Goal: Task Accomplishment & Management: Manage account settings

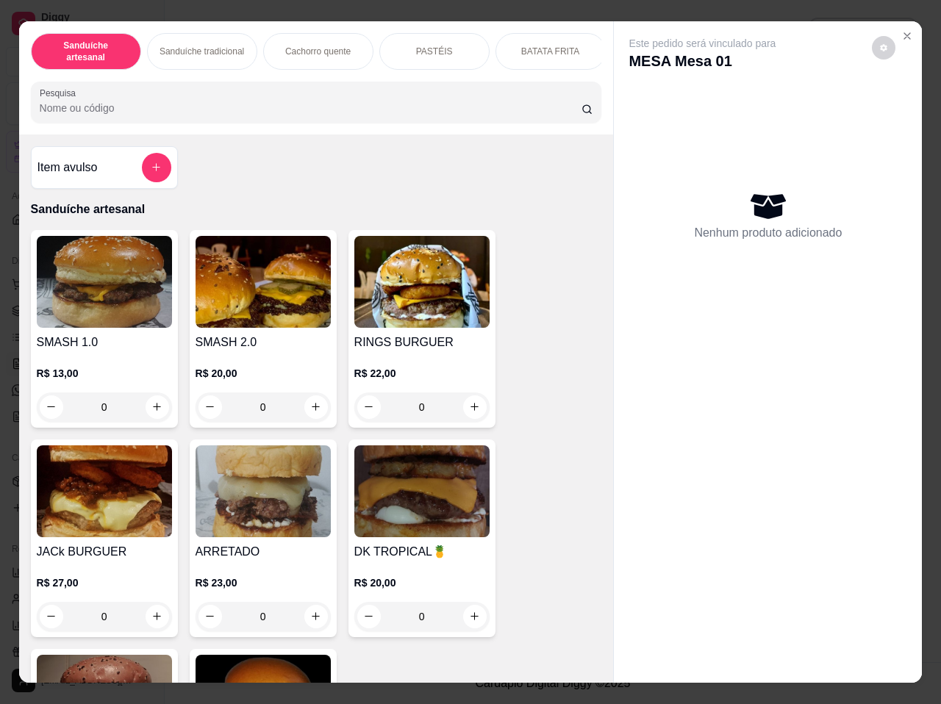
scroll to position [3144, 0]
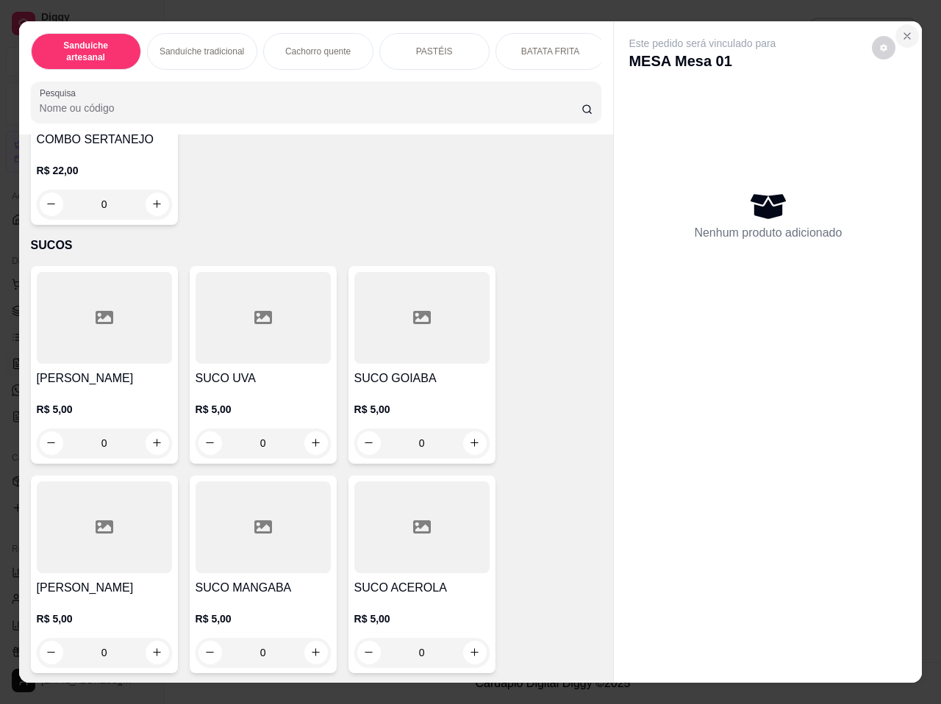
click at [902, 30] on icon "Close" at bounding box center [907, 36] width 12 height 12
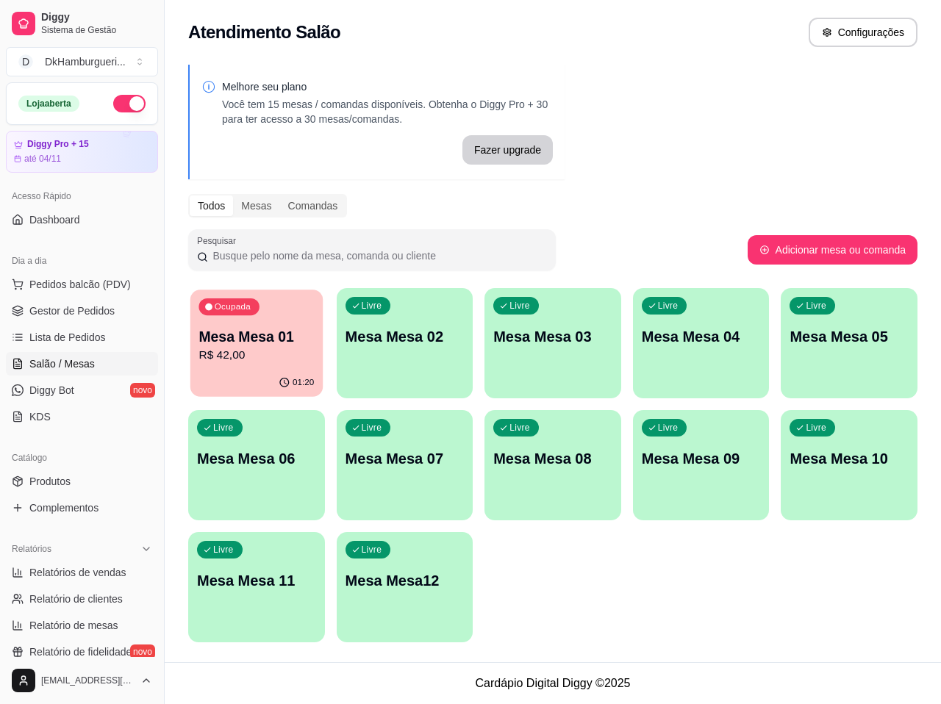
click at [266, 355] on p "R$ 42,00" at bounding box center [255, 355] width 115 height 17
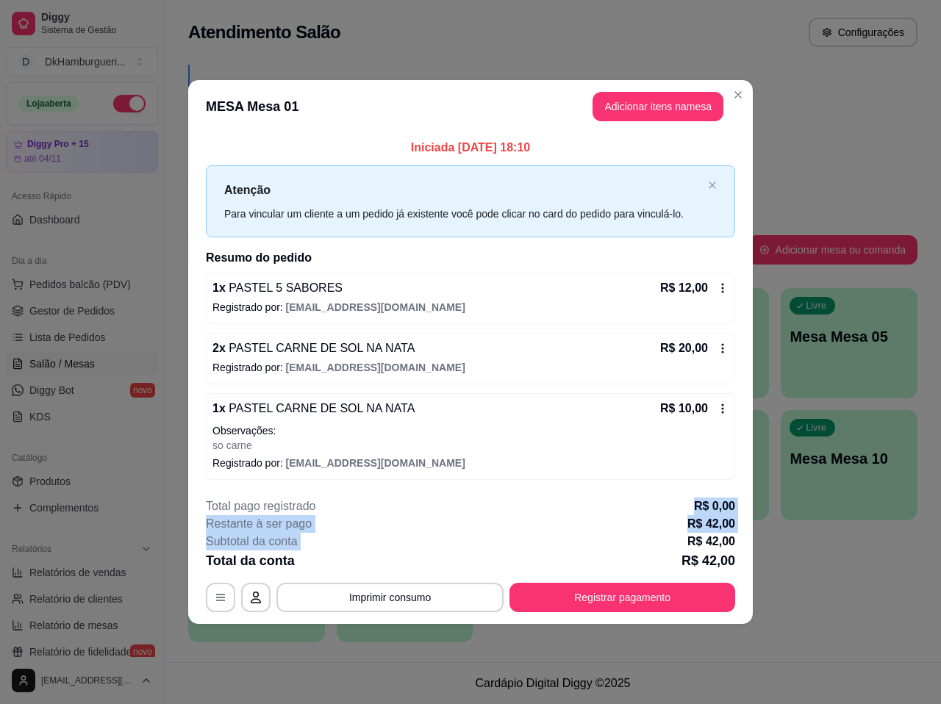
drag, startPoint x: 578, startPoint y: 511, endPoint x: 581, endPoint y: 542, distance: 31.1
click at [581, 537] on div "**********" at bounding box center [470, 555] width 529 height 115
click at [613, 602] on button "Registrar pagamento" at bounding box center [622, 597] width 219 height 29
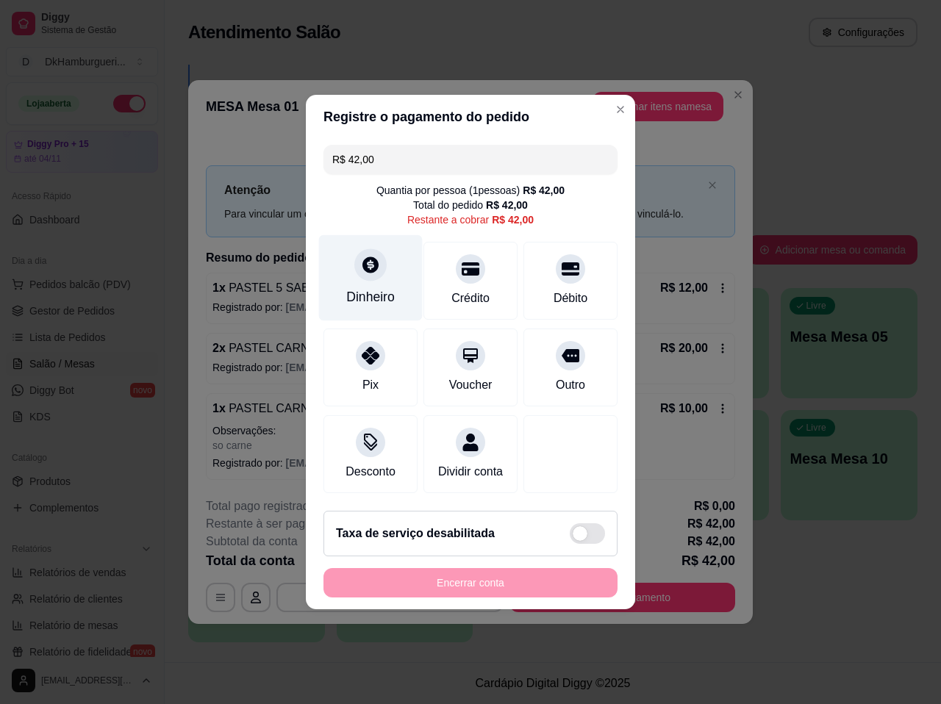
click at [390, 264] on div "Dinheiro" at bounding box center [371, 278] width 104 height 86
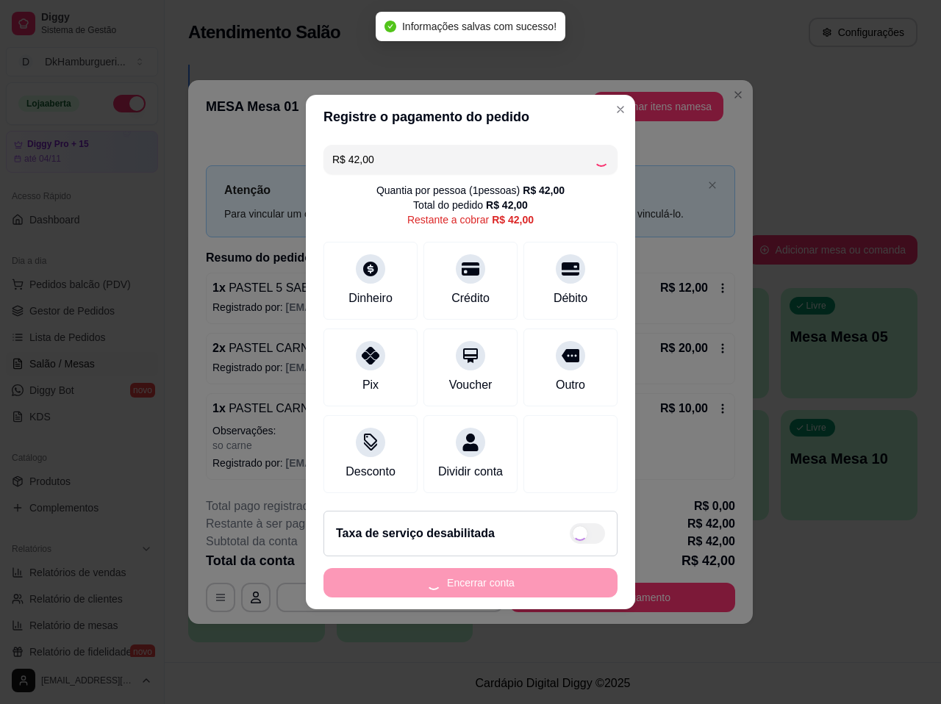
type input "R$ 0,00"
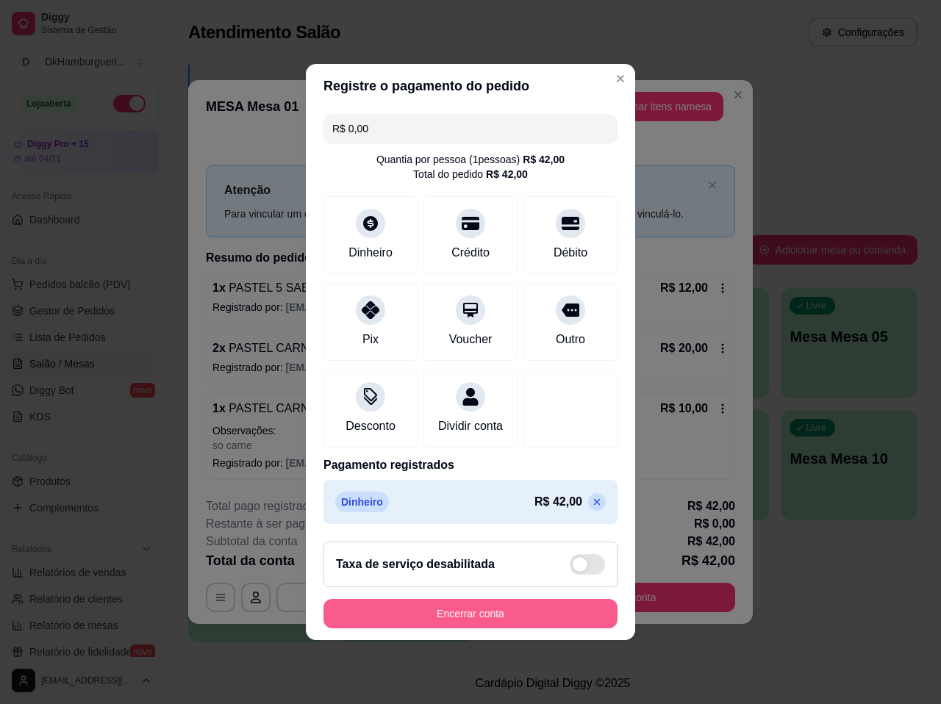
click at [472, 623] on button "Encerrar conta" at bounding box center [470, 613] width 294 height 29
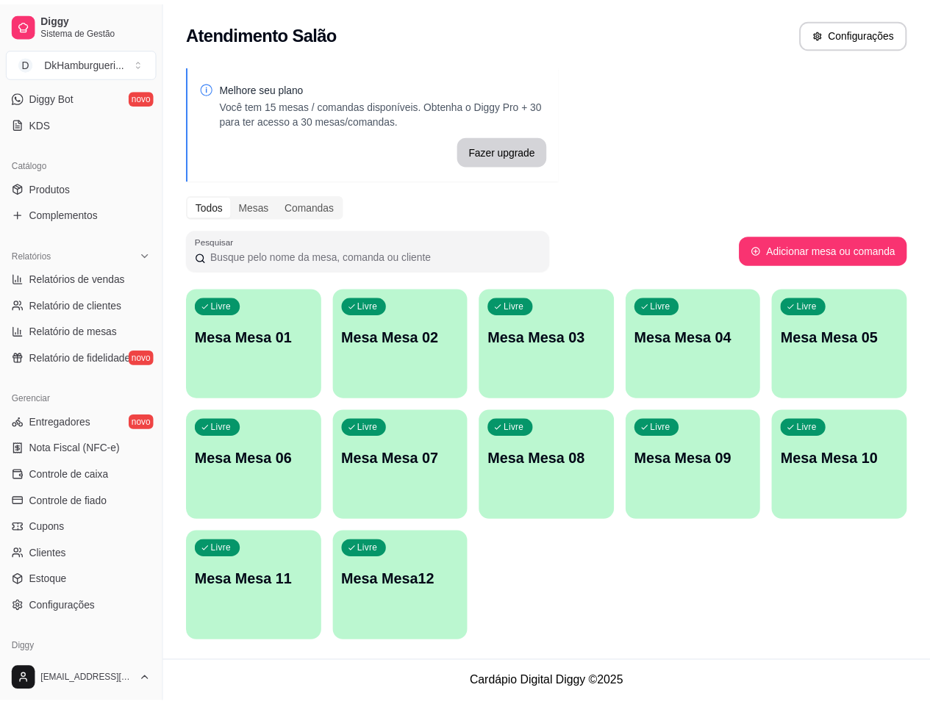
scroll to position [354, 0]
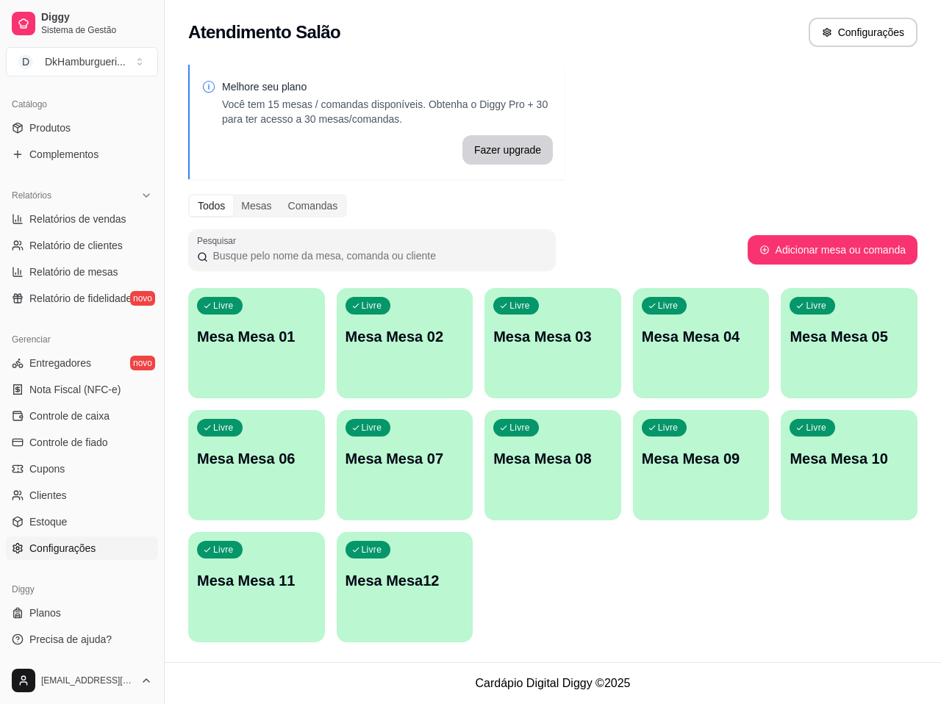
click at [50, 554] on span "Configurações" at bounding box center [62, 548] width 66 height 15
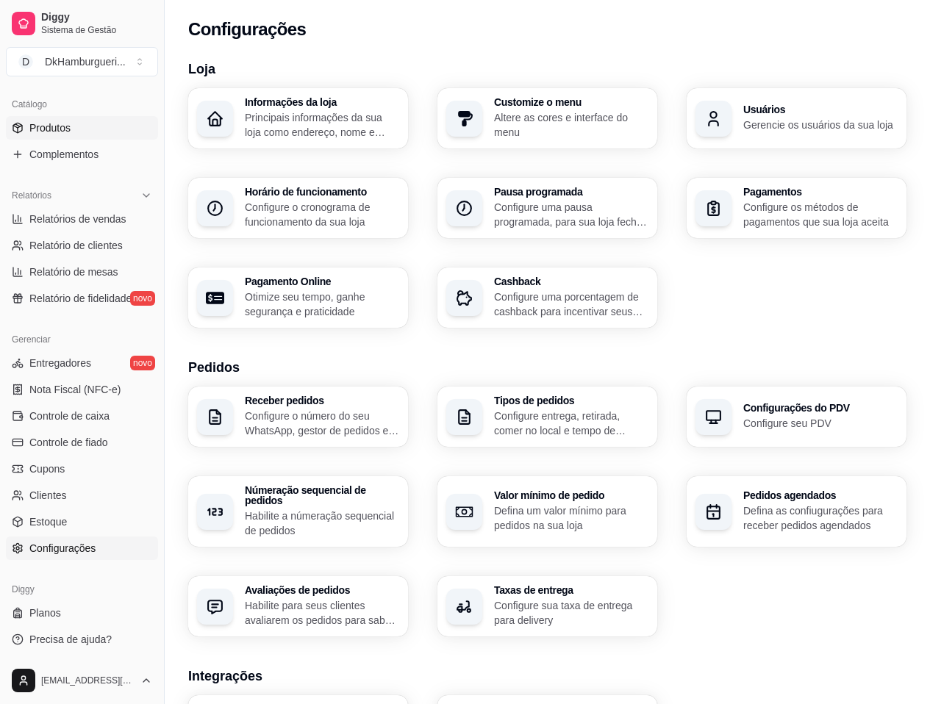
click at [73, 132] on link "Produtos" at bounding box center [82, 128] width 152 height 24
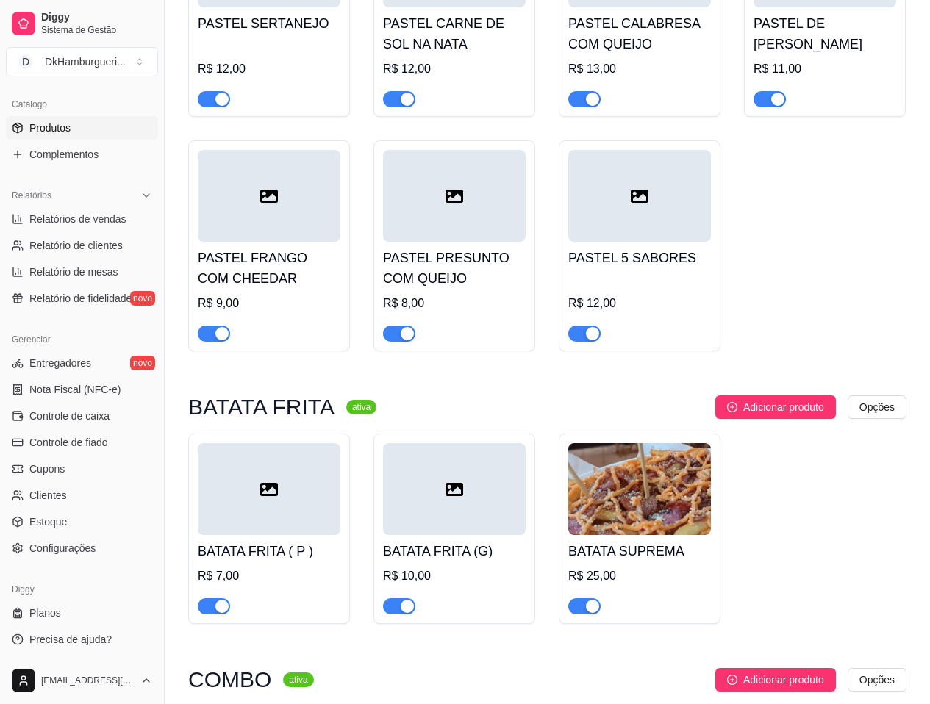
scroll to position [1838, 0]
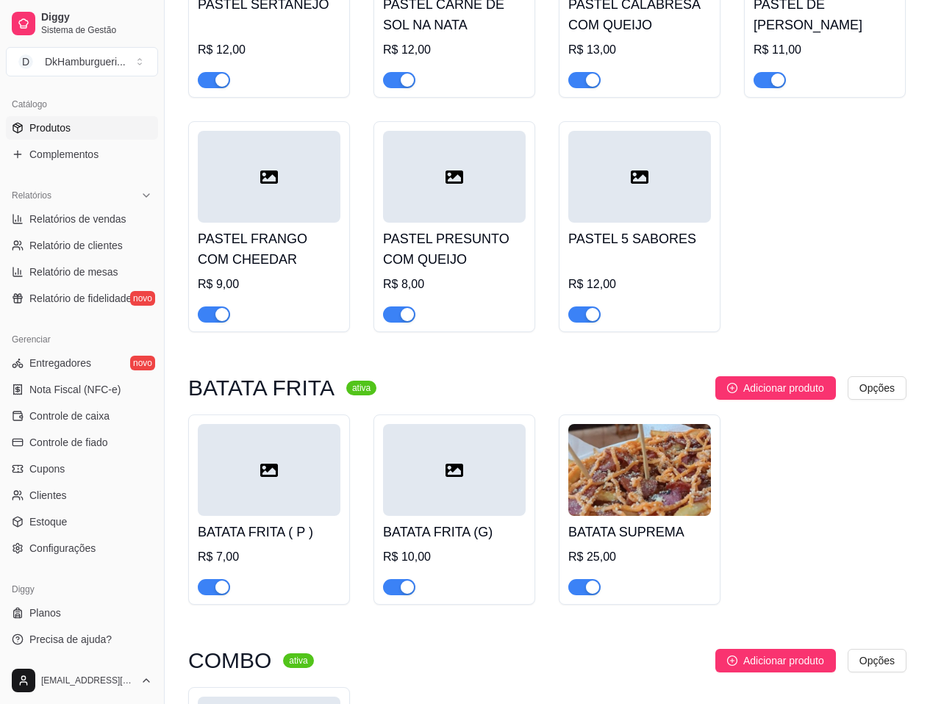
click at [279, 548] on div "R$ 7,00" at bounding box center [269, 557] width 143 height 18
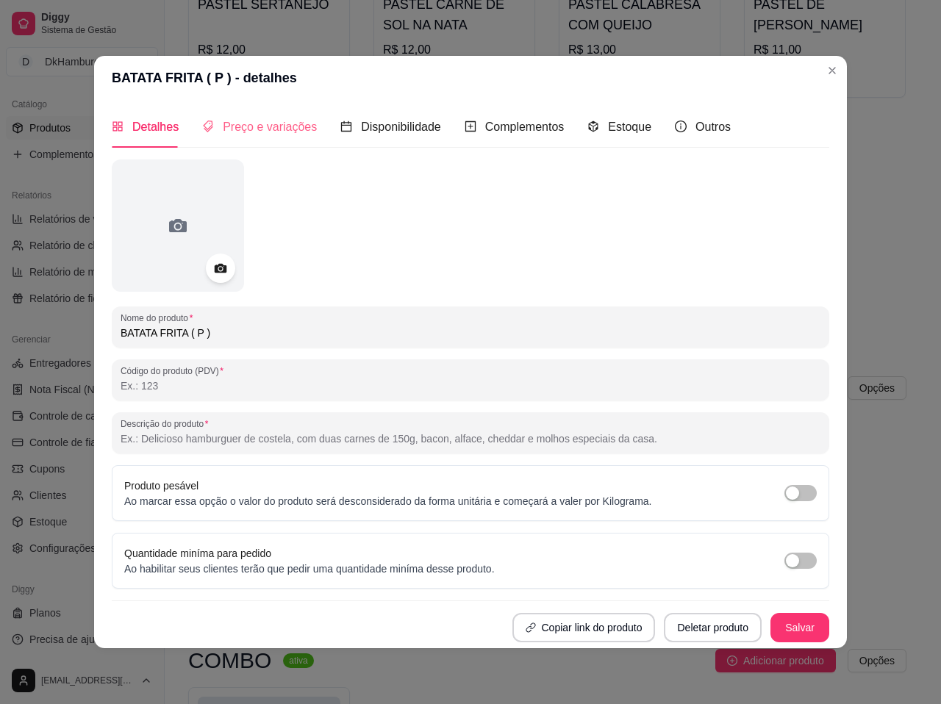
click at [246, 138] on div "Preço e variações" at bounding box center [259, 127] width 115 height 42
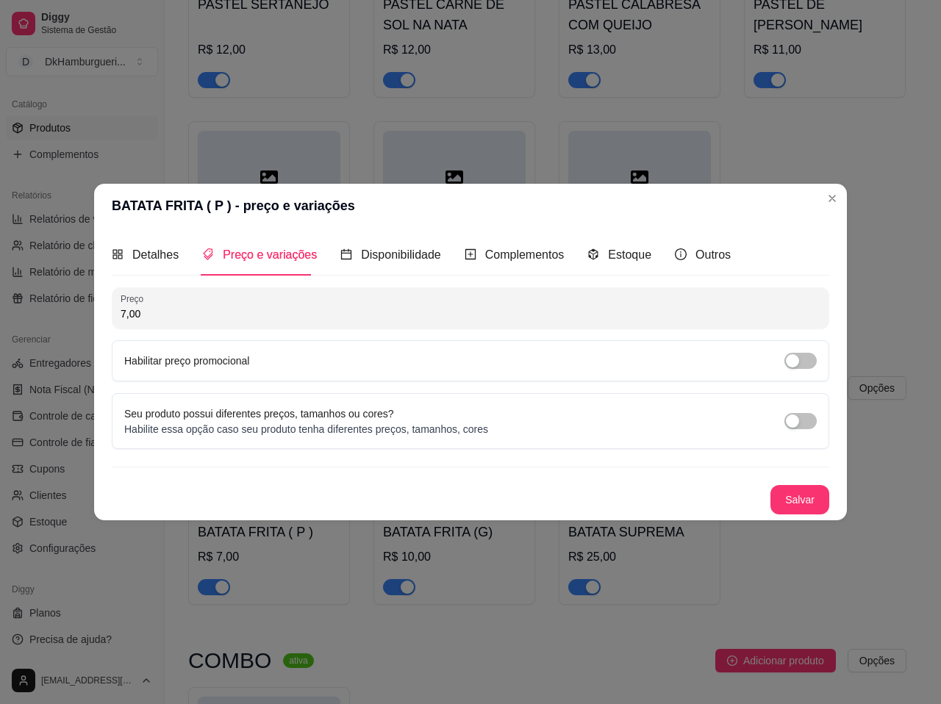
click at [153, 309] on input "7,00" at bounding box center [471, 314] width 700 height 15
type input "10,00"
click at [806, 495] on button "Salvar" at bounding box center [799, 500] width 57 height 29
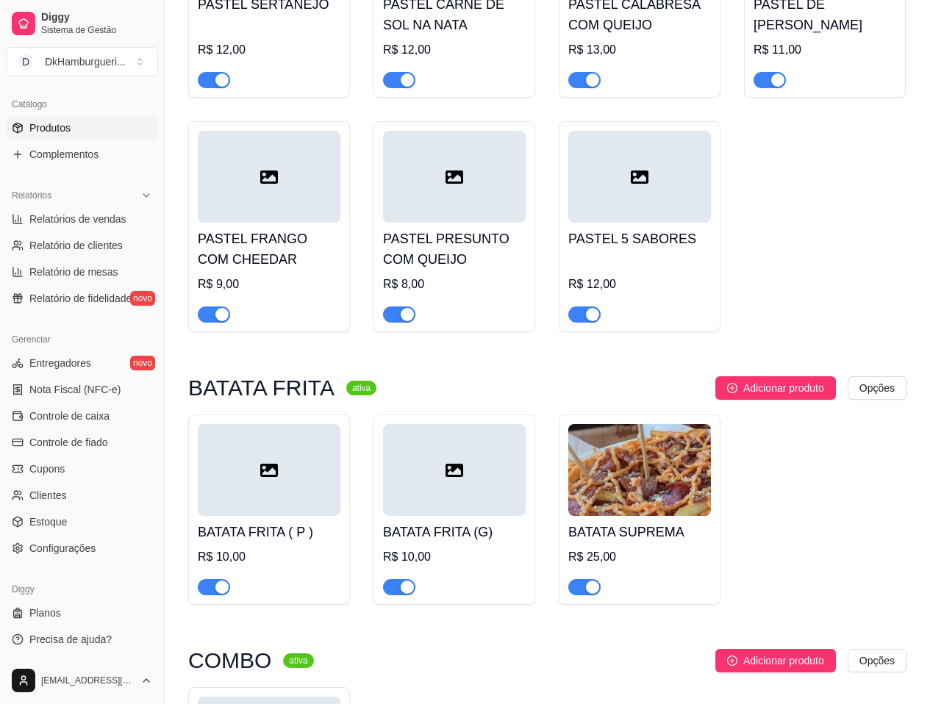
click at [440, 469] on div at bounding box center [454, 470] width 143 height 92
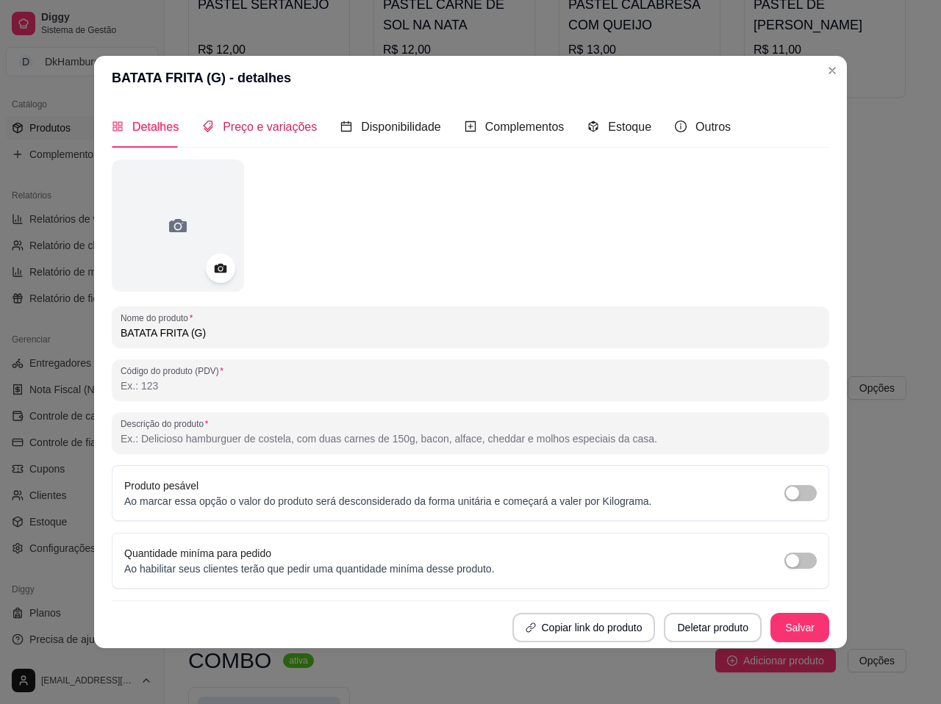
click at [263, 131] on span "Preço e variações" at bounding box center [270, 127] width 94 height 12
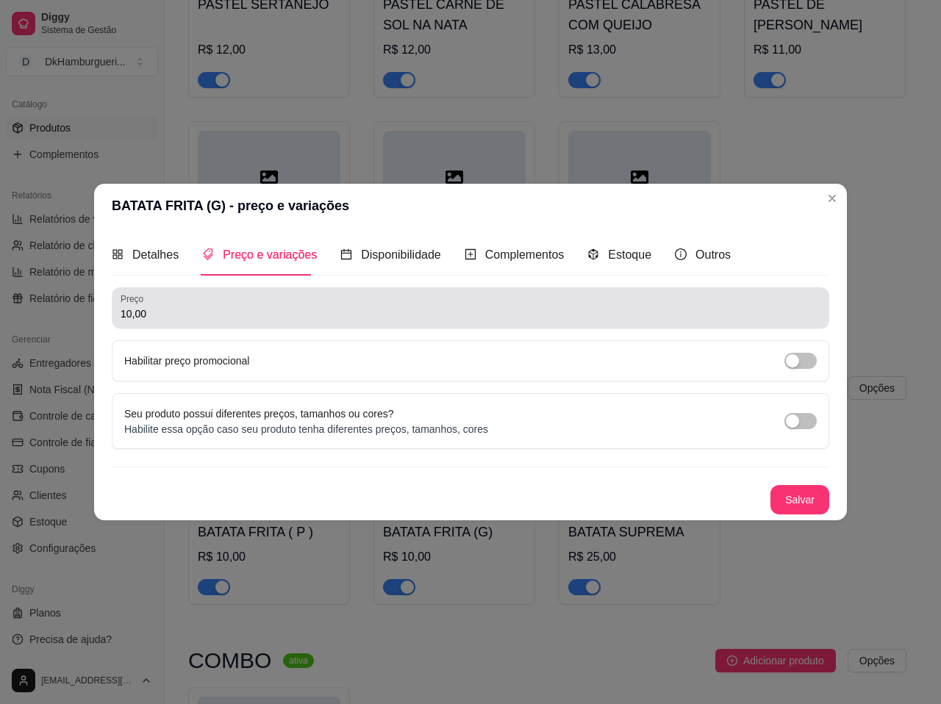
click at [156, 312] on input "10,00" at bounding box center [471, 314] width 700 height 15
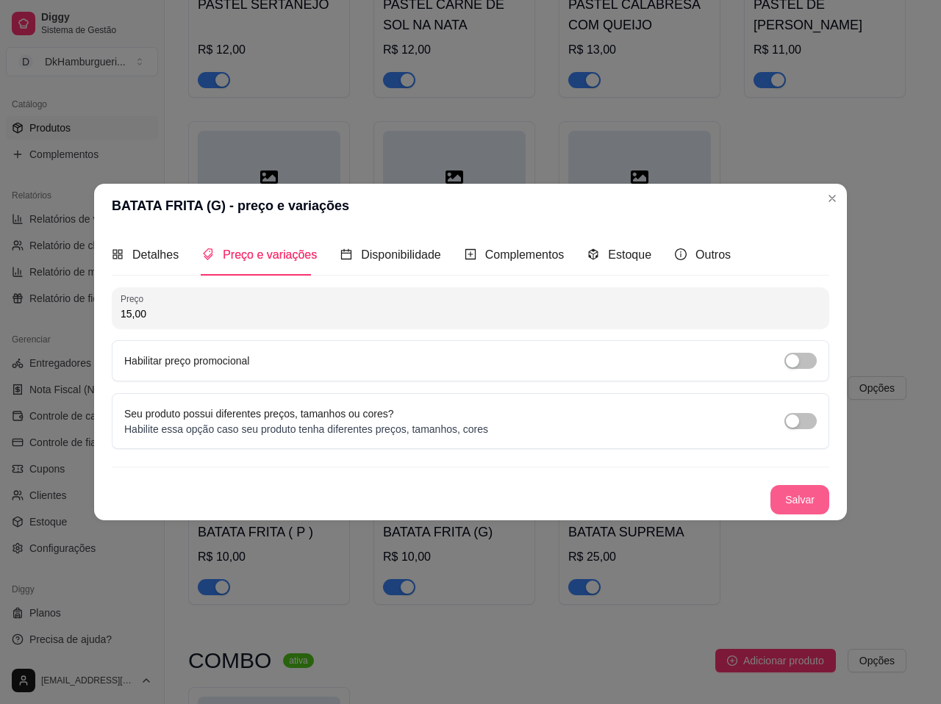
type input "15,00"
click at [811, 491] on button "Salvar" at bounding box center [799, 499] width 59 height 29
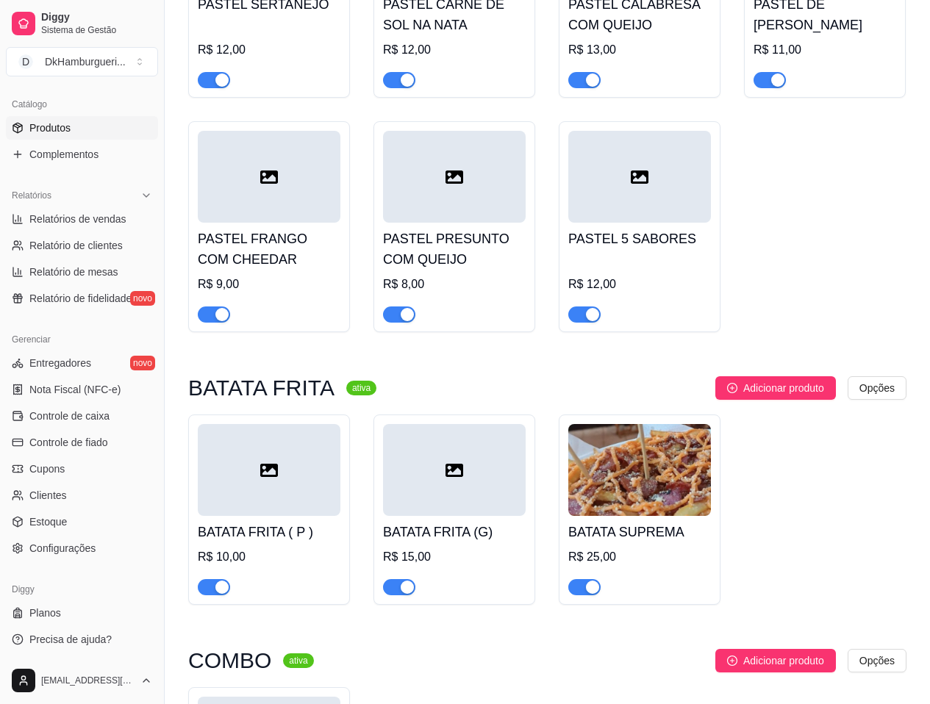
click at [641, 482] on img at bounding box center [639, 470] width 143 height 92
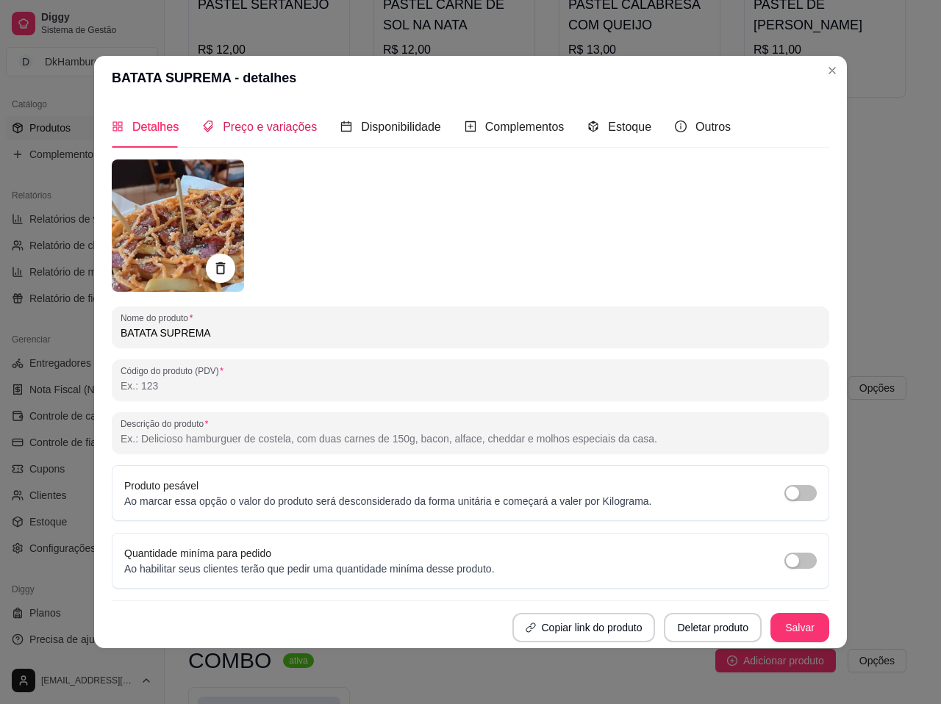
click at [259, 133] on span "Preço e variações" at bounding box center [270, 127] width 94 height 12
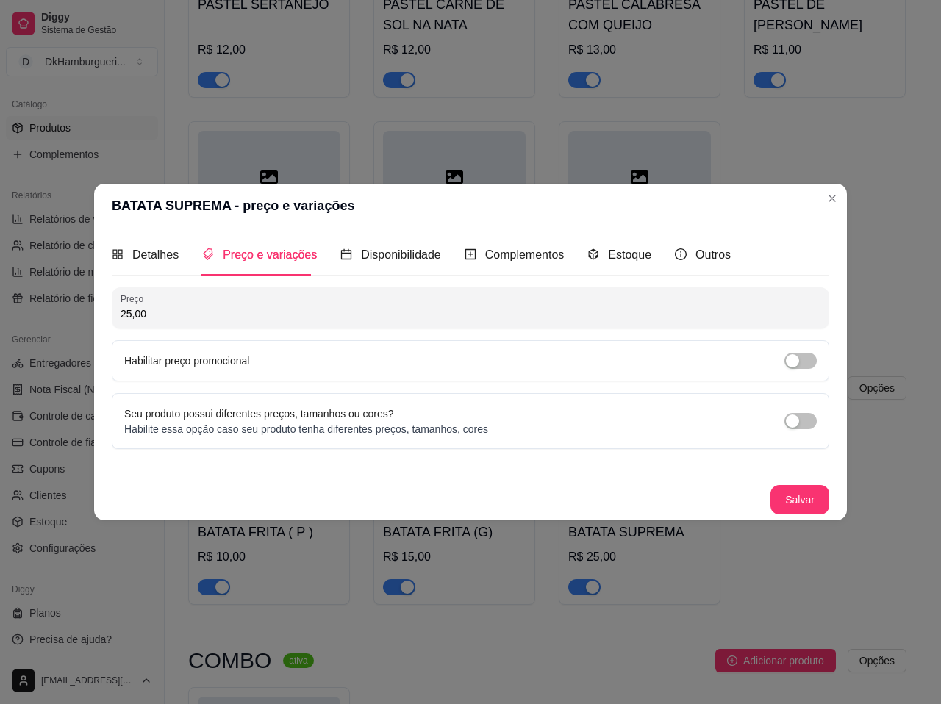
click at [152, 315] on input "25,00" at bounding box center [471, 314] width 700 height 15
type input "30,00"
click at [809, 500] on button "Salvar" at bounding box center [799, 499] width 59 height 29
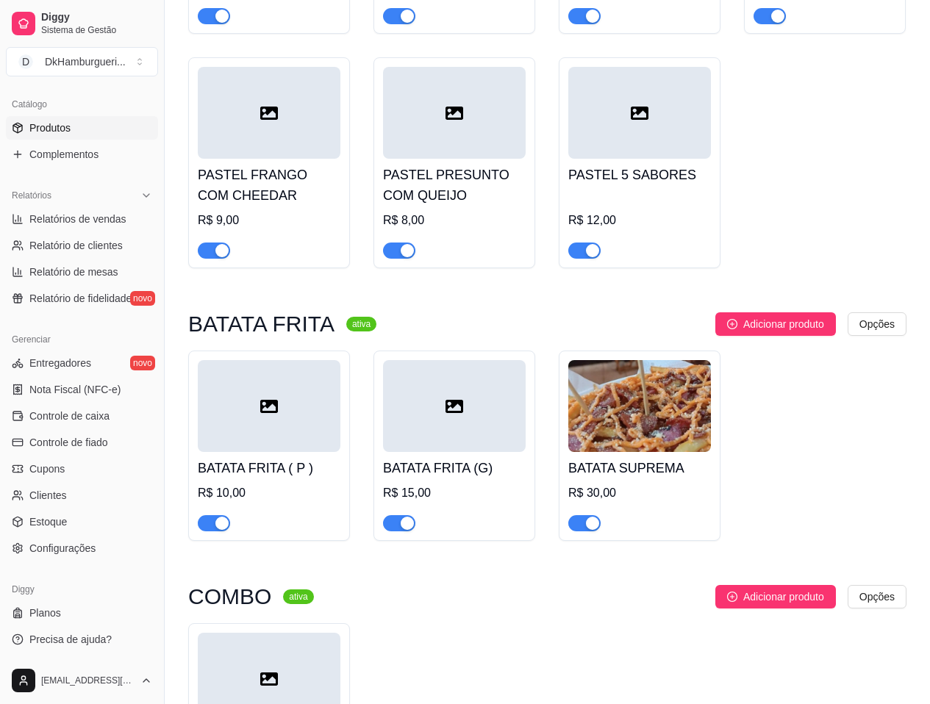
scroll to position [1764, 0]
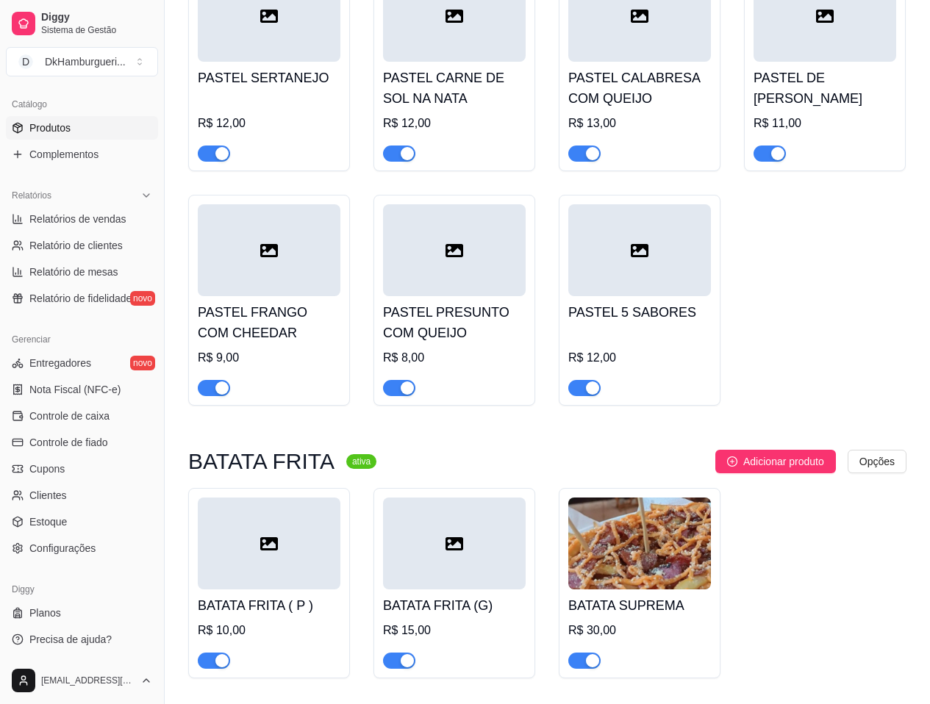
click at [626, 329] on div "R$ 12,00" at bounding box center [639, 363] width 143 height 68
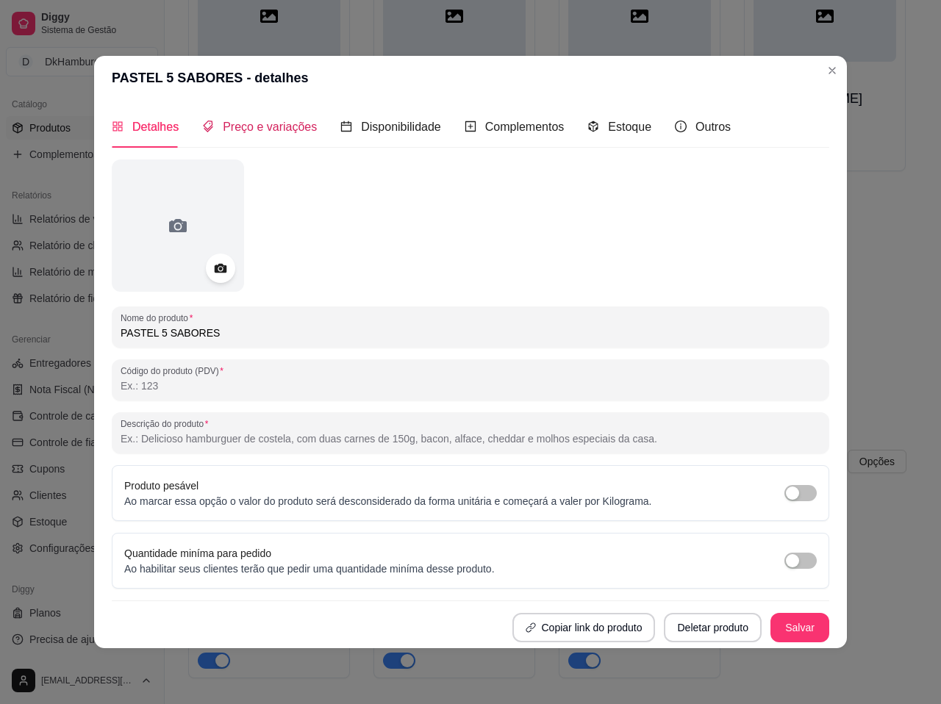
click at [259, 135] on div "Preço e variações" at bounding box center [259, 127] width 115 height 18
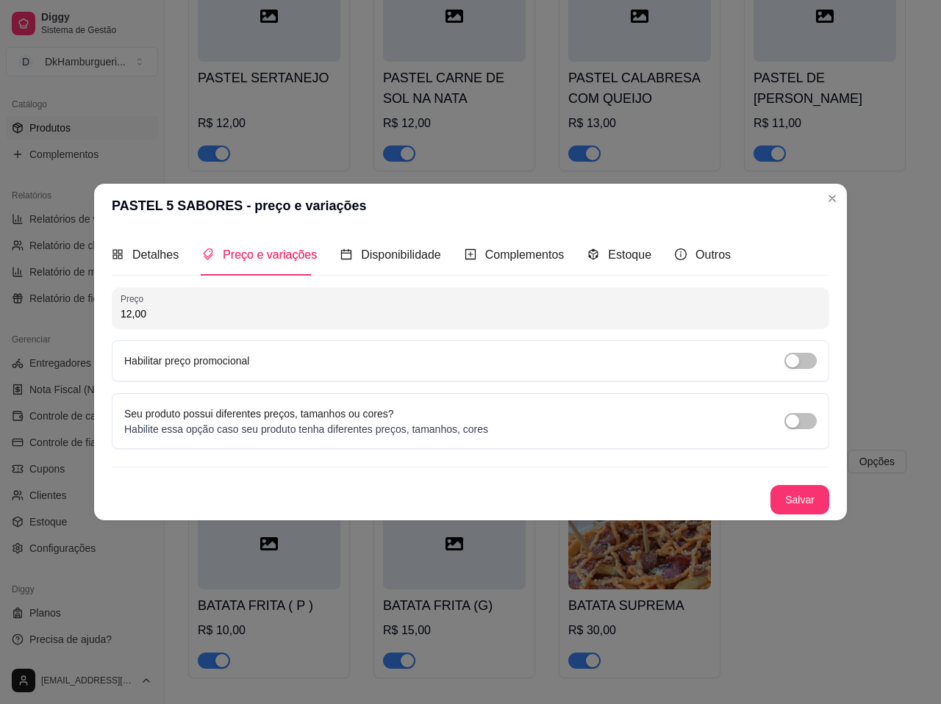
click at [159, 319] on input "12,00" at bounding box center [471, 314] width 700 height 15
type input "14,00"
click at [789, 498] on button "Salvar" at bounding box center [799, 499] width 59 height 29
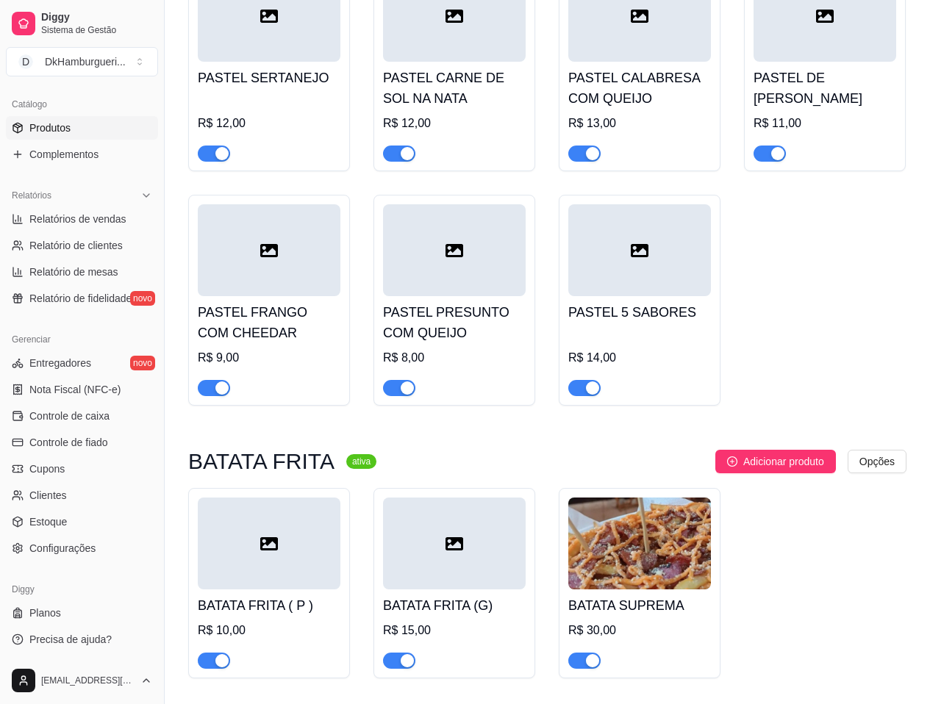
click at [456, 321] on h4 "PASTEL PRESUNTO COM QUEIJO" at bounding box center [454, 322] width 143 height 41
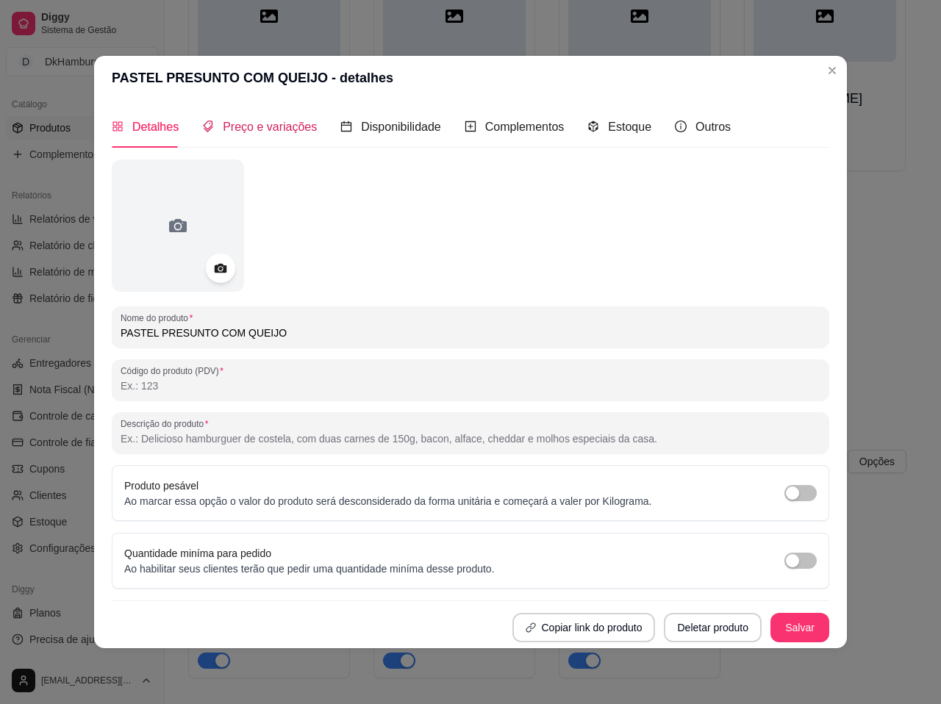
click at [289, 133] on span "Preço e variações" at bounding box center [270, 127] width 94 height 12
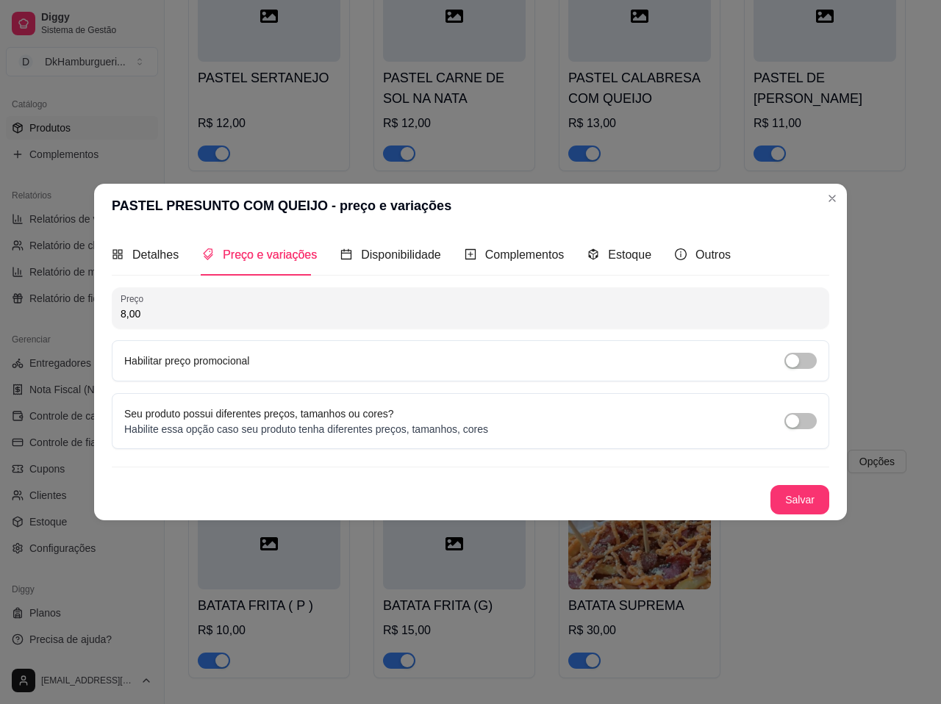
click at [171, 308] on input "8,00" at bounding box center [471, 314] width 700 height 15
type input "11,00"
click at [782, 496] on button "Salvar" at bounding box center [799, 500] width 57 height 29
click at [822, 206] on header "PASTEL PRESUNTO COM QUEIJO - preço e variações" at bounding box center [470, 206] width 753 height 44
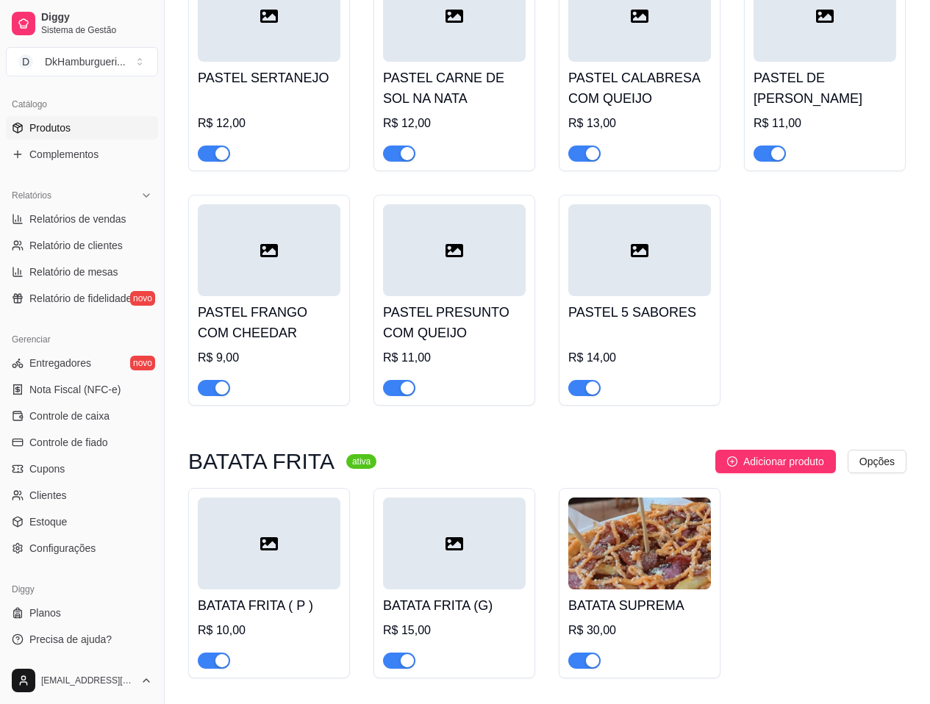
click at [274, 329] on div "PASTEL FRANGO COM CHEEDAR R$ 9,00" at bounding box center [269, 346] width 143 height 100
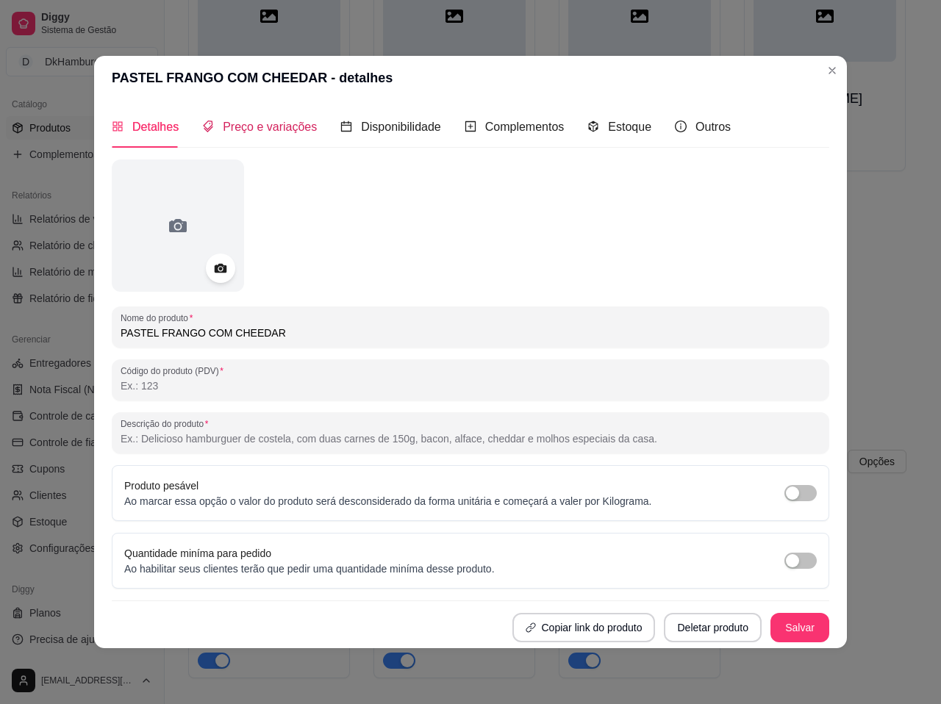
click at [300, 122] on span "Preço e variações" at bounding box center [270, 127] width 94 height 12
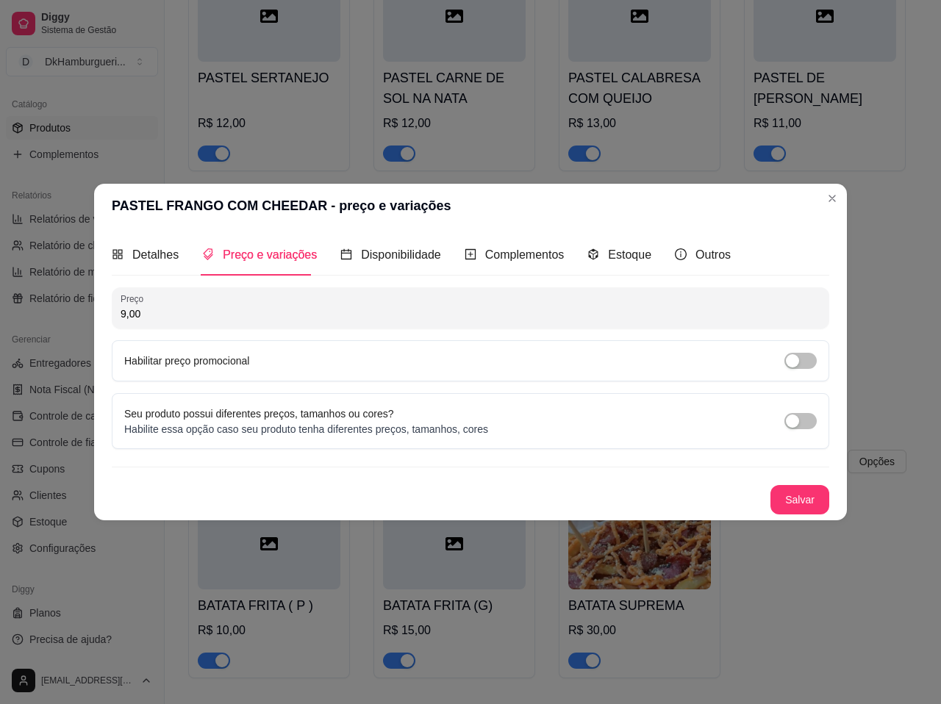
click at [171, 318] on input "9,00" at bounding box center [471, 314] width 700 height 15
type input "11,00"
click at [776, 500] on button "Salvar" at bounding box center [799, 499] width 59 height 29
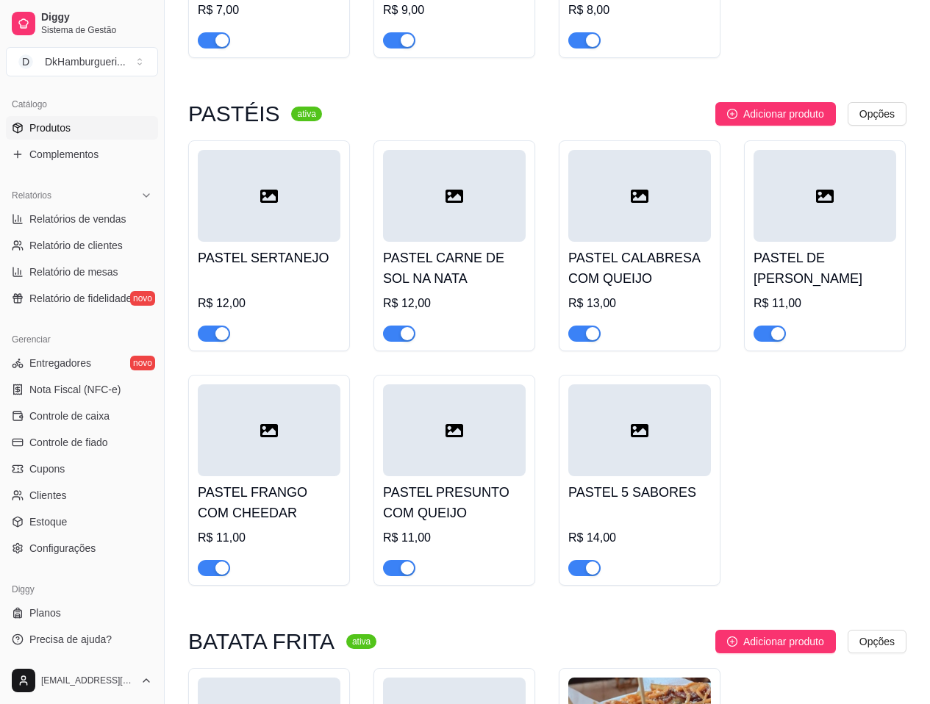
scroll to position [1544, 0]
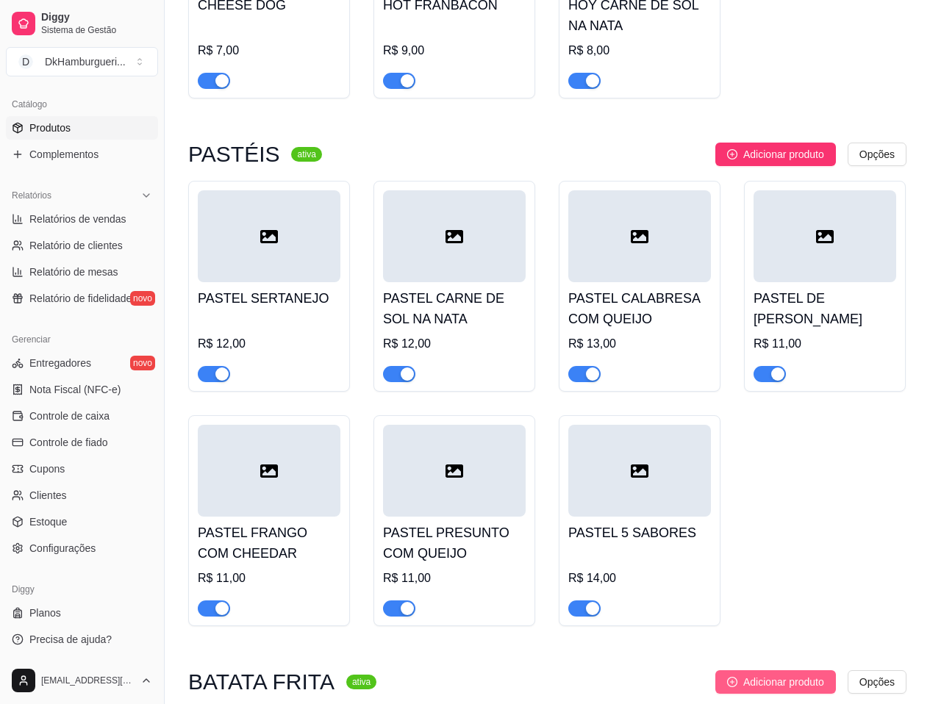
click at [773, 674] on span "Adicionar produto" at bounding box center [783, 682] width 81 height 16
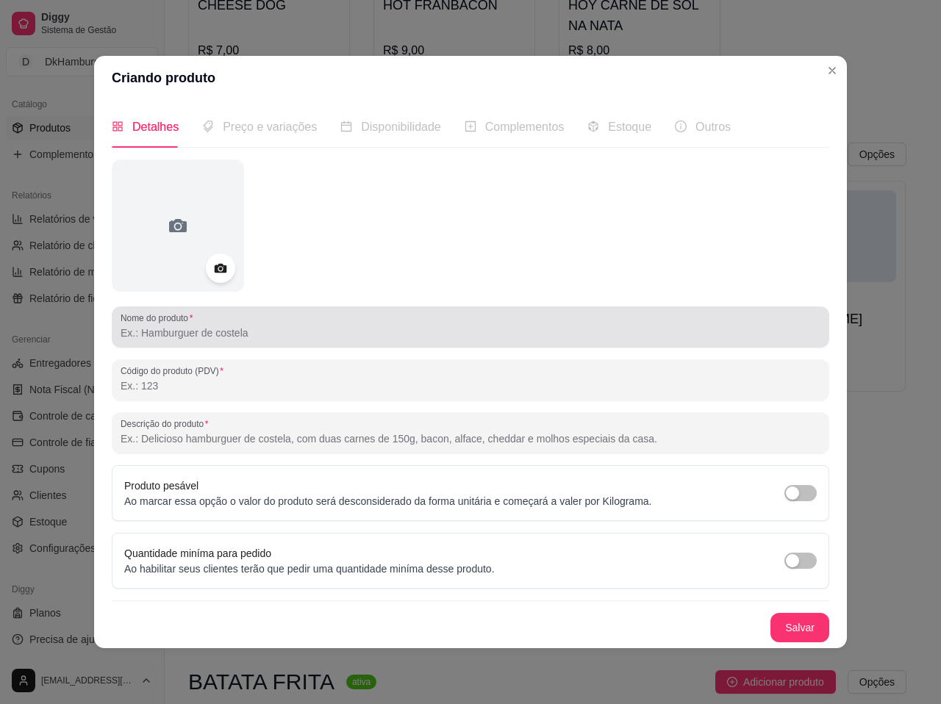
click at [231, 330] on input "Nome do produto" at bounding box center [471, 333] width 700 height 15
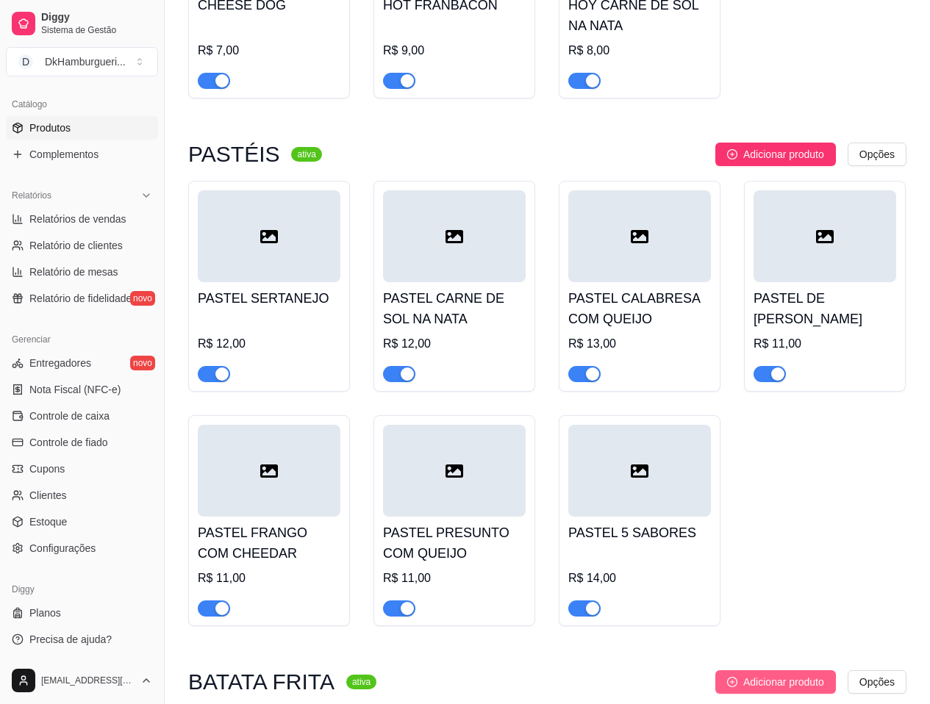
click at [789, 674] on span "Adicionar produto" at bounding box center [783, 682] width 81 height 16
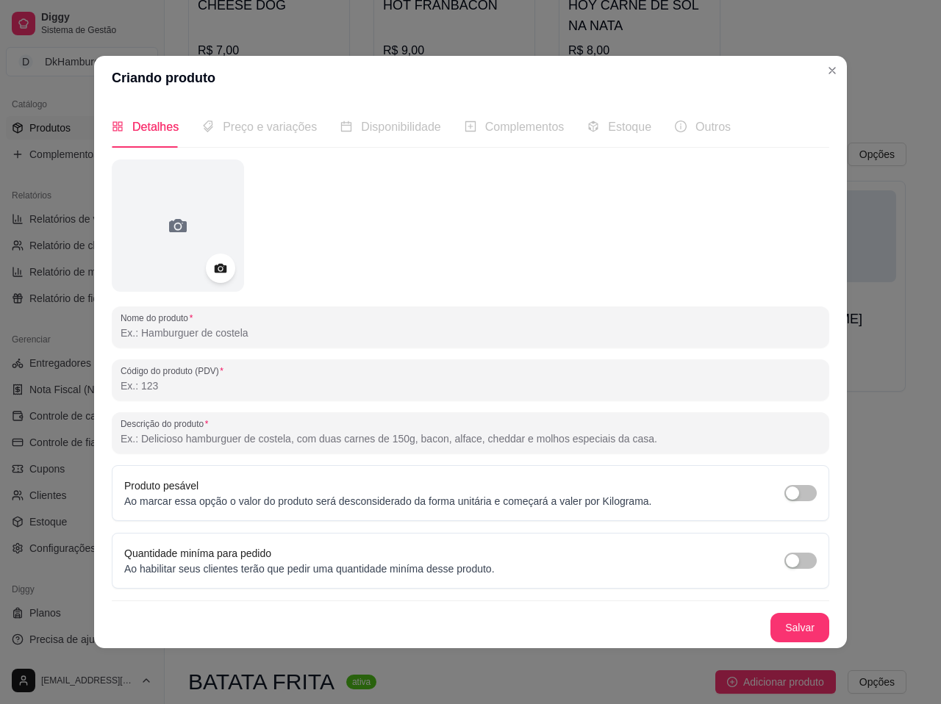
click at [170, 335] on input "Nome do produto" at bounding box center [471, 333] width 700 height 15
type input "q"
type input "[PERSON_NAME]"
click at [811, 630] on button "Salvar" at bounding box center [799, 627] width 59 height 29
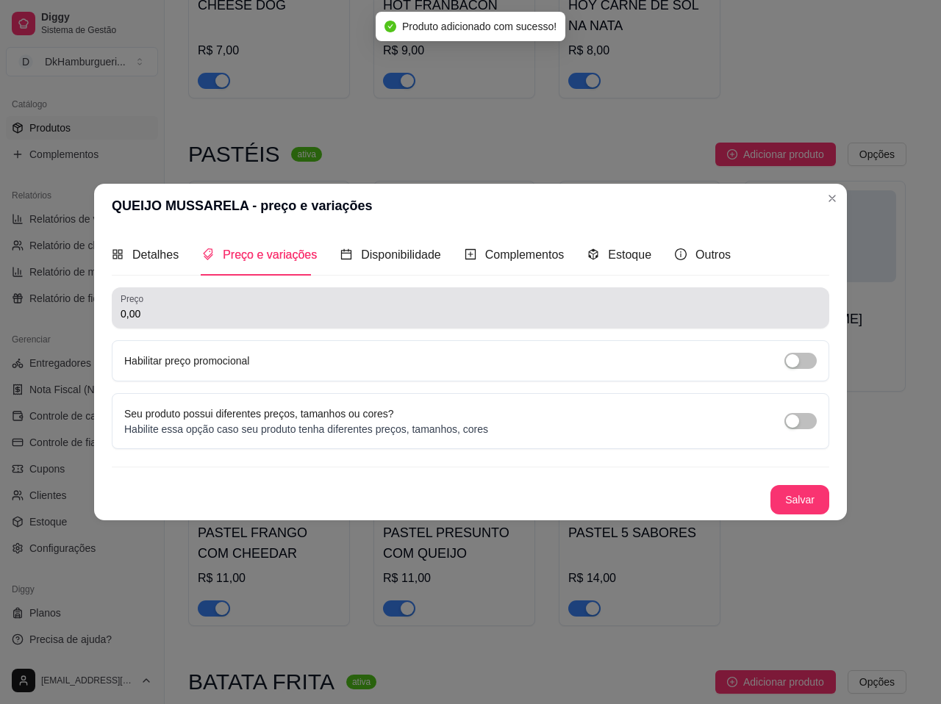
click at [184, 303] on div "0,00" at bounding box center [471, 307] width 700 height 29
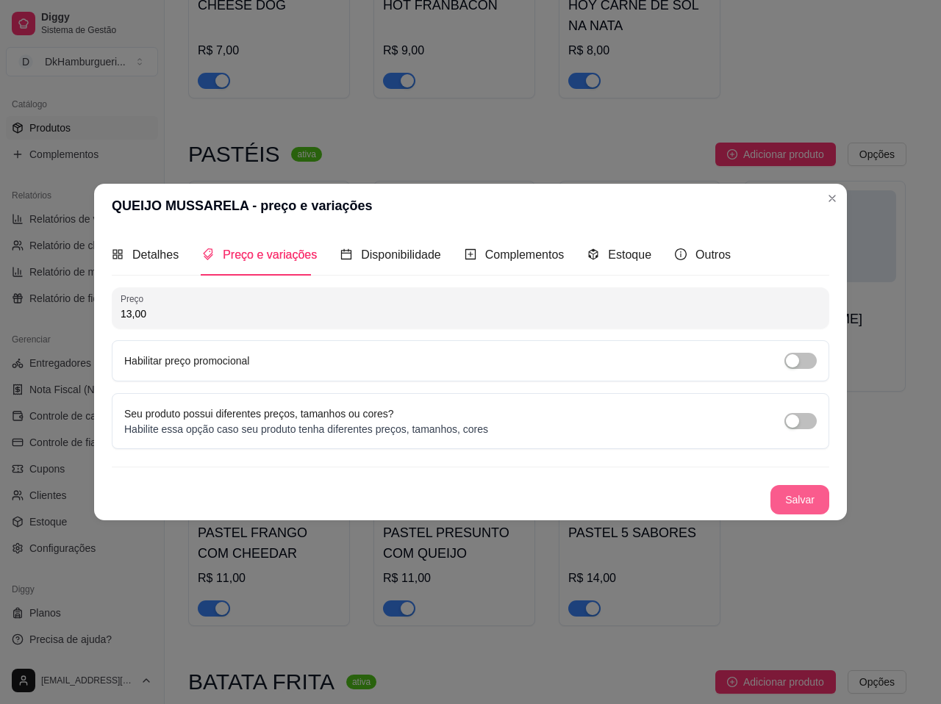
type input "13,00"
click at [798, 505] on button "Salvar" at bounding box center [799, 500] width 57 height 29
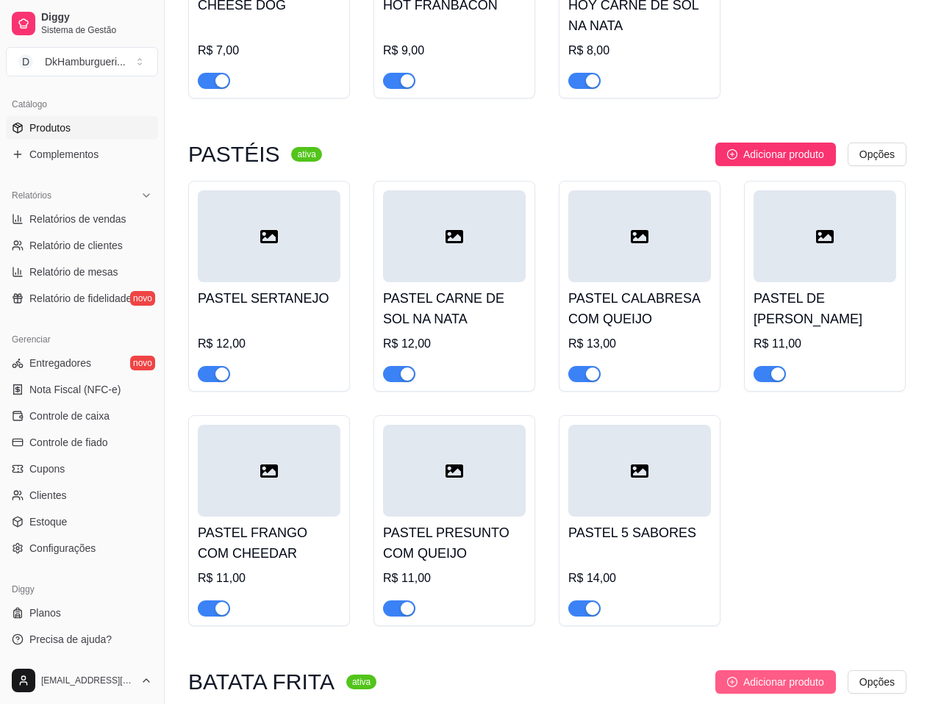
click at [788, 674] on span "Adicionar produto" at bounding box center [783, 682] width 81 height 16
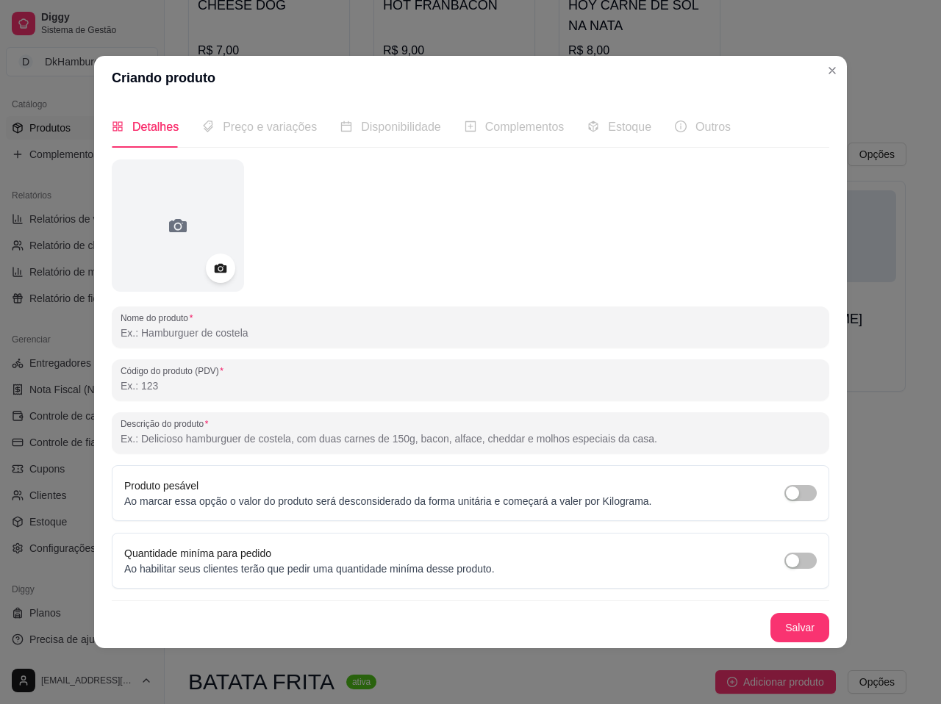
click at [240, 334] on input "Nome do produto" at bounding box center [471, 333] width 700 height 15
type input "P"
type input "p"
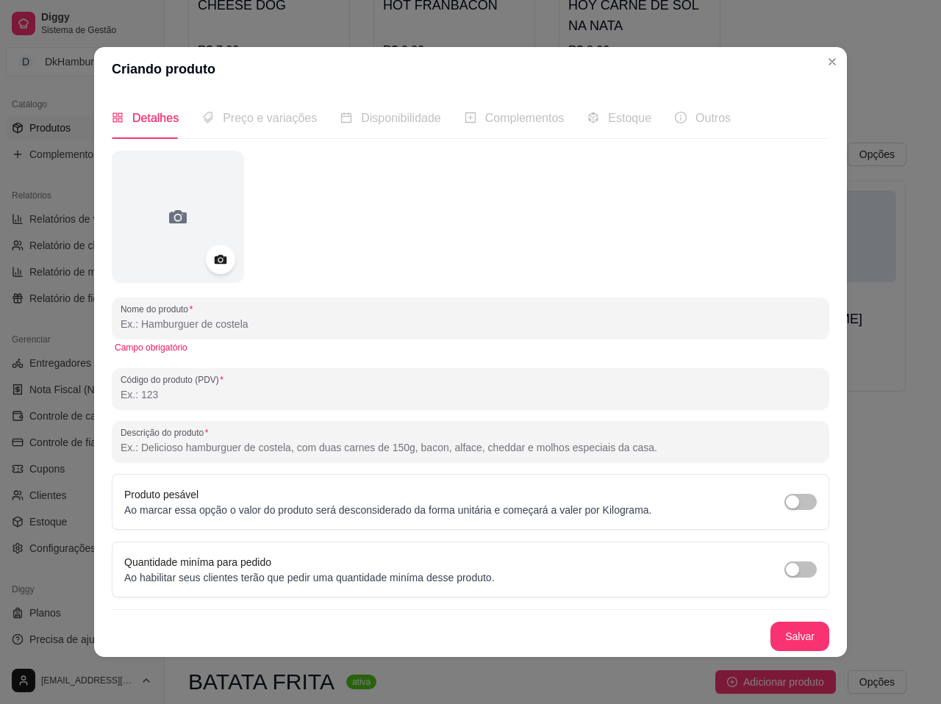
type input "P"
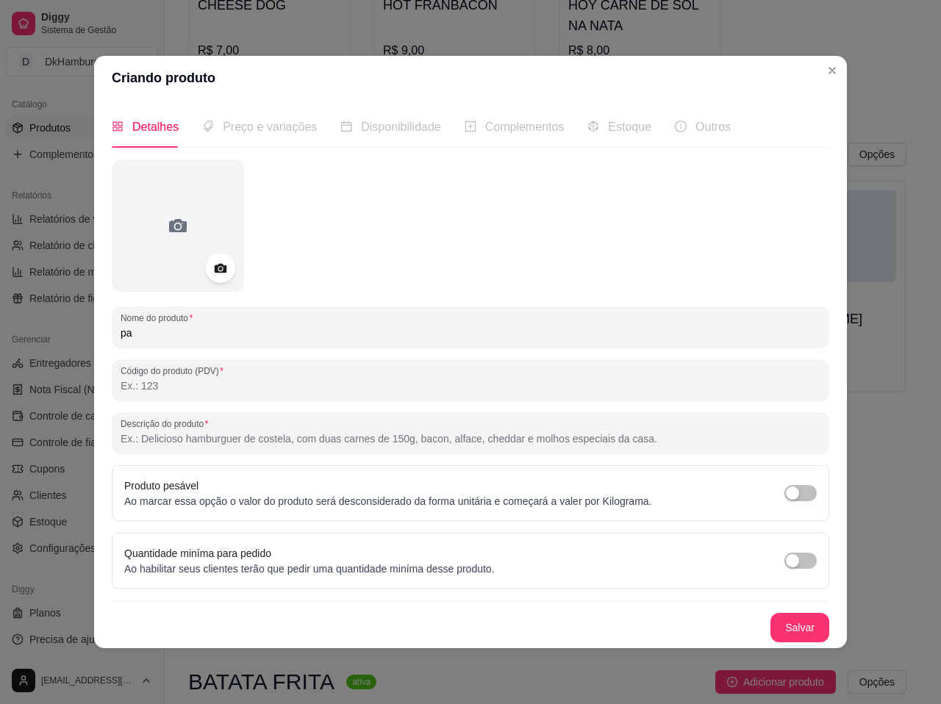
type input "p"
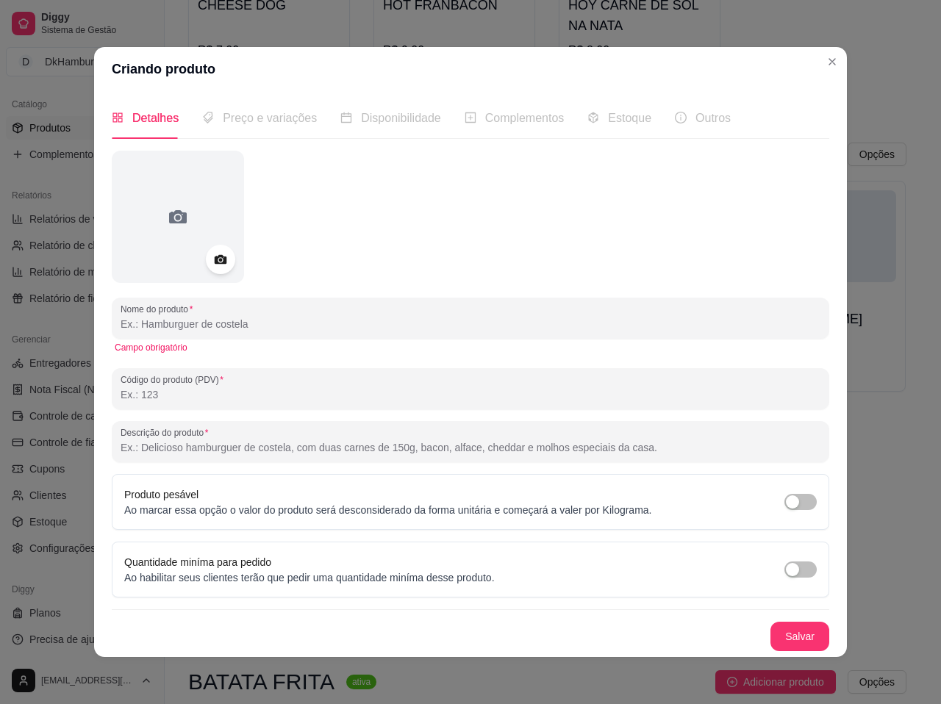
type input "p"
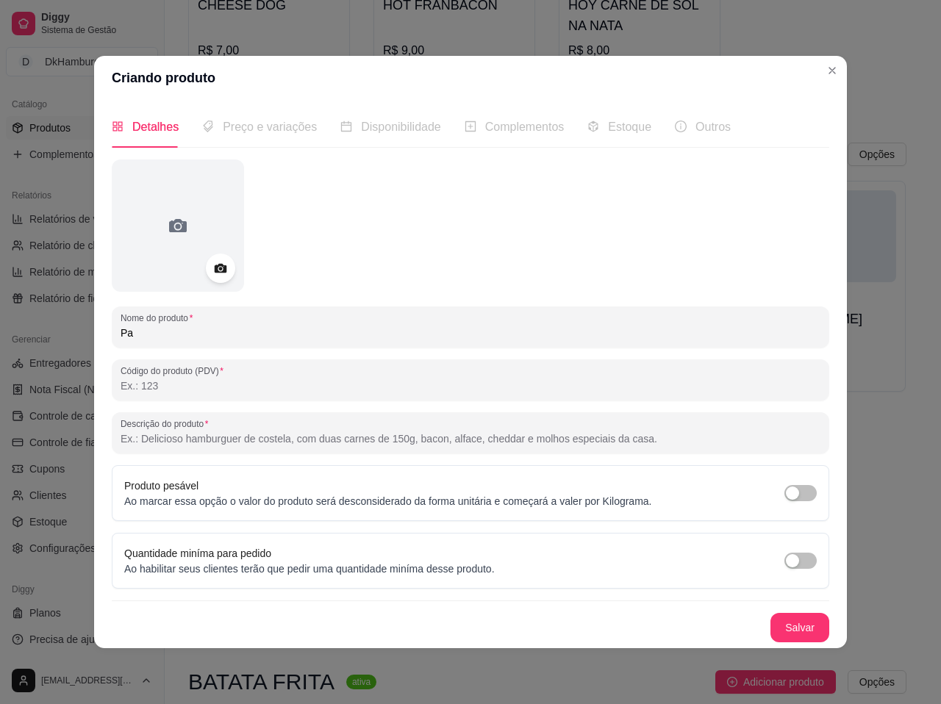
type input "P"
type input "PASTEL CARNE SOL COM CREME CHESSE"
click at [800, 631] on button "Salvar" at bounding box center [799, 628] width 57 height 29
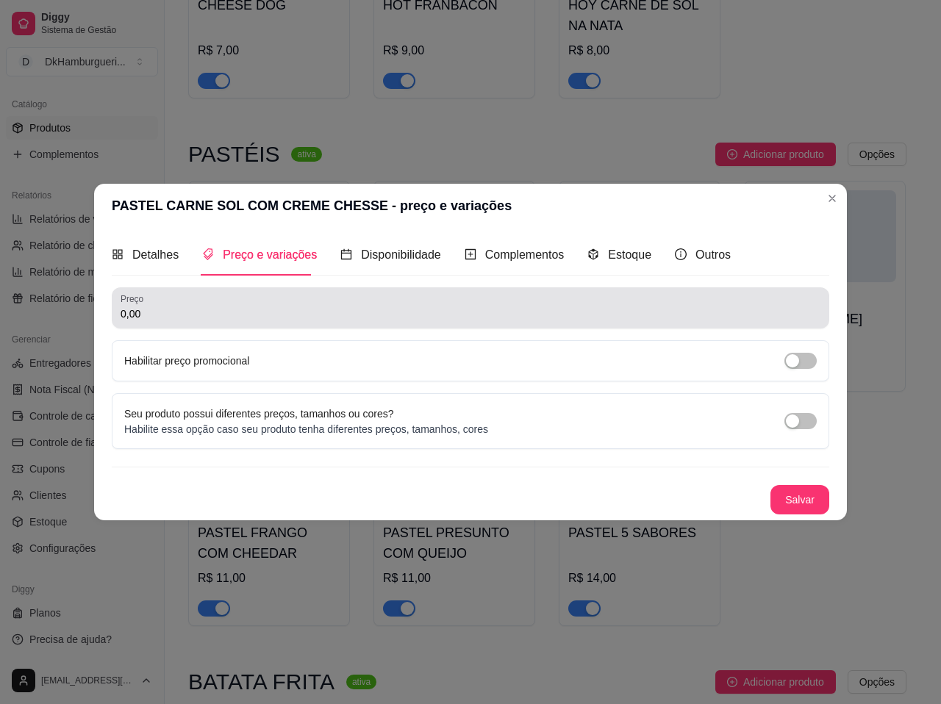
click at [195, 321] on input "0,00" at bounding box center [471, 314] width 700 height 15
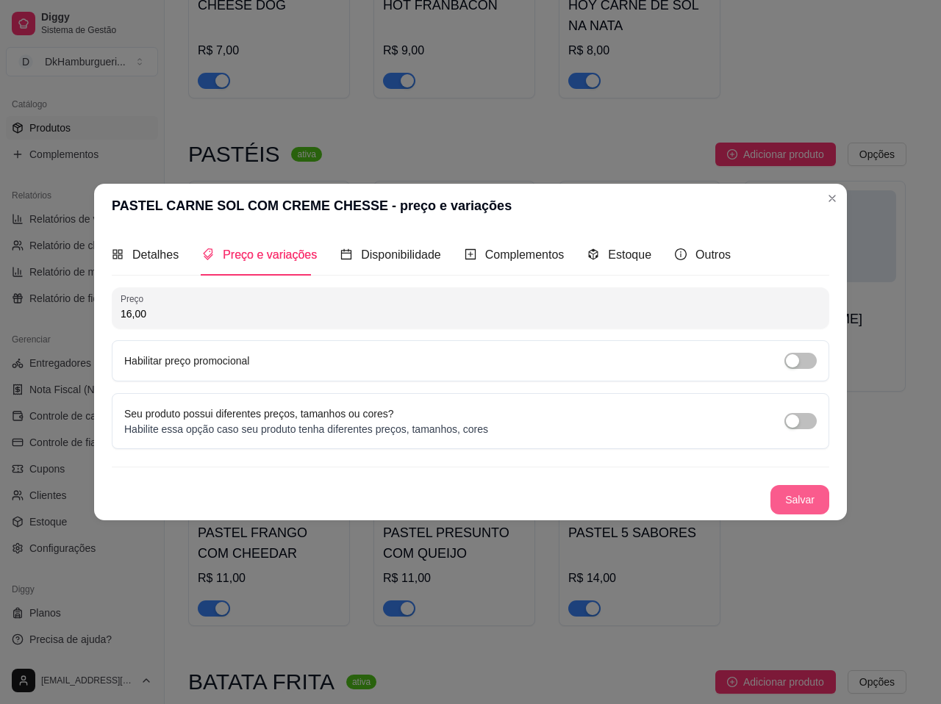
type input "16,00"
click at [794, 502] on button "Salvar" at bounding box center [799, 499] width 59 height 29
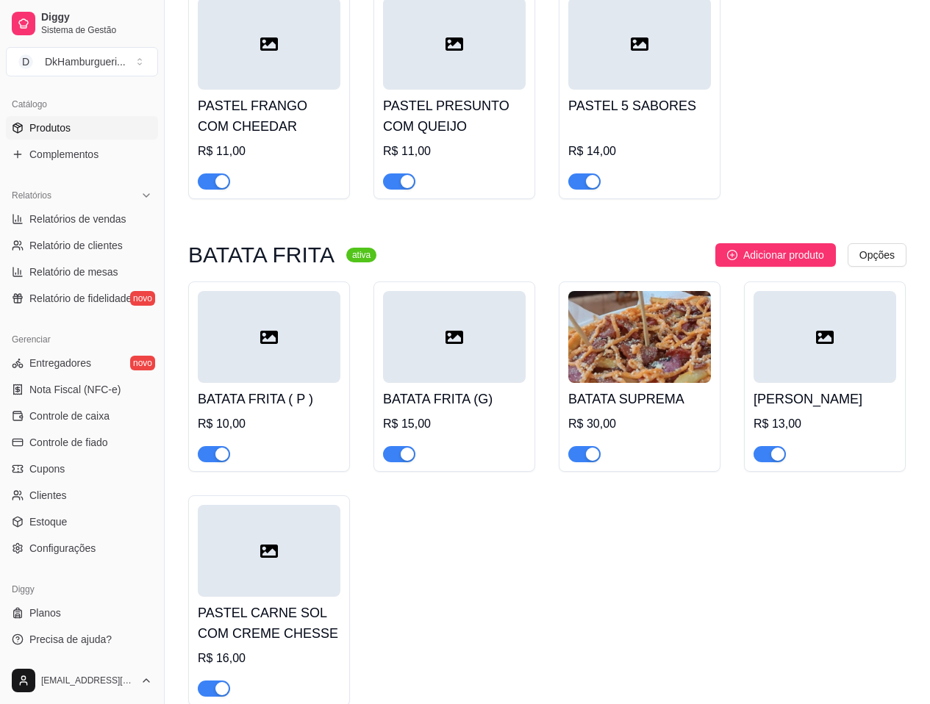
scroll to position [1985, 0]
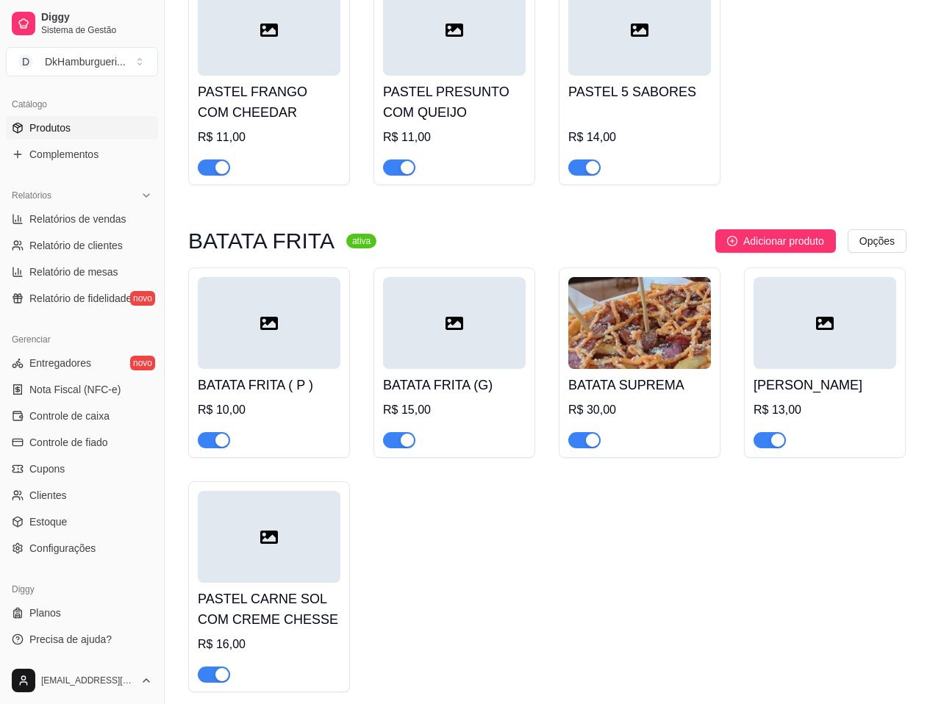
drag, startPoint x: 839, startPoint y: 366, endPoint x: 826, endPoint y: 437, distance: 72.4
click at [826, 437] on div "QUEIJO MUSSARELA R$ 13,00" at bounding box center [825, 363] width 162 height 190
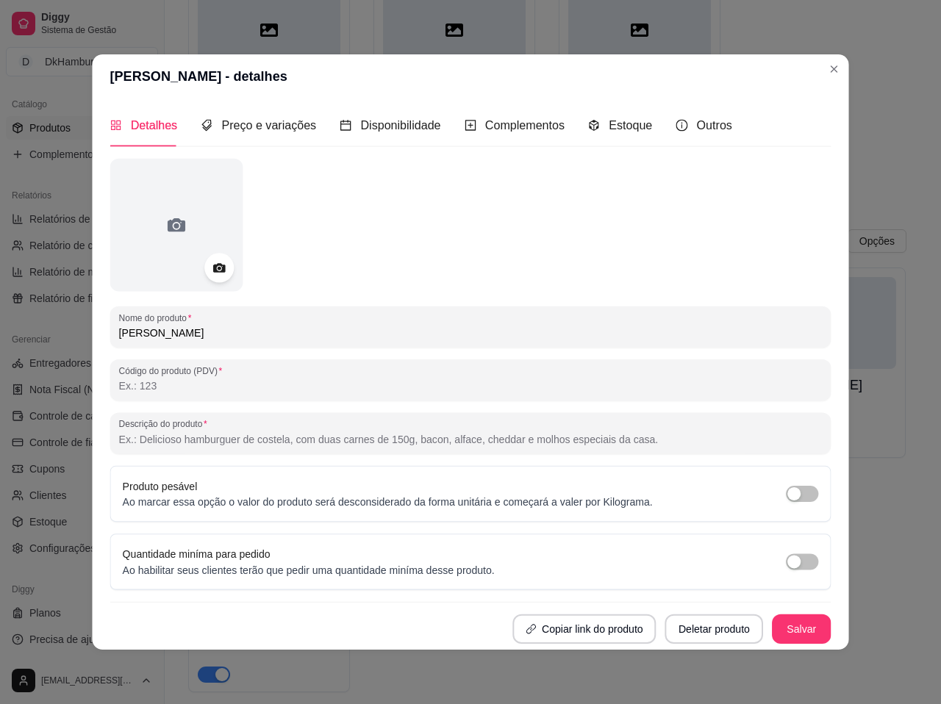
click at [820, 407] on div "Nome do produto QUEIJO MUSSARELA Código do produto (PDV) Descrição do produto P…" at bounding box center [470, 401] width 721 height 485
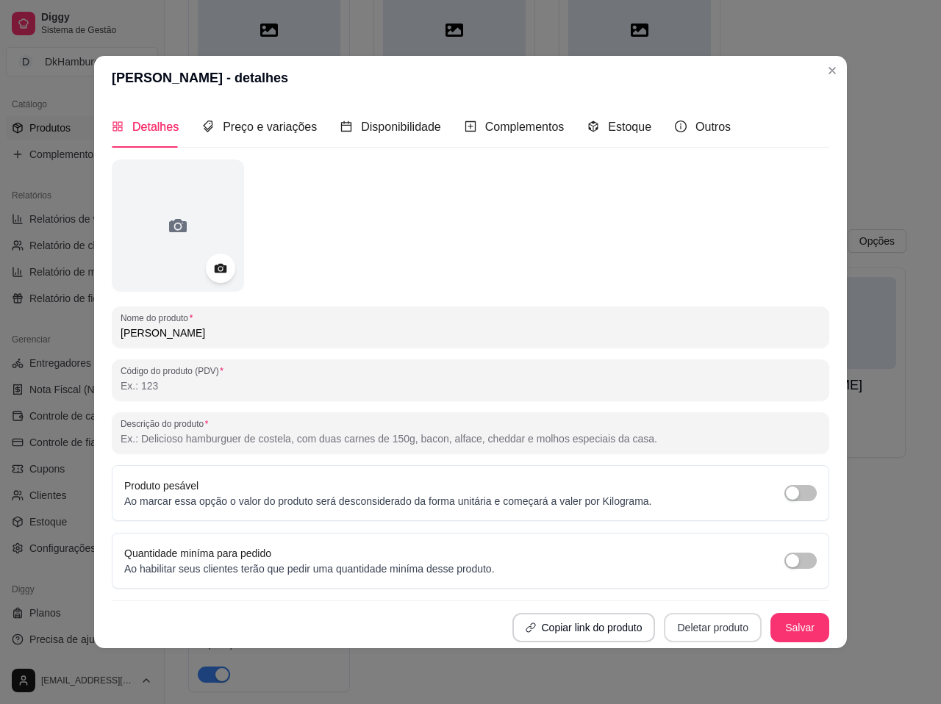
click at [700, 637] on button "Deletar produto" at bounding box center [713, 627] width 98 height 29
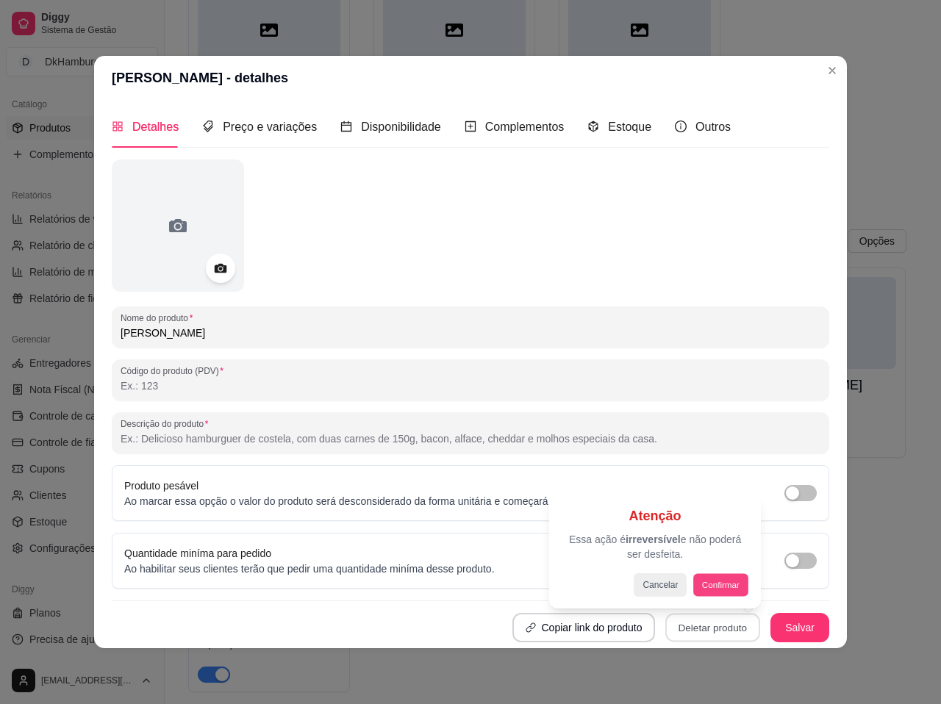
click at [700, 588] on button "Confirmar" at bounding box center [721, 584] width 54 height 23
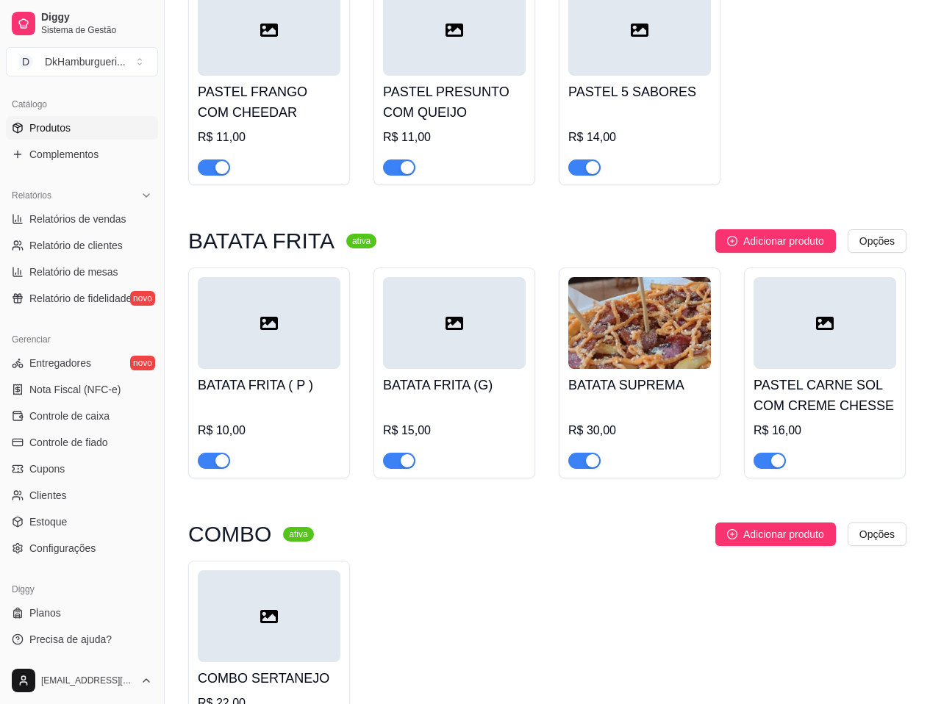
click at [317, 617] on div at bounding box center [269, 616] width 143 height 92
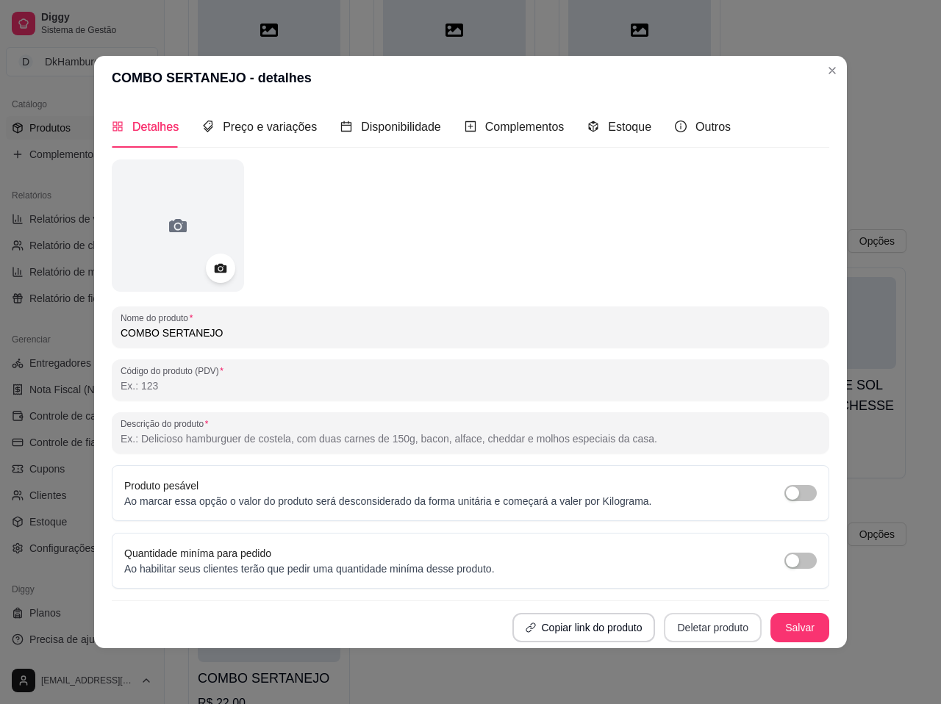
click at [714, 629] on button "Deletar produto" at bounding box center [713, 627] width 98 height 29
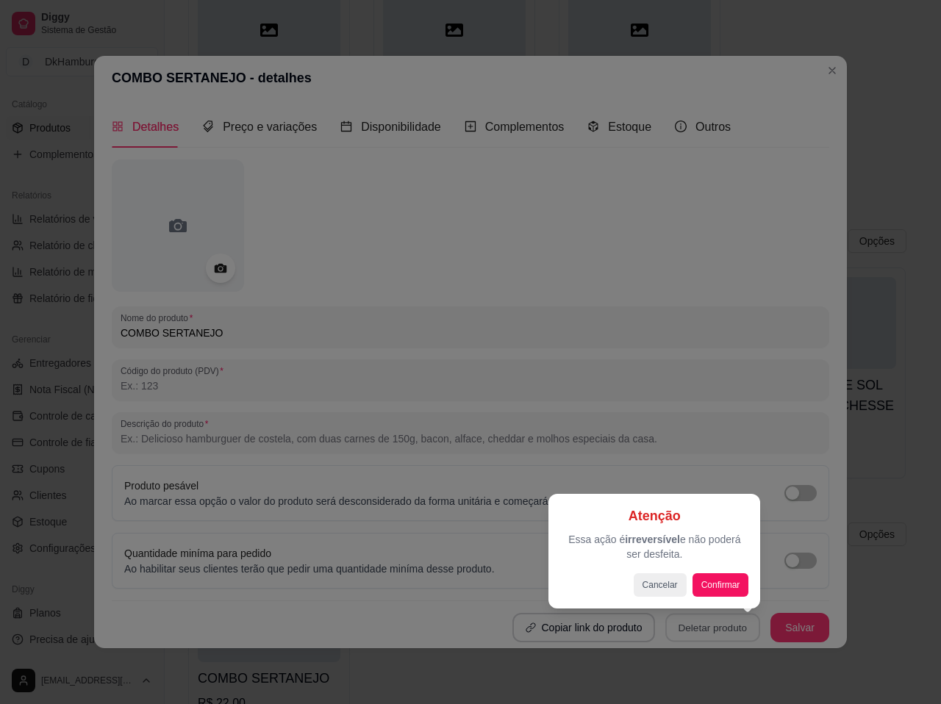
click at [714, 597] on div "Atenção Essa ação é irreversível e não poderá ser desfeita. Cancelar Confirmar" at bounding box center [654, 551] width 212 height 115
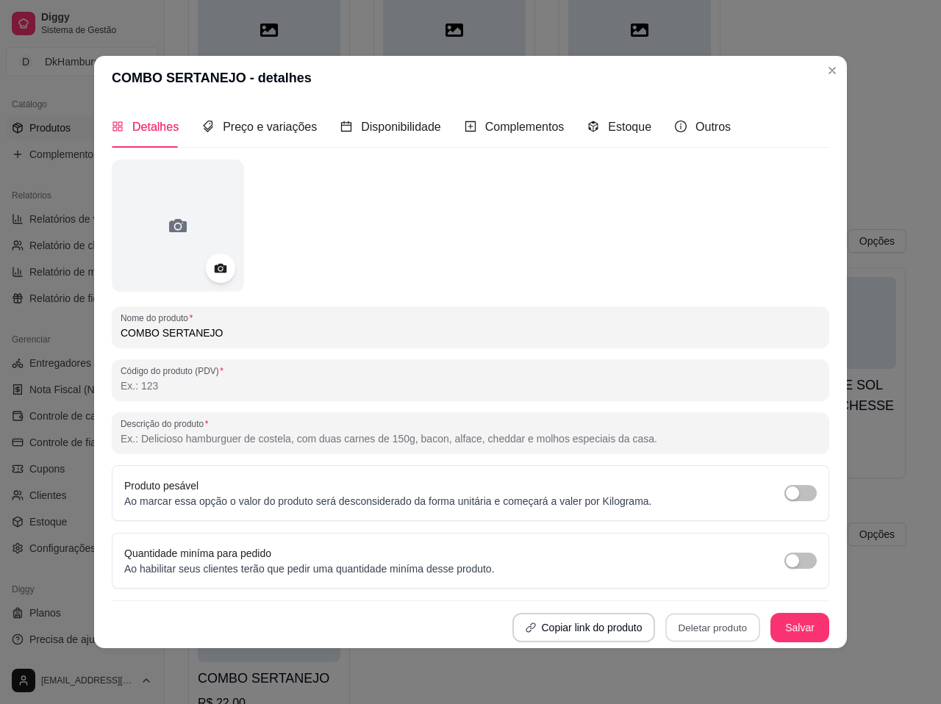
click at [716, 581] on button "Confirmar" at bounding box center [718, 586] width 54 height 23
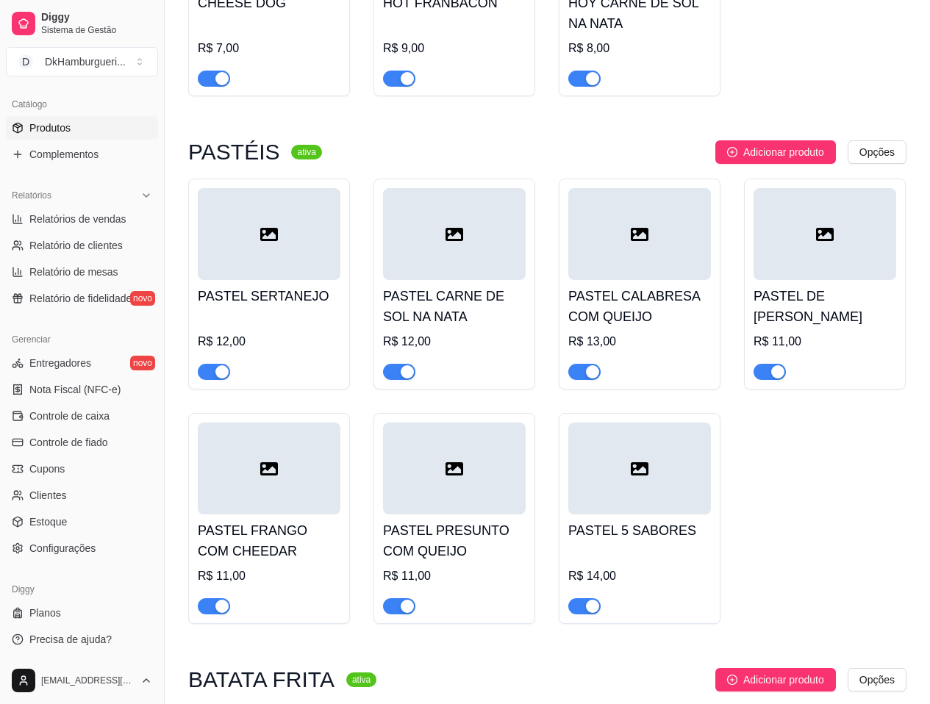
scroll to position [1470, 0]
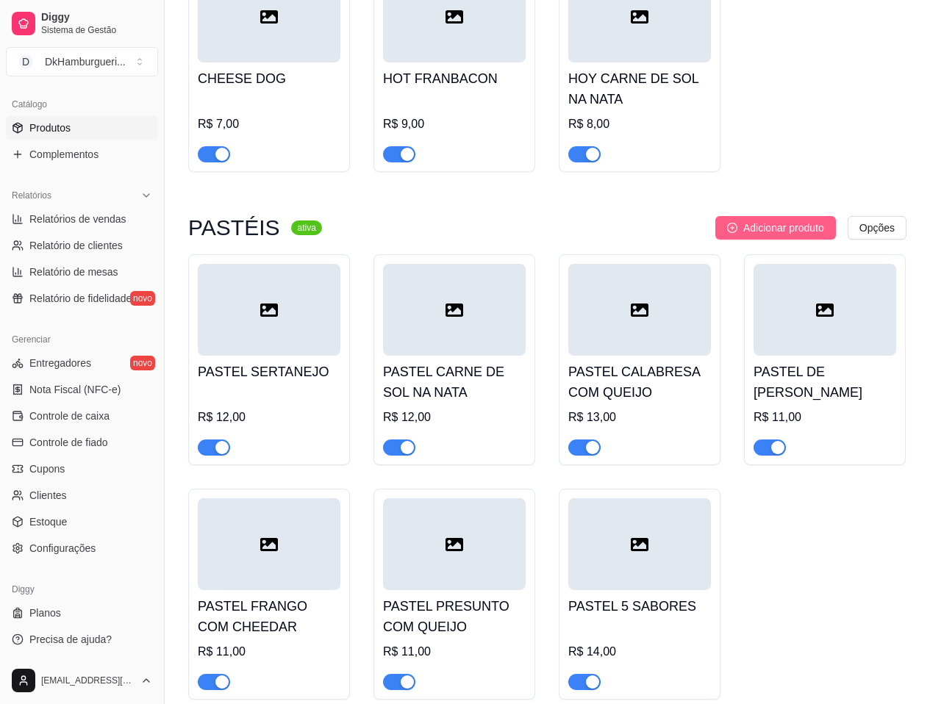
click at [783, 216] on button "Adicionar produto" at bounding box center [775, 228] width 121 height 24
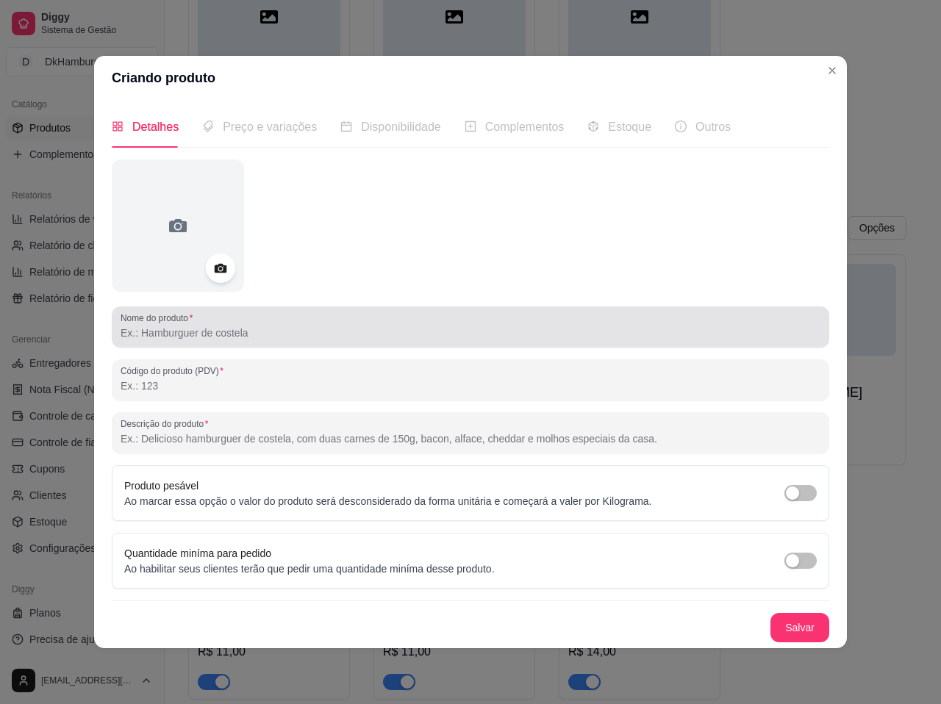
click at [203, 320] on div at bounding box center [471, 326] width 700 height 29
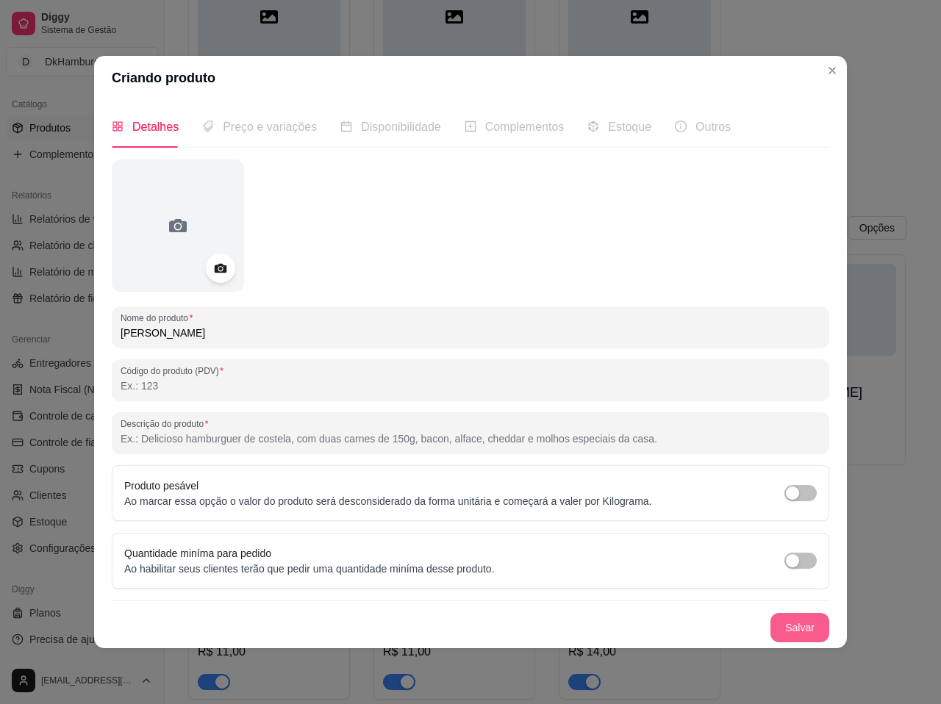
type input "[PERSON_NAME]"
click at [786, 626] on button "Salvar" at bounding box center [799, 628] width 57 height 29
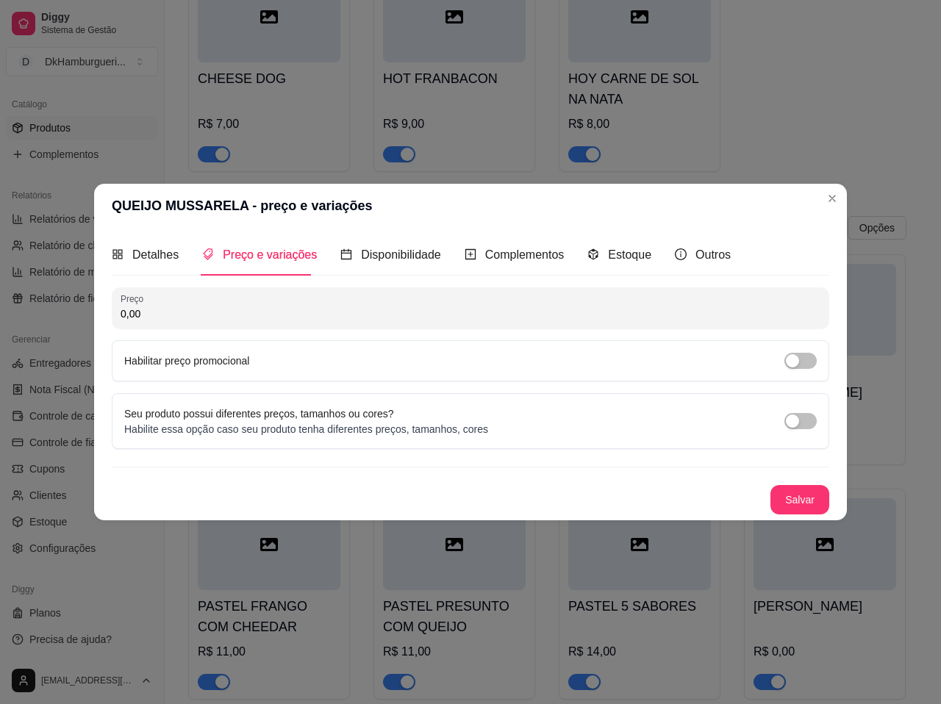
click at [188, 310] on input "0,00" at bounding box center [471, 314] width 700 height 15
type input "13,00"
click at [792, 499] on button "Salvar" at bounding box center [799, 500] width 57 height 29
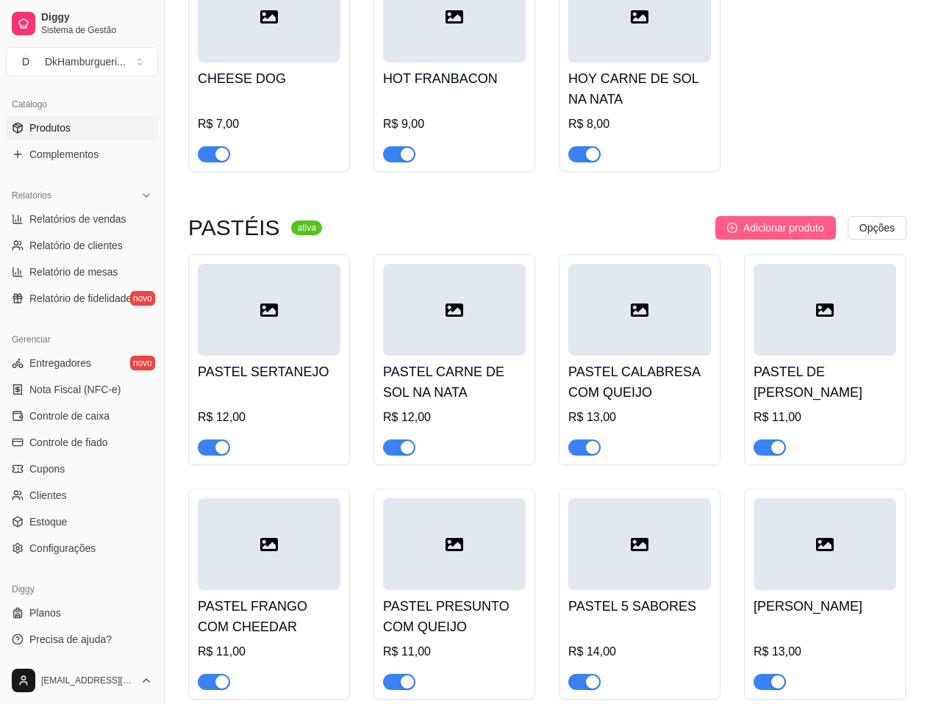
click at [796, 220] on span "Adicionar produto" at bounding box center [783, 228] width 81 height 16
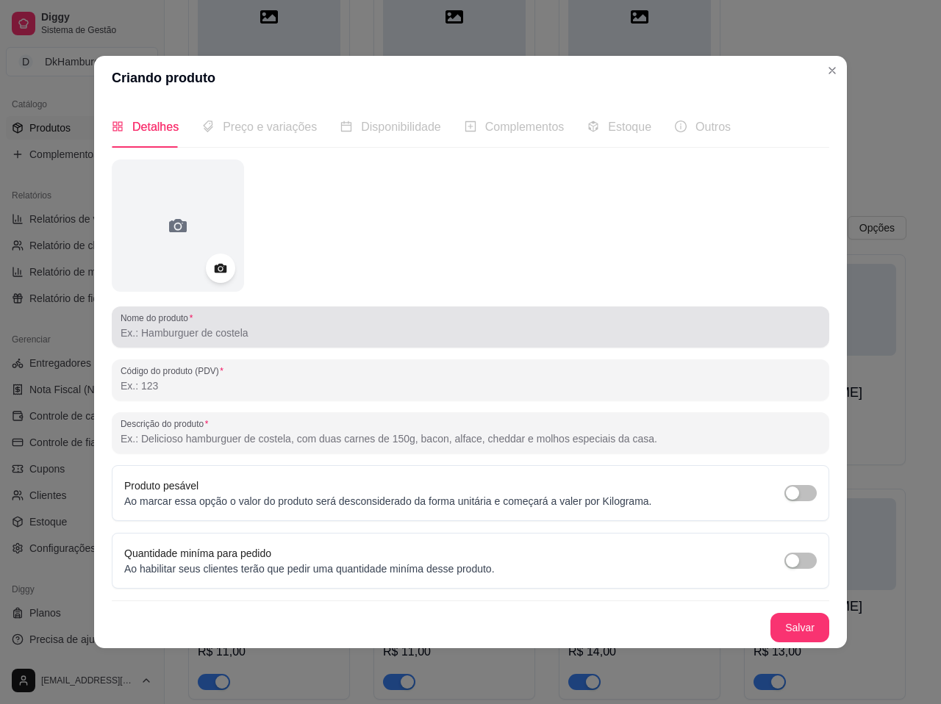
click at [170, 326] on input "Nome do produto" at bounding box center [471, 333] width 700 height 15
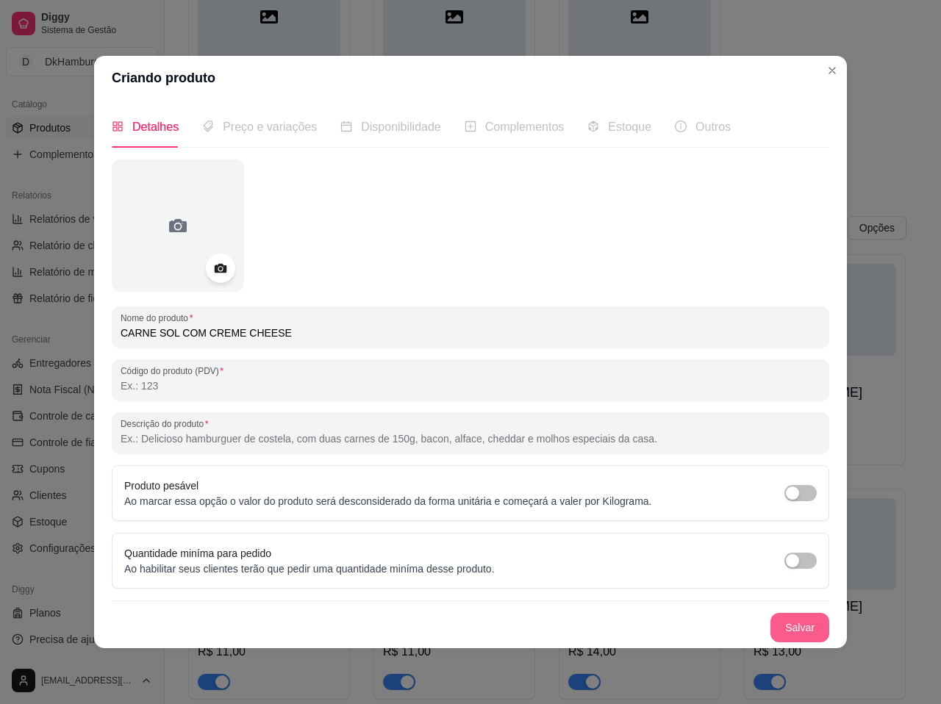
type input "CARNE SOL COM CREME CHEESE"
click at [794, 629] on button "Salvar" at bounding box center [799, 627] width 59 height 29
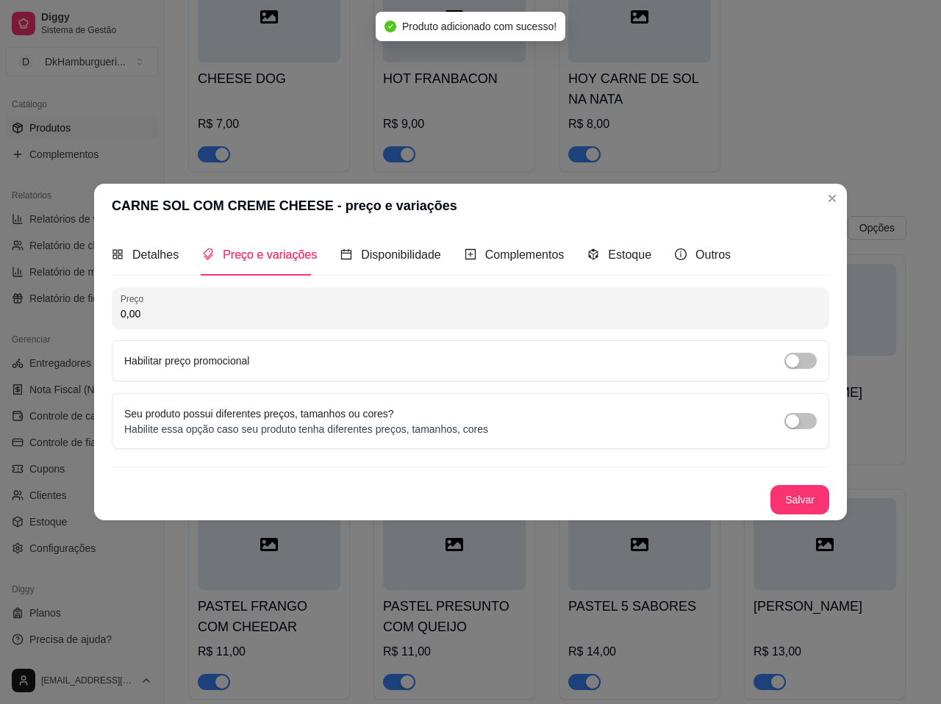
click at [151, 317] on input "0,00" at bounding box center [471, 314] width 700 height 15
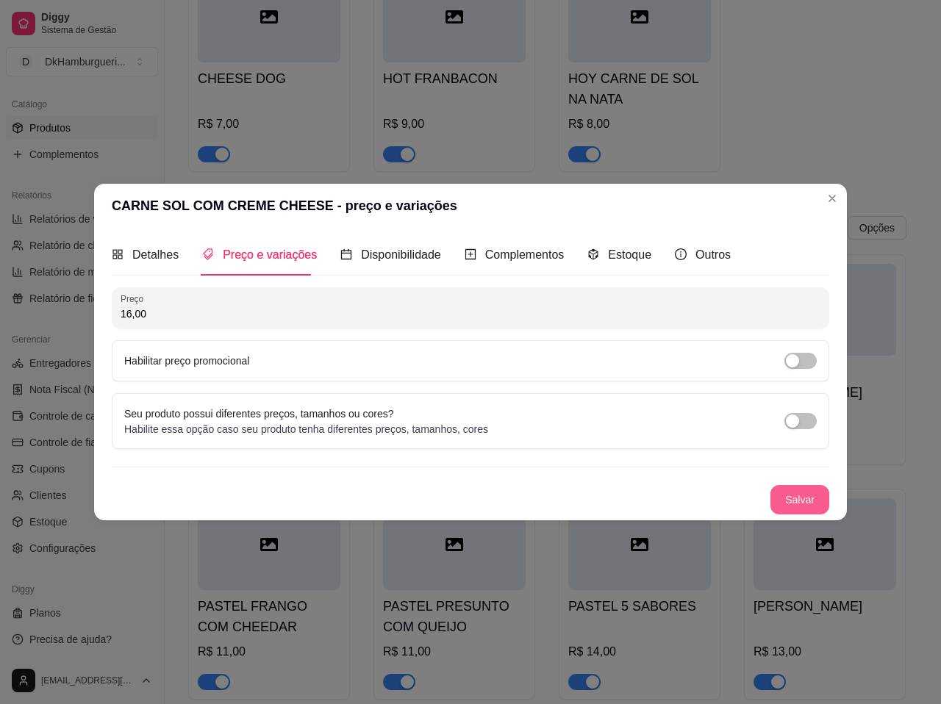
type input "16,00"
click at [815, 496] on button "Salvar" at bounding box center [799, 499] width 59 height 29
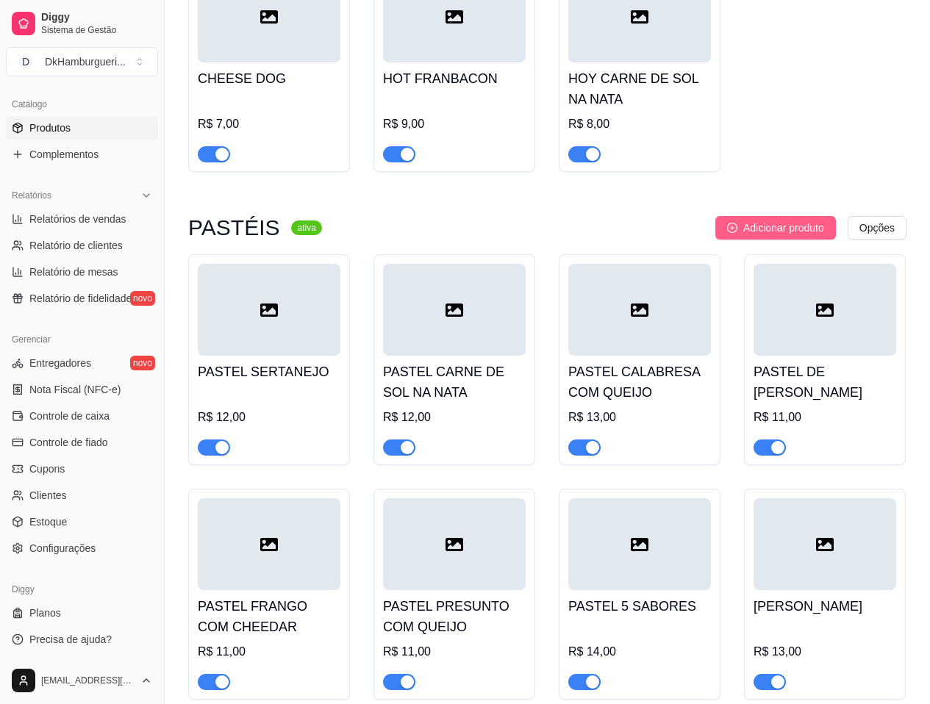
click at [794, 220] on span "Adicionar produto" at bounding box center [783, 228] width 81 height 16
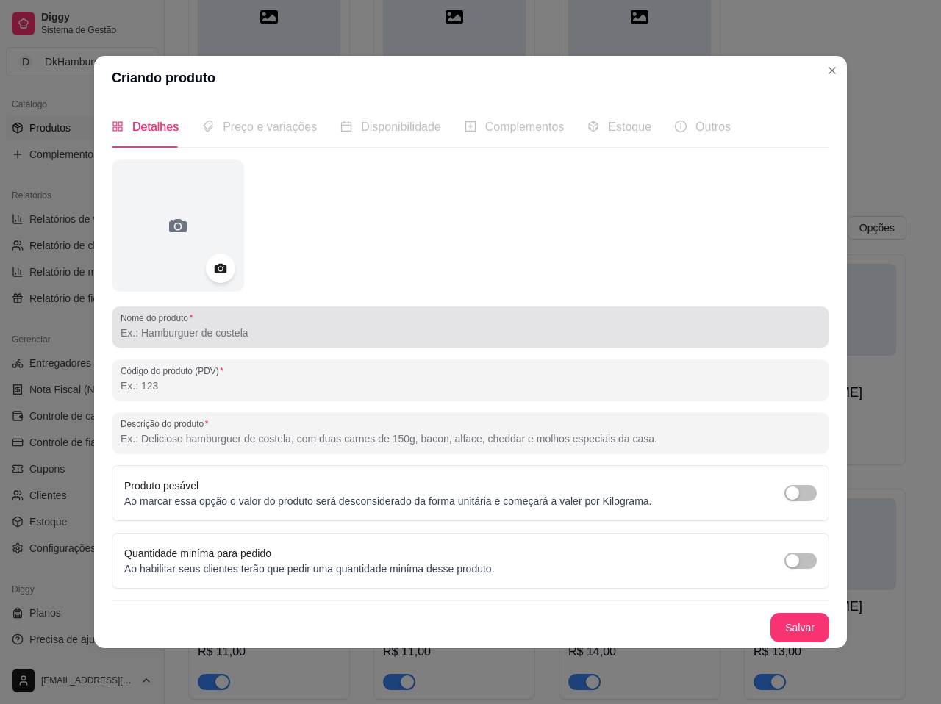
click at [218, 333] on input "Nome do produto" at bounding box center [471, 333] width 700 height 15
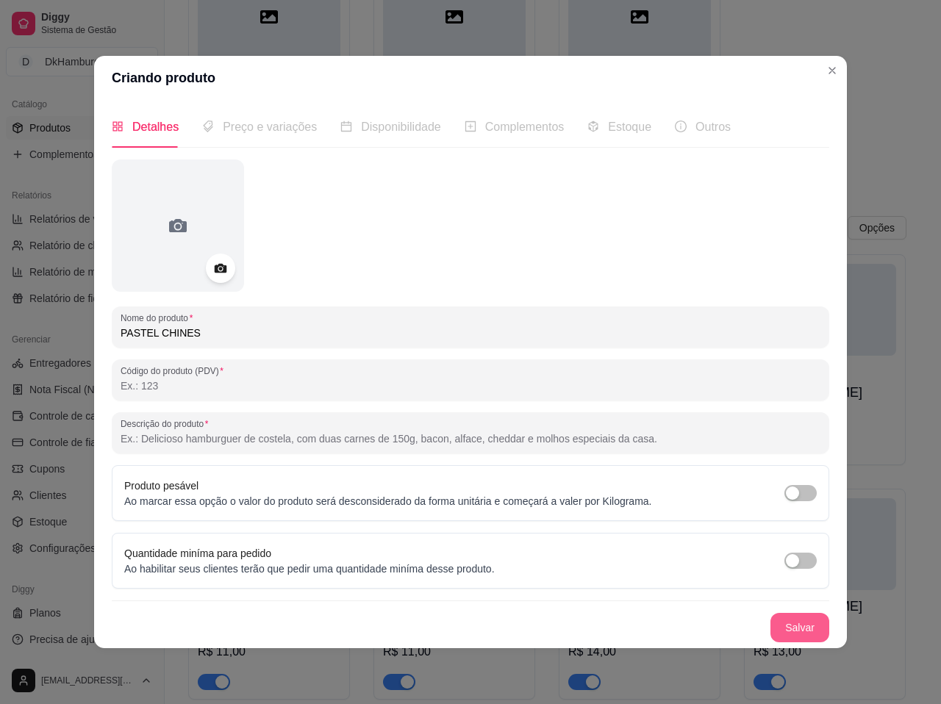
type input "PASTEL CHINES"
click at [813, 623] on button "Salvar" at bounding box center [799, 628] width 57 height 29
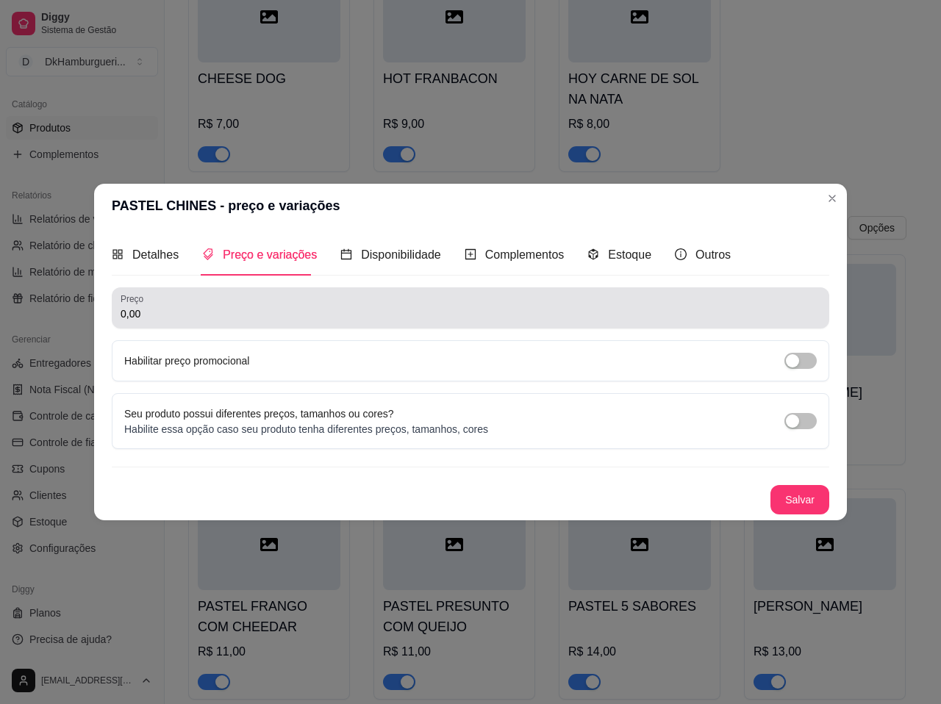
click at [143, 323] on div "0,00" at bounding box center [471, 307] width 700 height 29
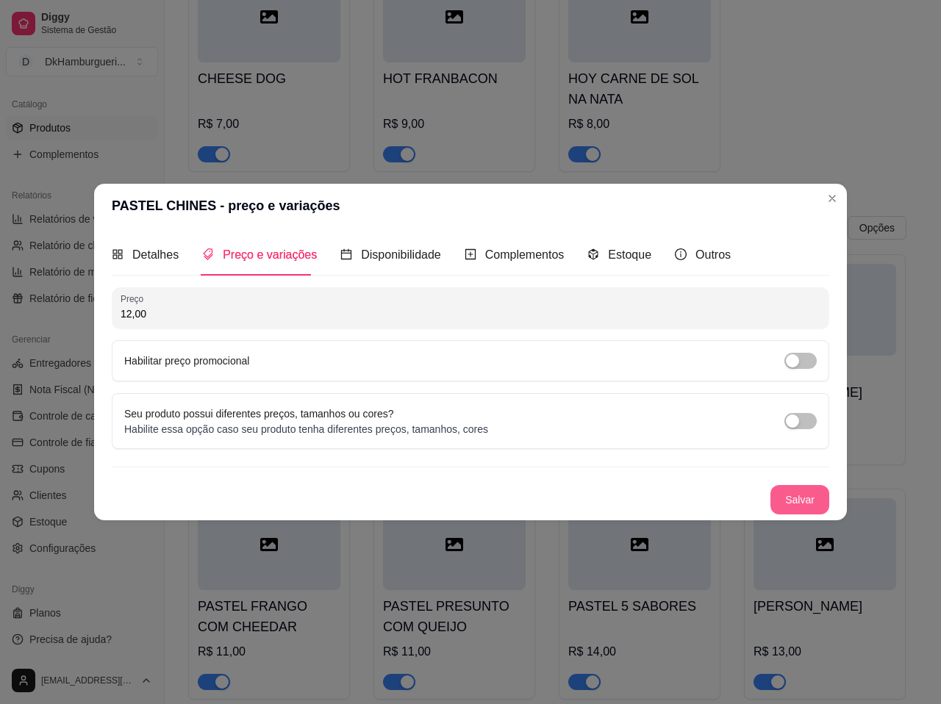
type input "12,00"
click at [800, 496] on button "Salvar" at bounding box center [799, 499] width 59 height 29
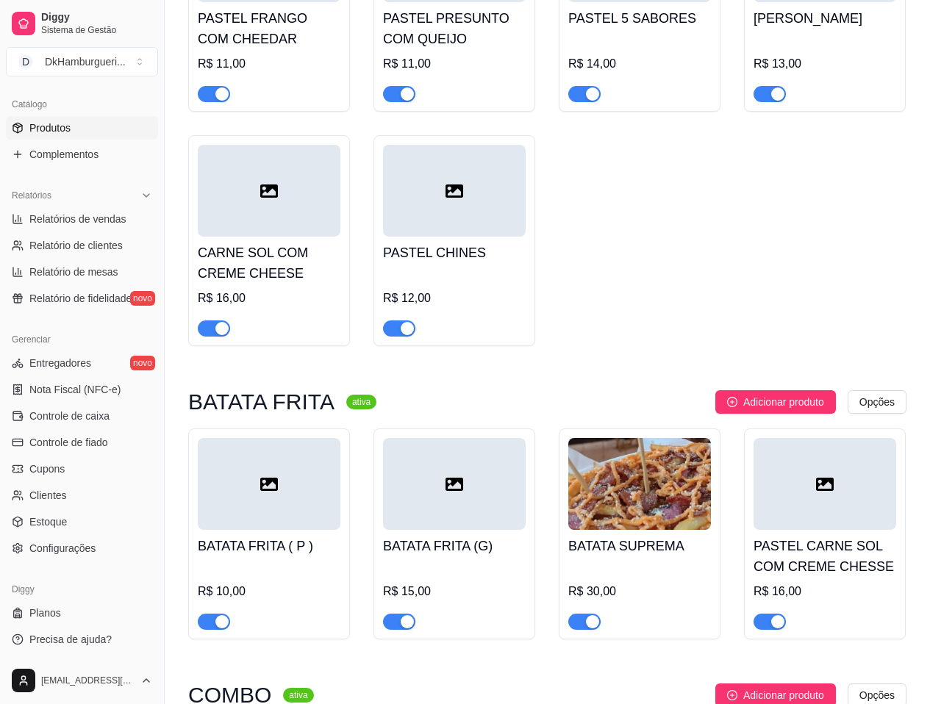
scroll to position [2132, 0]
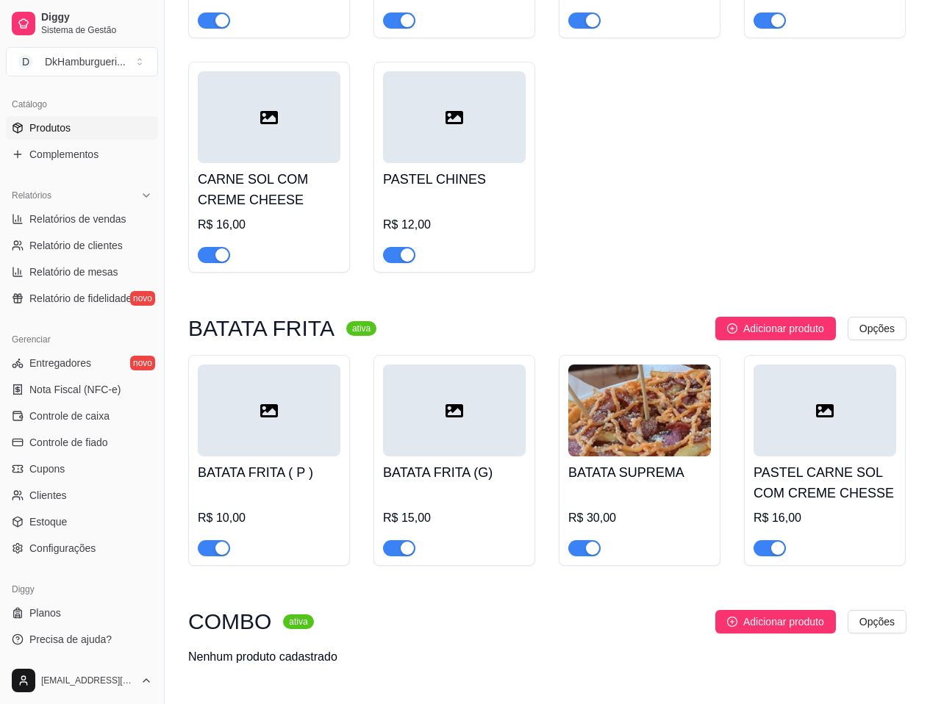
click at [808, 418] on div at bounding box center [824, 411] width 143 height 92
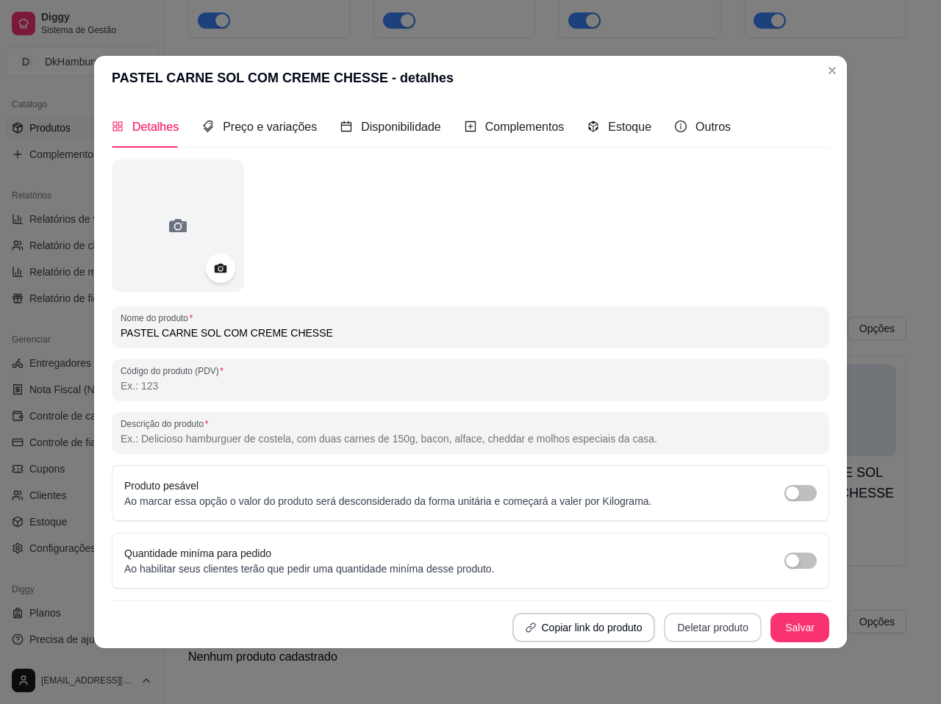
click at [714, 622] on button "Deletar produto" at bounding box center [713, 627] width 98 height 29
click at [692, 578] on button "Confirmar" at bounding box center [718, 586] width 54 height 23
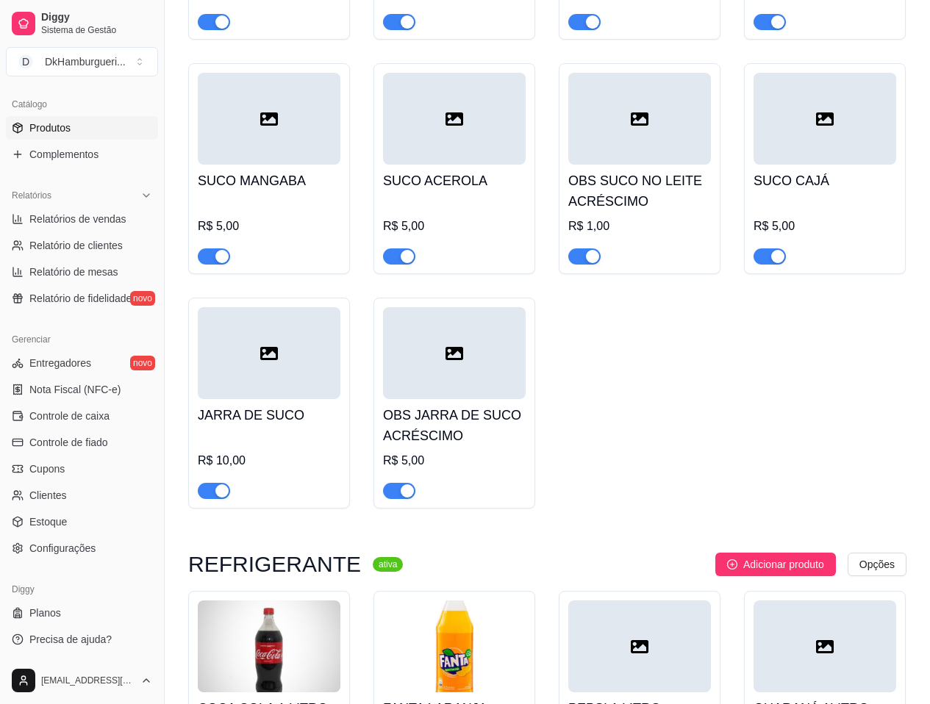
scroll to position [3014, 0]
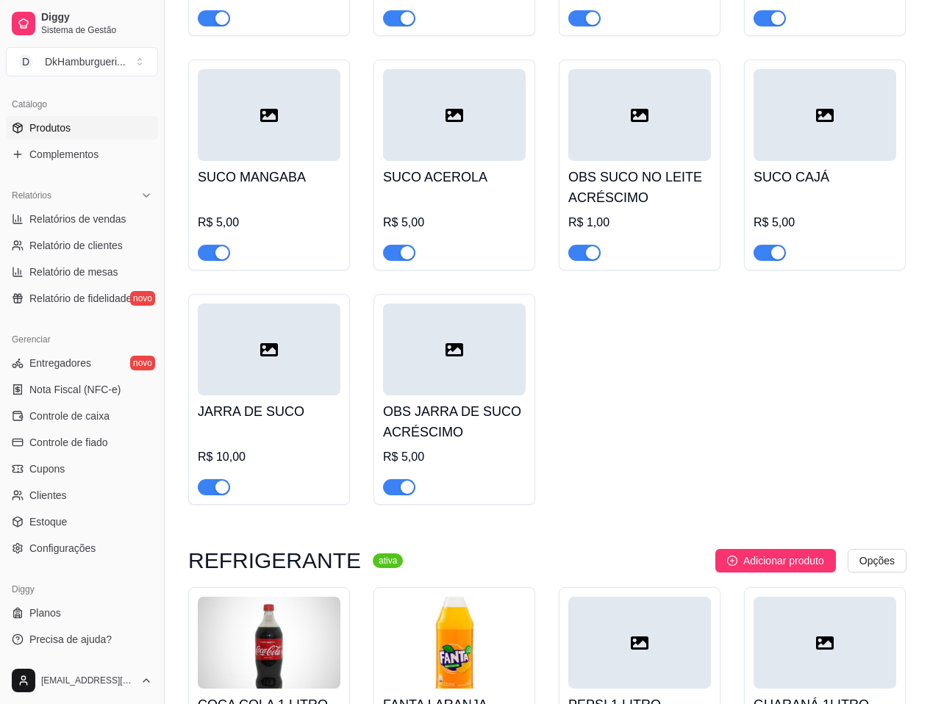
click at [445, 401] on h4 "OBS JARRA DE SUCO ACRÉSCIMO" at bounding box center [454, 421] width 143 height 41
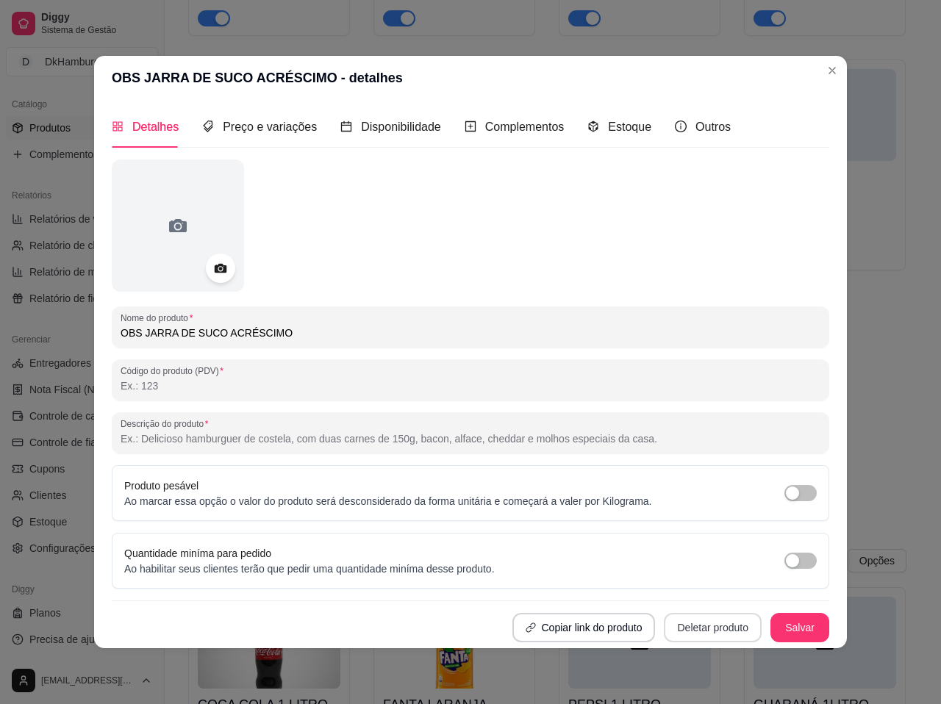
click at [718, 633] on button "Deletar produto" at bounding box center [713, 627] width 98 height 29
click at [717, 585] on button "Confirmar" at bounding box center [718, 586] width 54 height 23
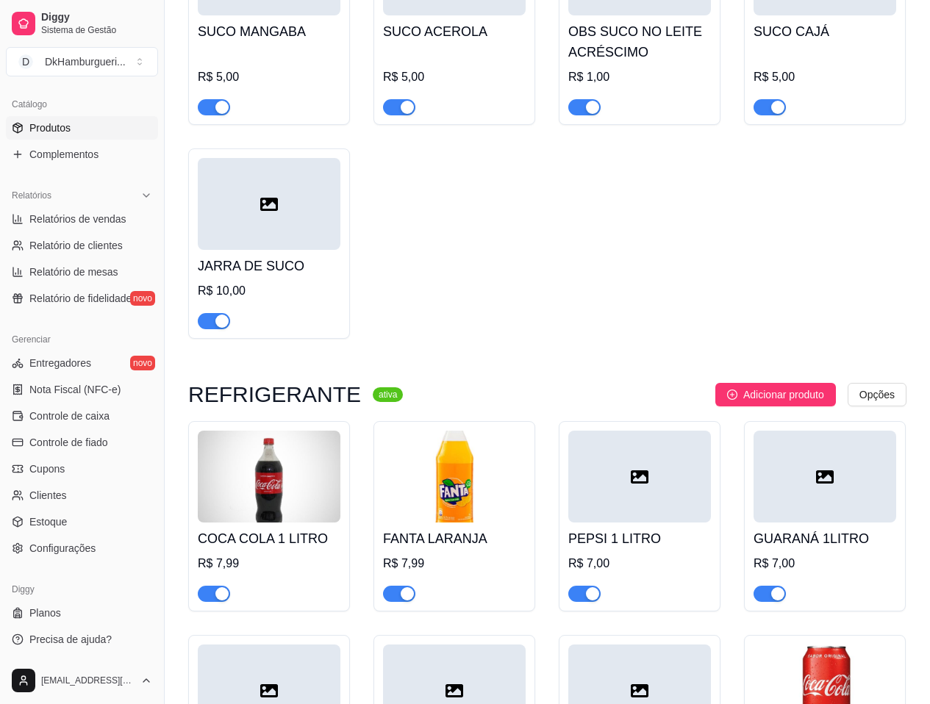
scroll to position [3161, 0]
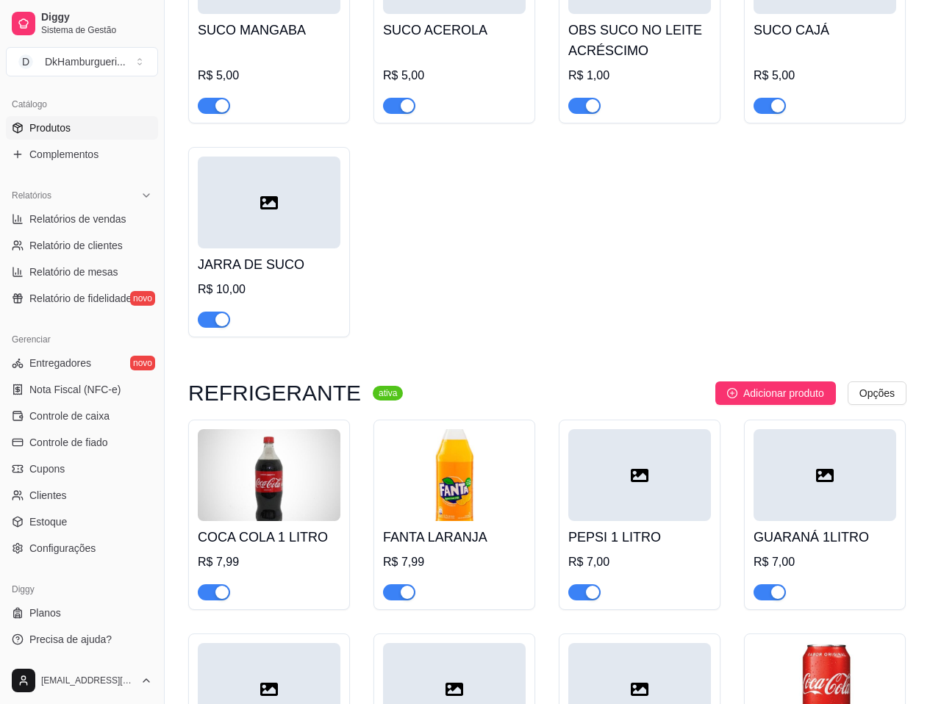
click at [477, 534] on h4 "FANTA LARANJA" at bounding box center [454, 537] width 143 height 21
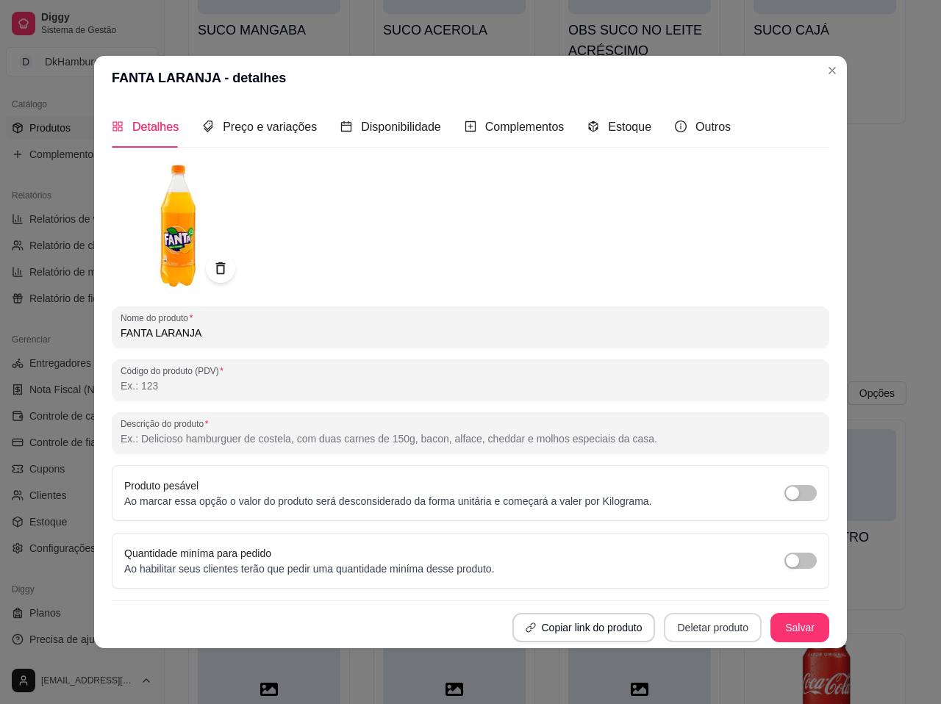
click at [688, 622] on button "Deletar produto" at bounding box center [713, 627] width 98 height 29
click at [704, 589] on button "Confirmar" at bounding box center [718, 586] width 52 height 22
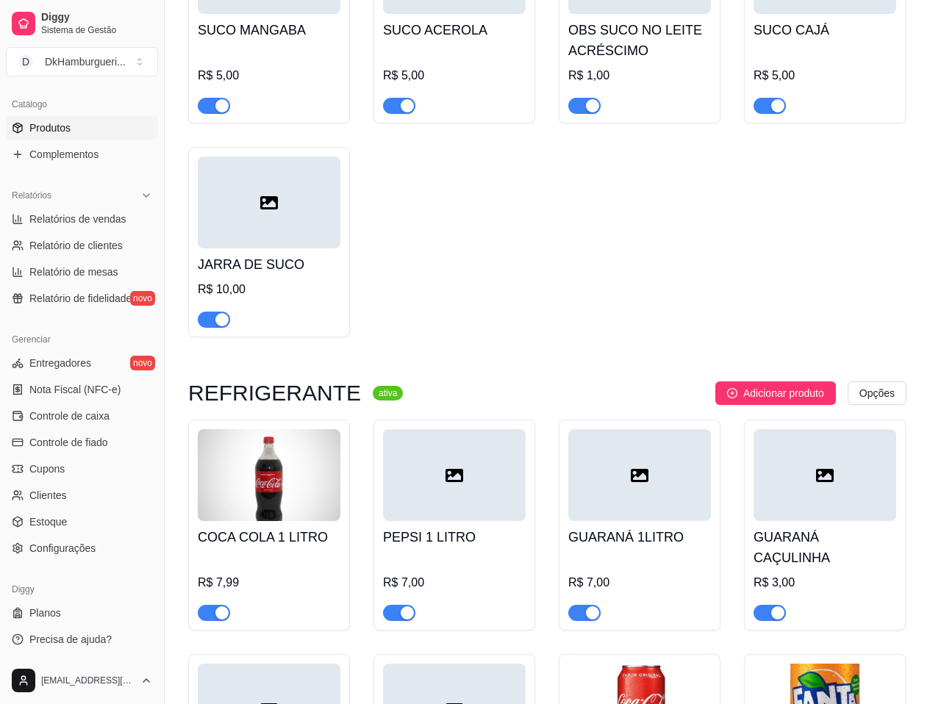
click at [282, 574] on div "R$ 7,99" at bounding box center [269, 583] width 143 height 18
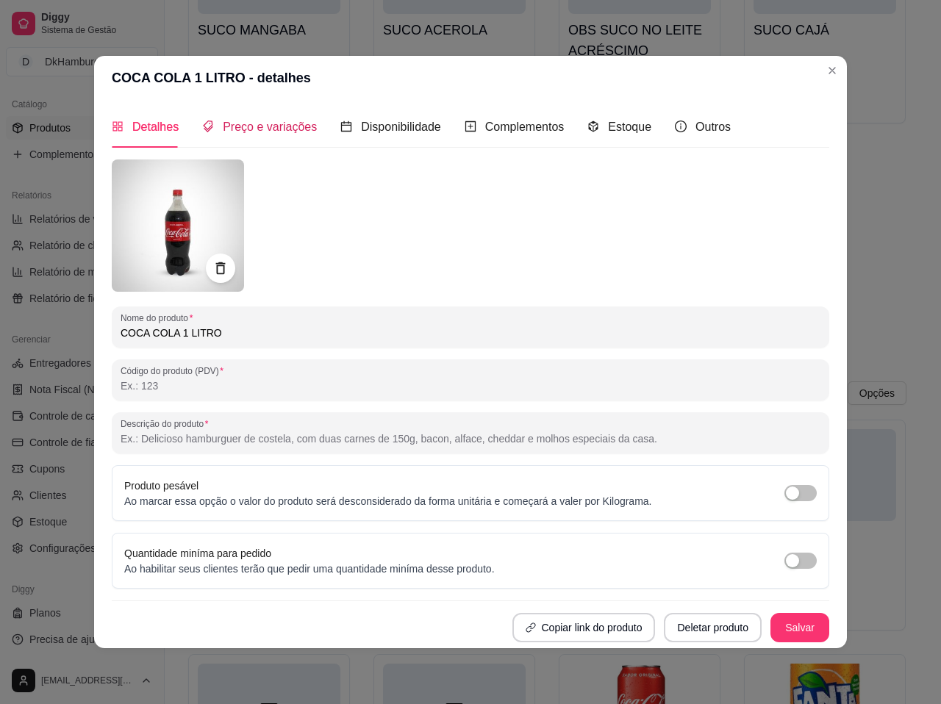
click at [265, 127] on span "Preço e variações" at bounding box center [270, 127] width 94 height 12
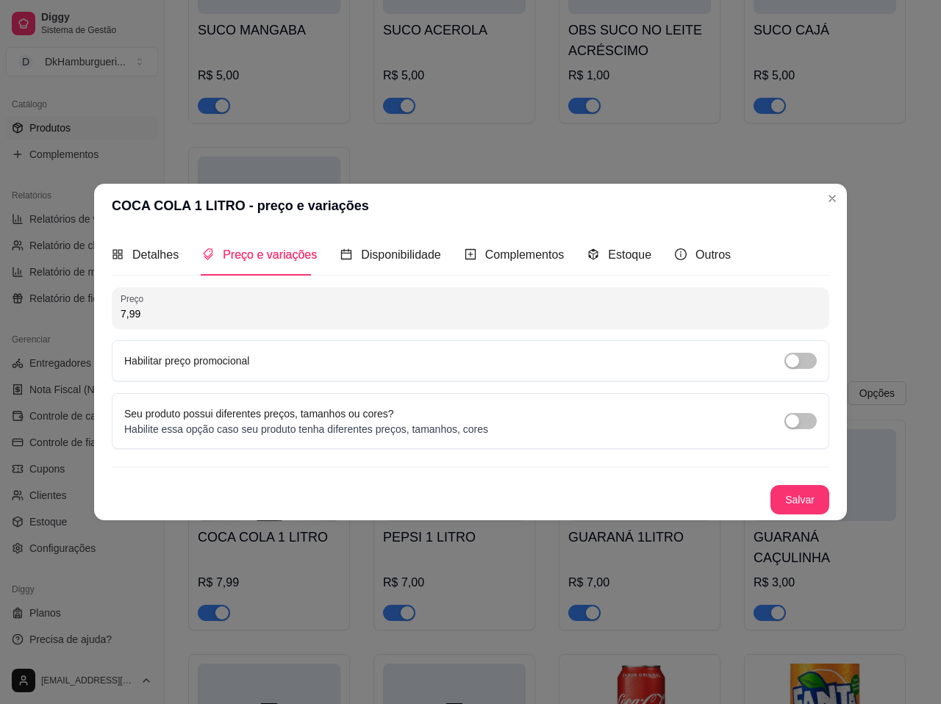
click at [169, 309] on input "7,99" at bounding box center [471, 314] width 700 height 15
type input "9,00"
click at [806, 495] on button "Salvar" at bounding box center [799, 500] width 57 height 29
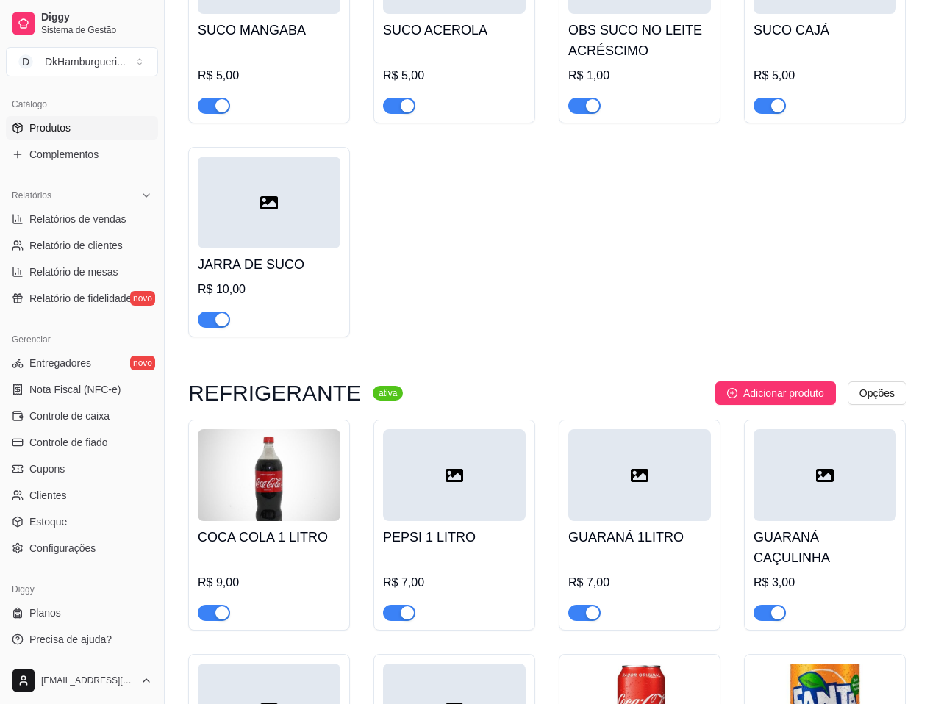
click at [434, 484] on div at bounding box center [454, 475] width 143 height 92
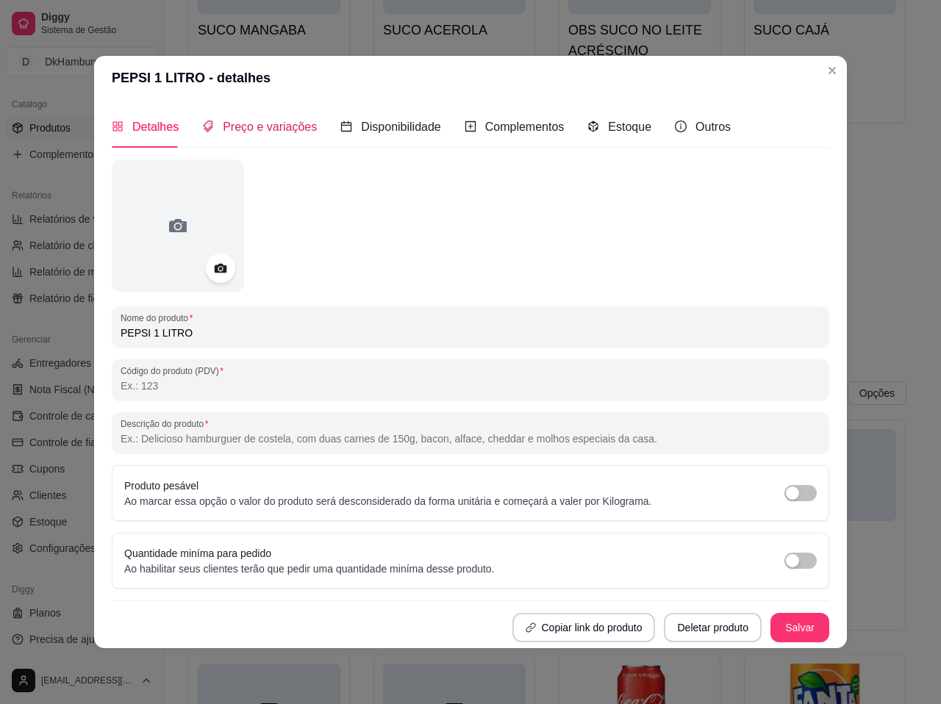
drag, startPoint x: 266, startPoint y: 123, endPoint x: 266, endPoint y: 132, distance: 8.8
click at [266, 125] on span "Preço e variações" at bounding box center [270, 127] width 94 height 12
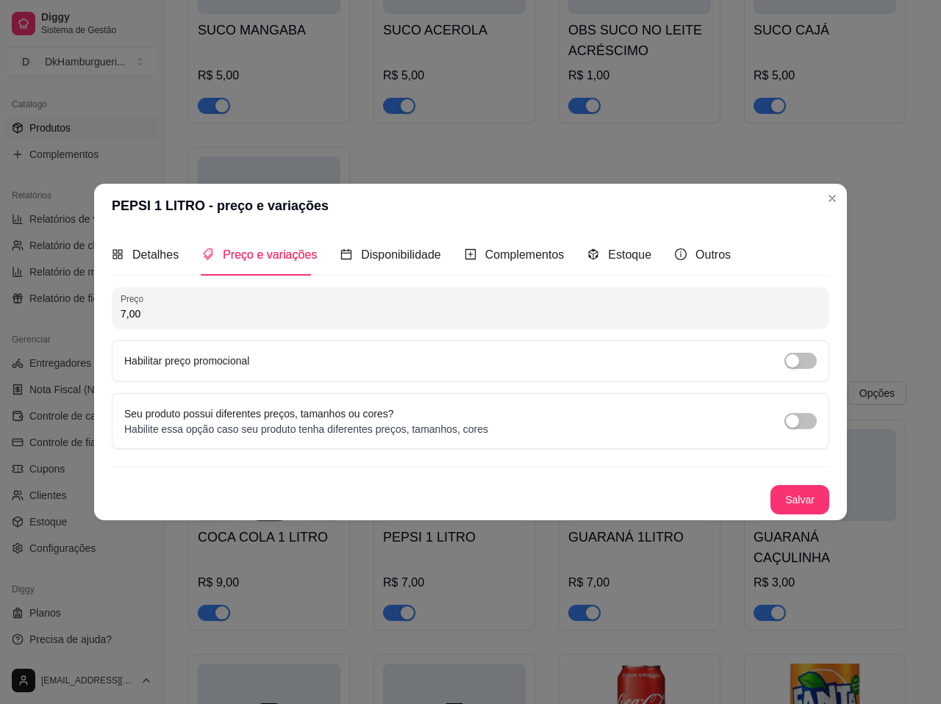
click at [168, 315] on input "7,00" at bounding box center [471, 314] width 700 height 15
type input "8,00"
click at [797, 504] on button "Salvar" at bounding box center [799, 500] width 57 height 29
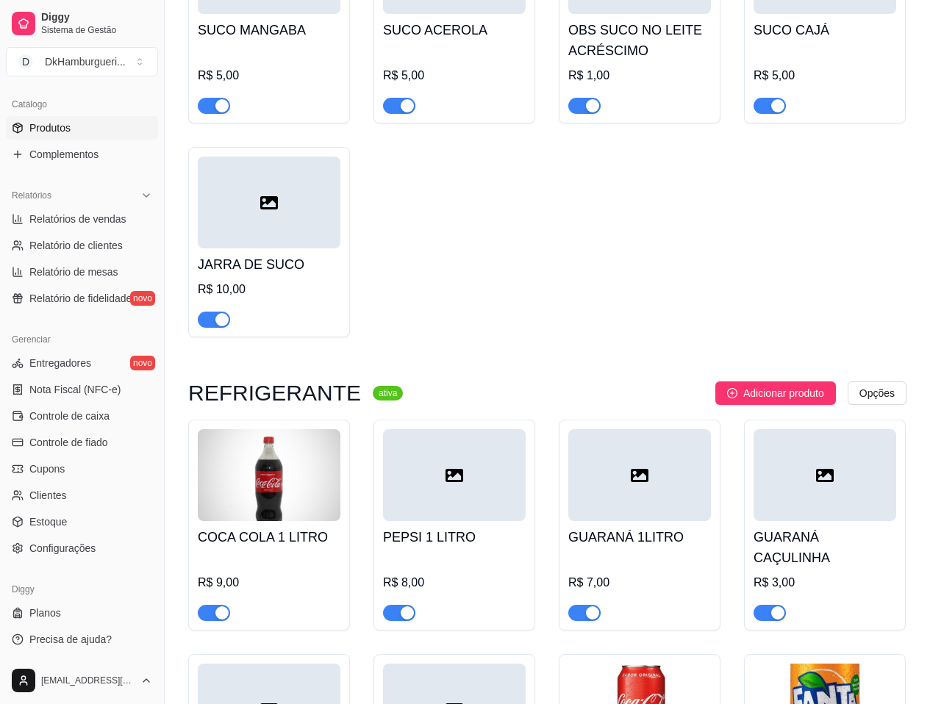
click at [629, 521] on div "GUARANÁ 1LITRO R$ 7,00" at bounding box center [639, 571] width 143 height 100
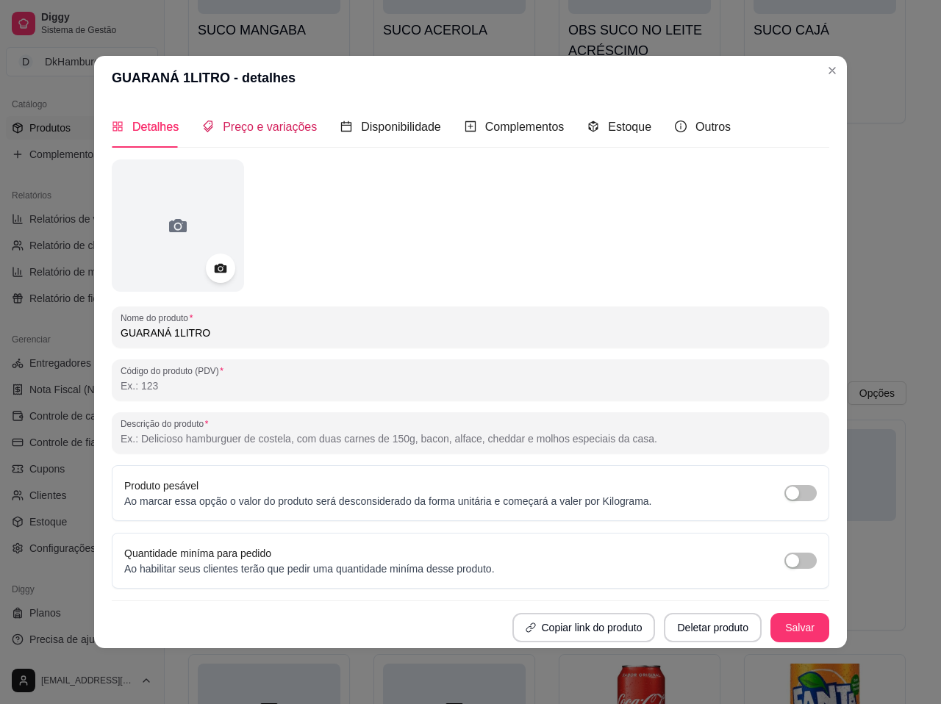
click at [247, 121] on span "Preço e variações" at bounding box center [270, 127] width 94 height 12
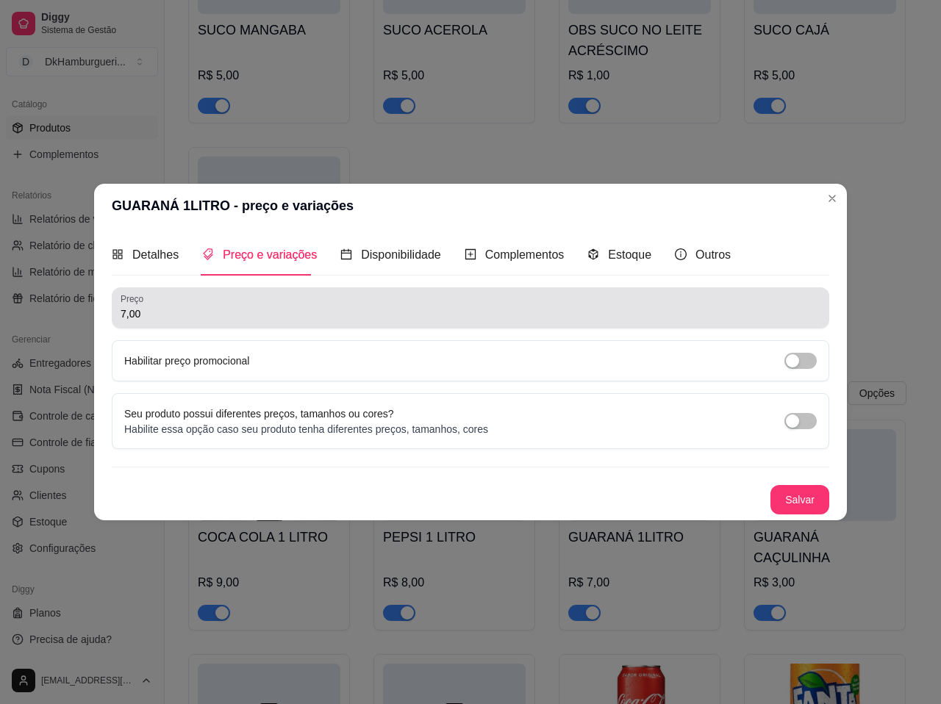
click at [188, 305] on div "7,00" at bounding box center [471, 307] width 700 height 29
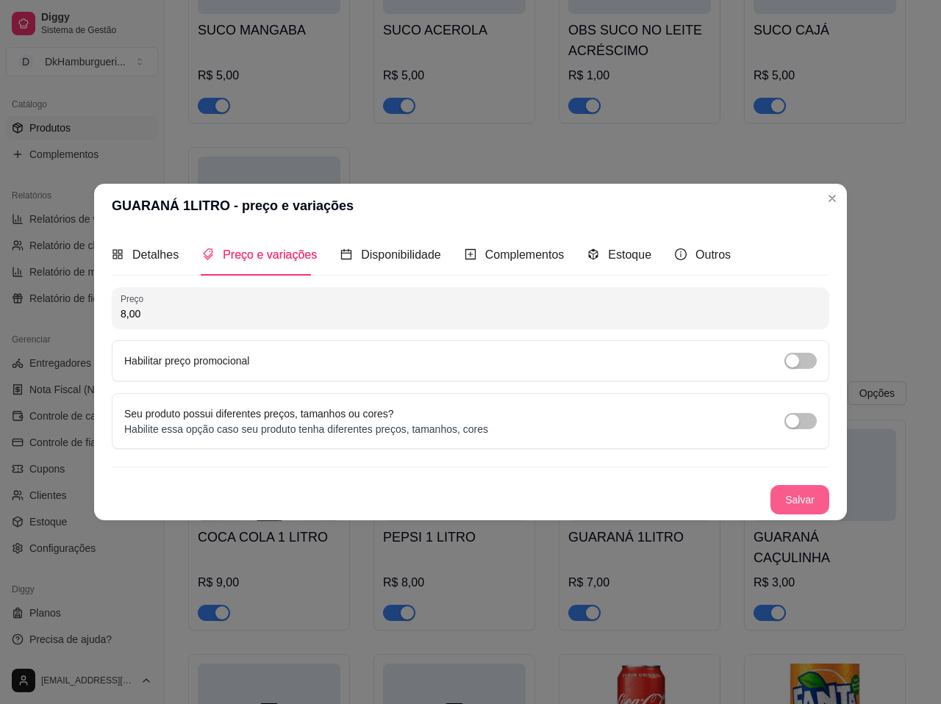
type input "8,00"
click at [803, 501] on button "Salvar" at bounding box center [799, 500] width 57 height 29
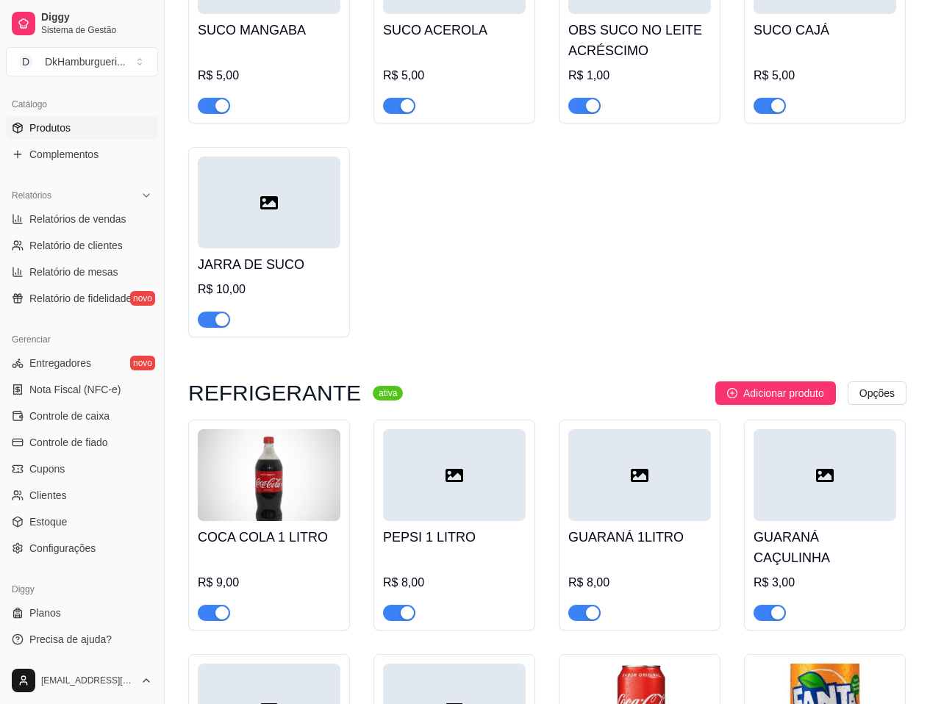
click at [800, 495] on div at bounding box center [824, 475] width 143 height 92
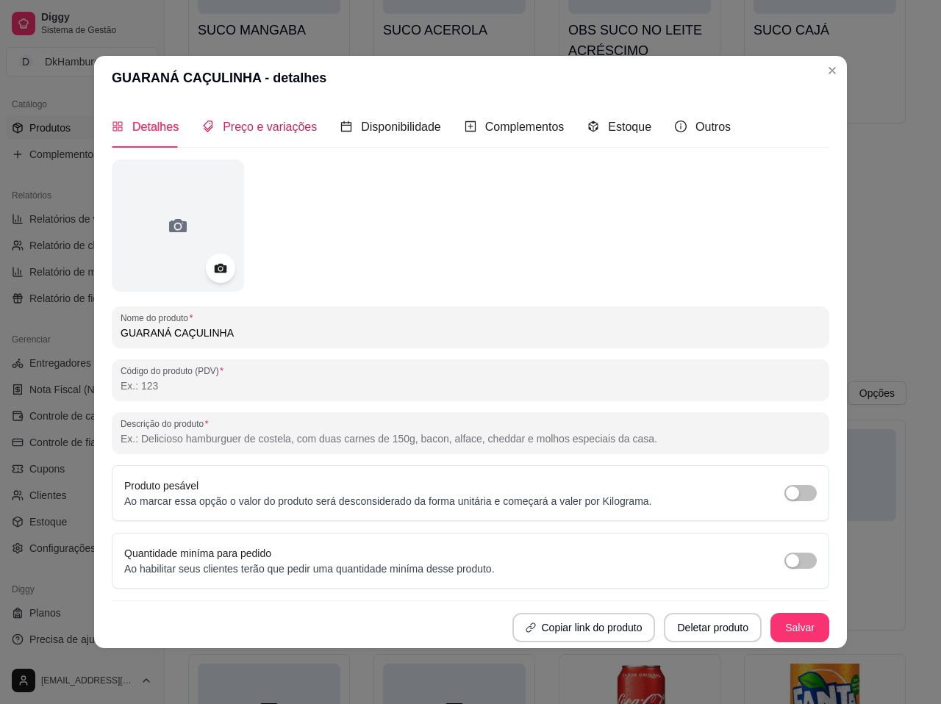
click at [223, 133] on span "Preço e variações" at bounding box center [270, 127] width 94 height 12
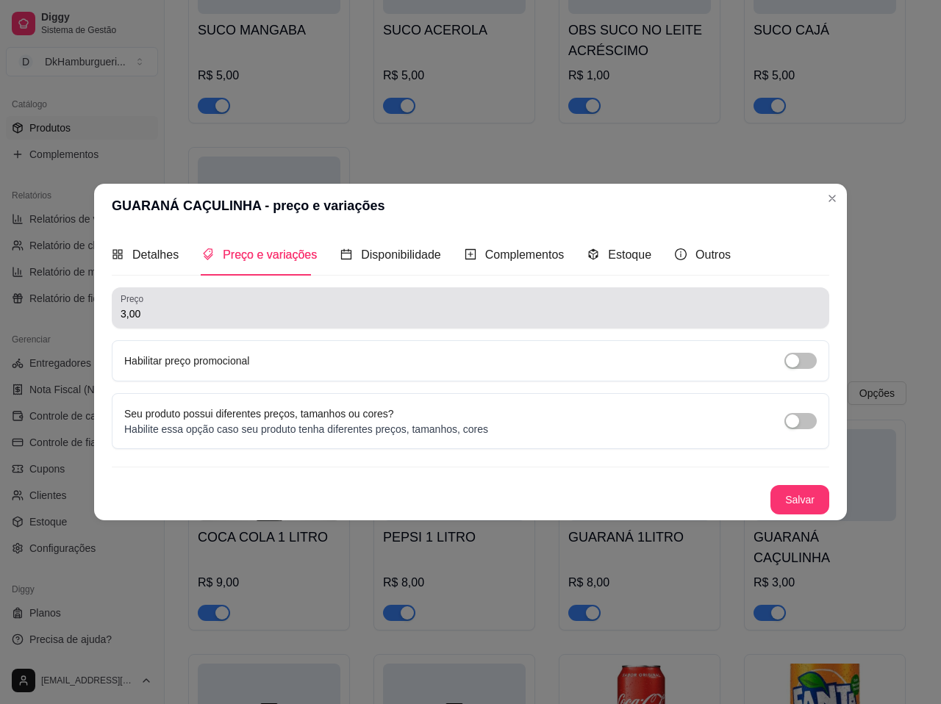
click at [157, 315] on input "3,00" at bounding box center [471, 314] width 700 height 15
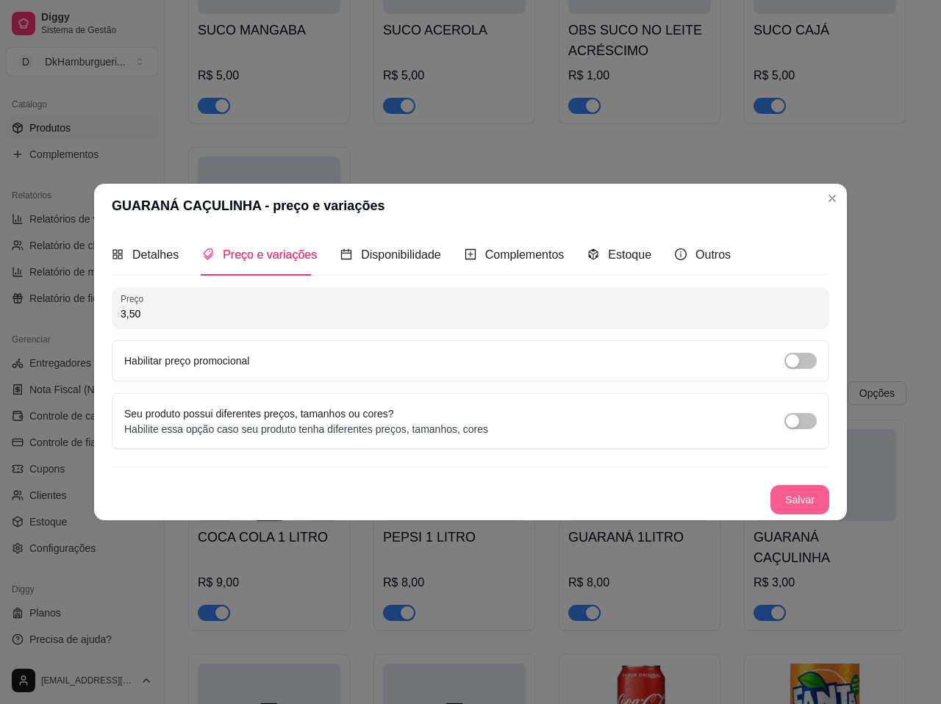
type input "3,50"
click at [787, 497] on button "Salvar" at bounding box center [799, 500] width 57 height 29
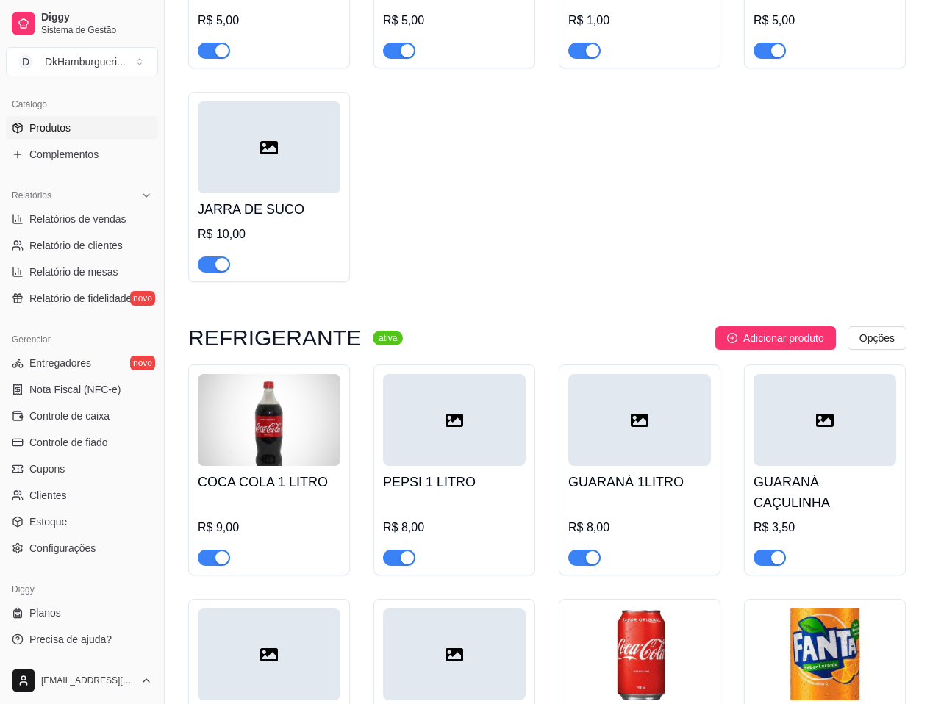
scroll to position [3382, 0]
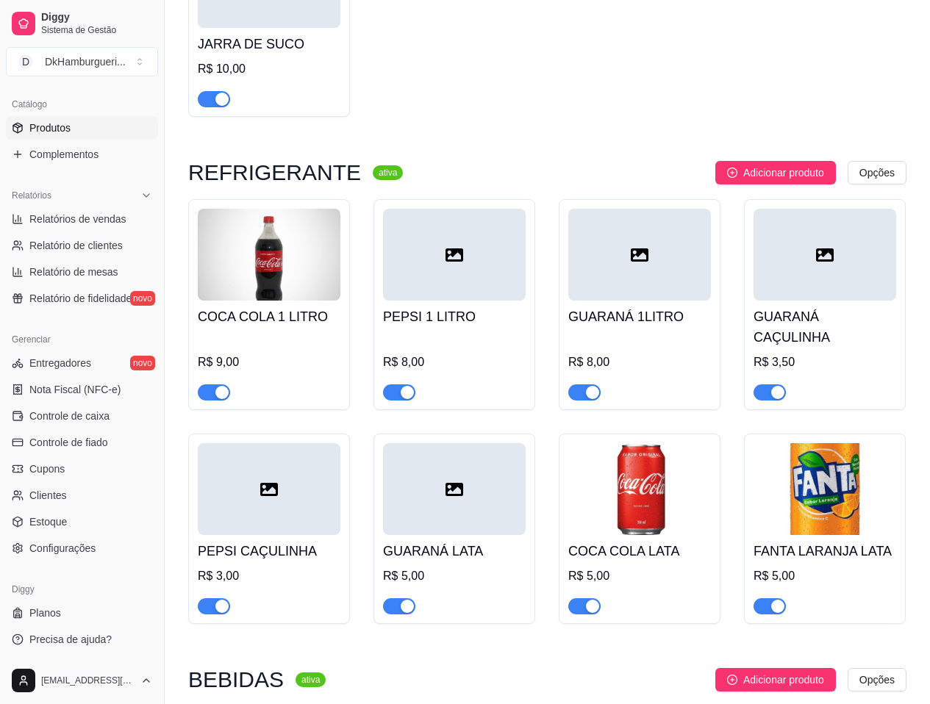
click at [290, 479] on div at bounding box center [269, 489] width 143 height 92
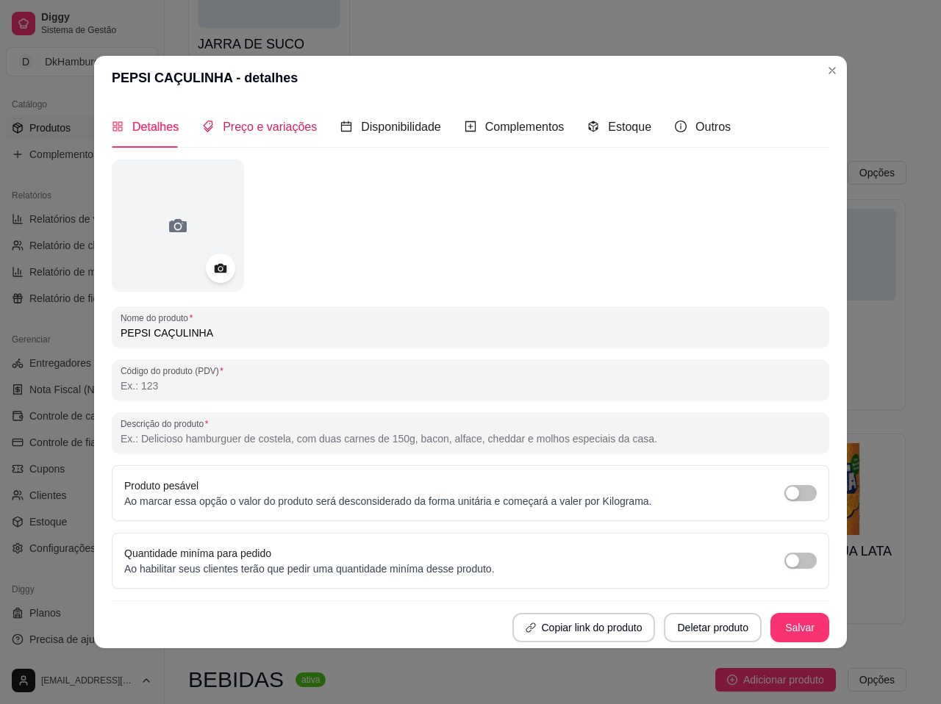
click at [248, 135] on div "Preço e variações" at bounding box center [259, 127] width 115 height 18
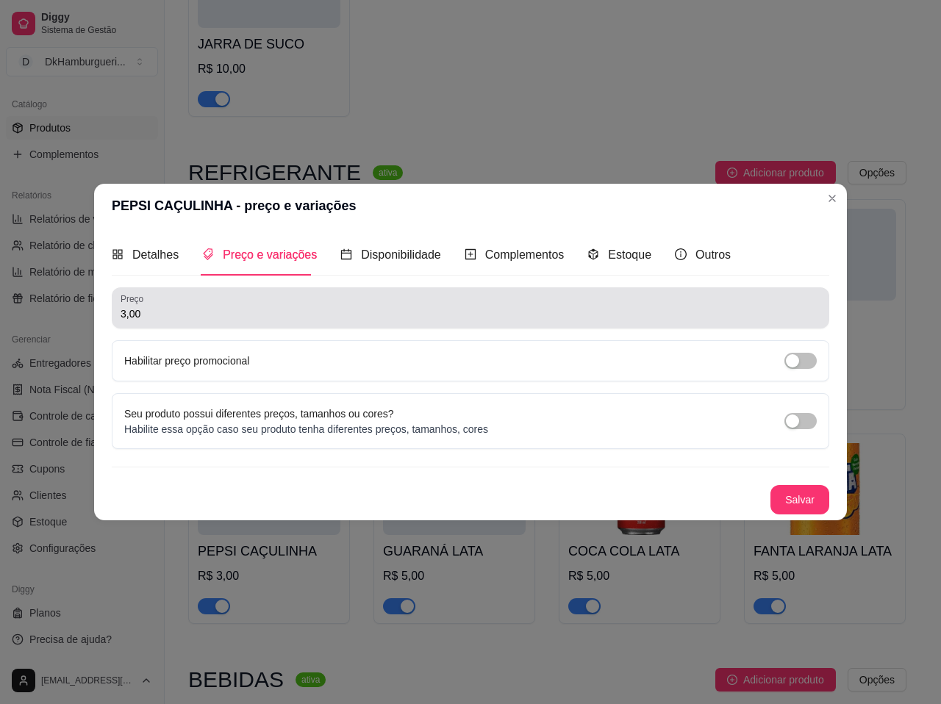
click at [169, 304] on div "3,00" at bounding box center [471, 307] width 700 height 29
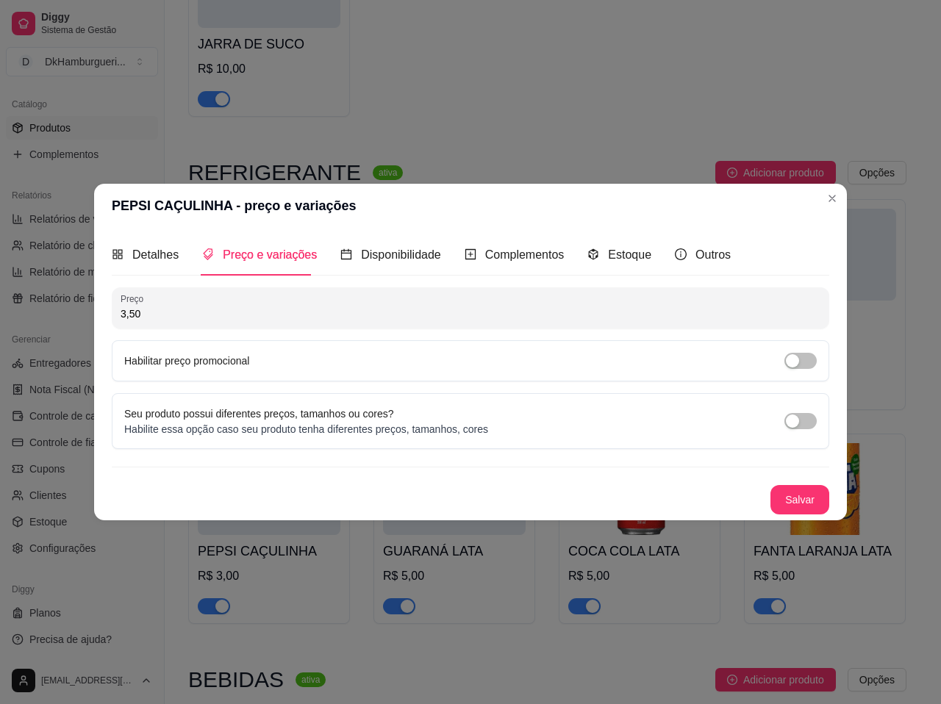
type input "3,50"
click at [814, 498] on button "Salvar" at bounding box center [799, 500] width 57 height 29
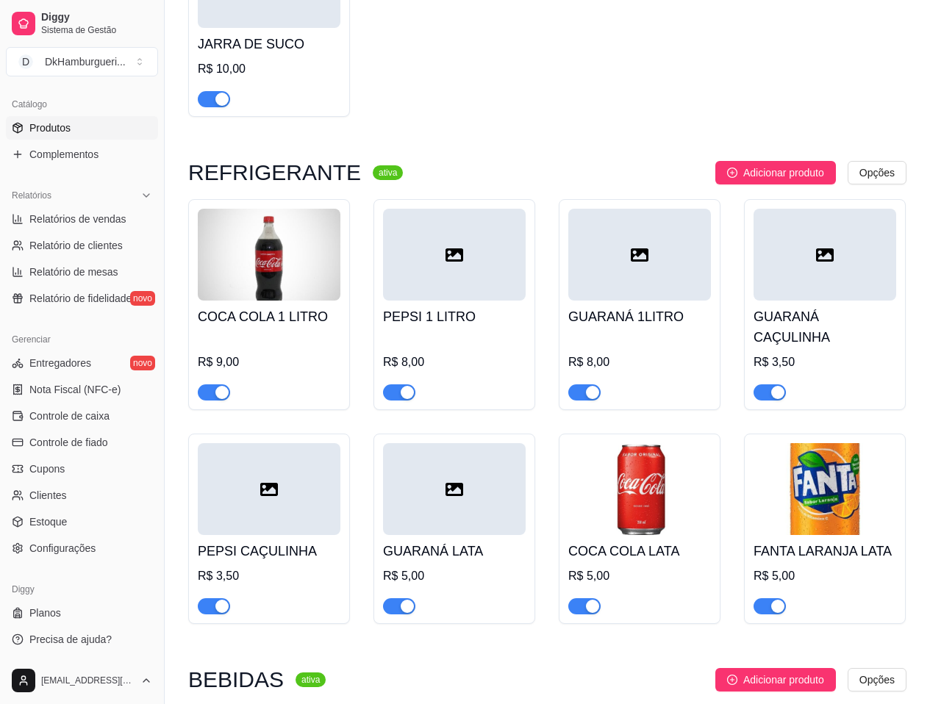
click at [445, 495] on div at bounding box center [454, 489] width 143 height 92
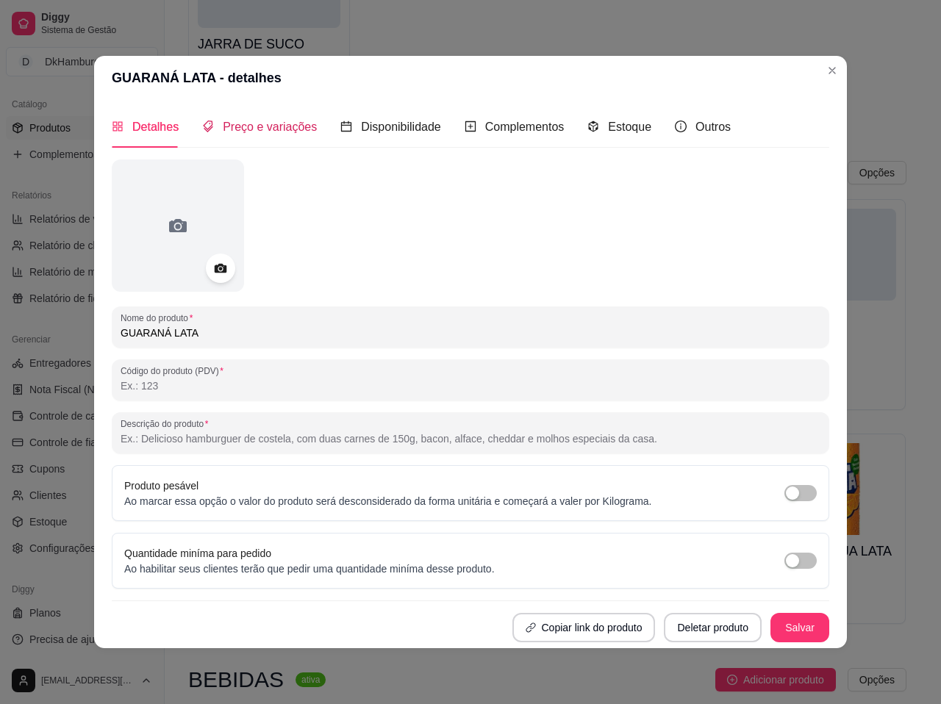
click at [272, 132] on span "Preço e variações" at bounding box center [270, 127] width 94 height 12
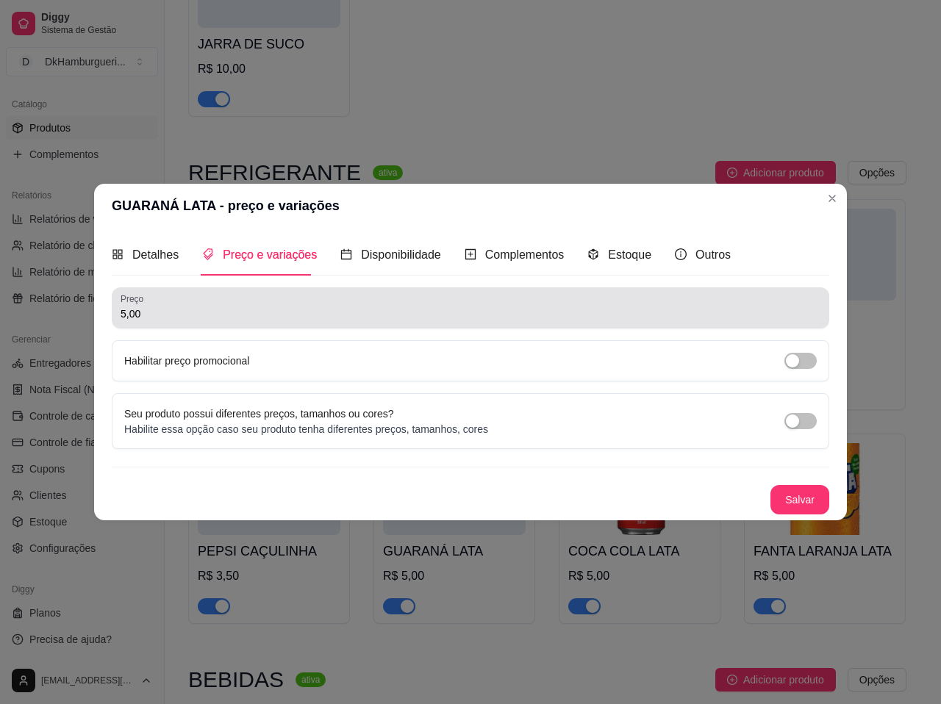
click at [173, 317] on input "5,00" at bounding box center [471, 314] width 700 height 15
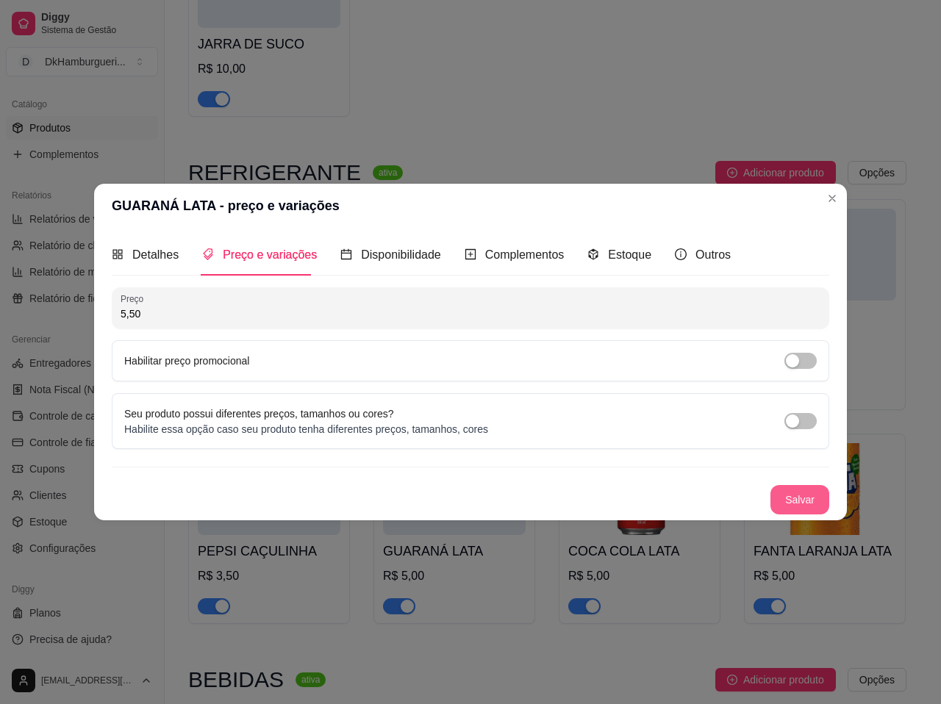
type input "5,50"
click at [801, 492] on button "Salvar" at bounding box center [799, 499] width 59 height 29
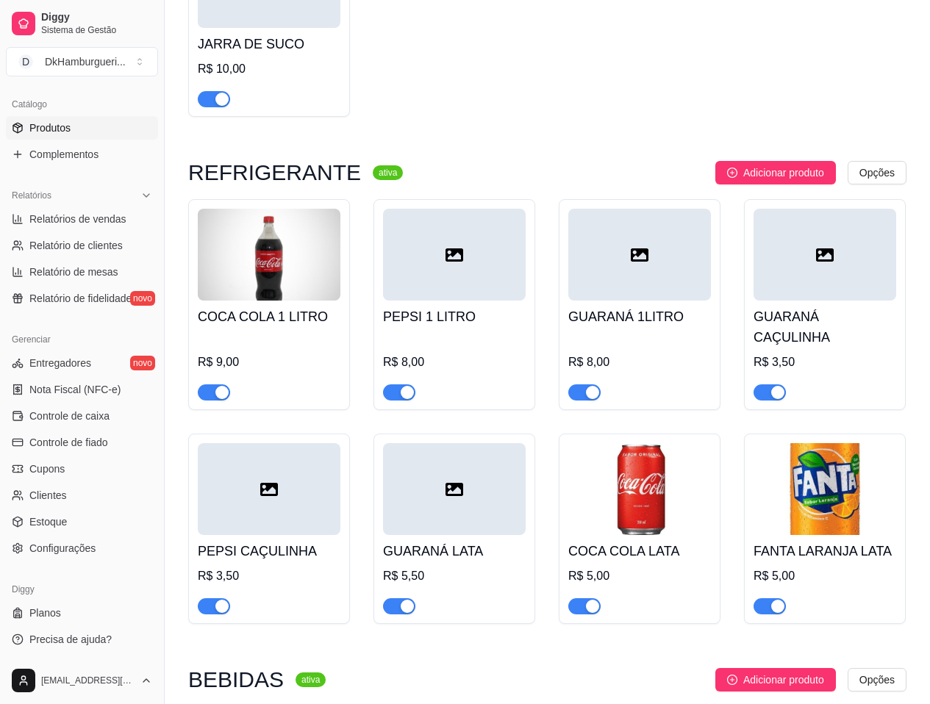
click at [633, 476] on img at bounding box center [639, 489] width 143 height 92
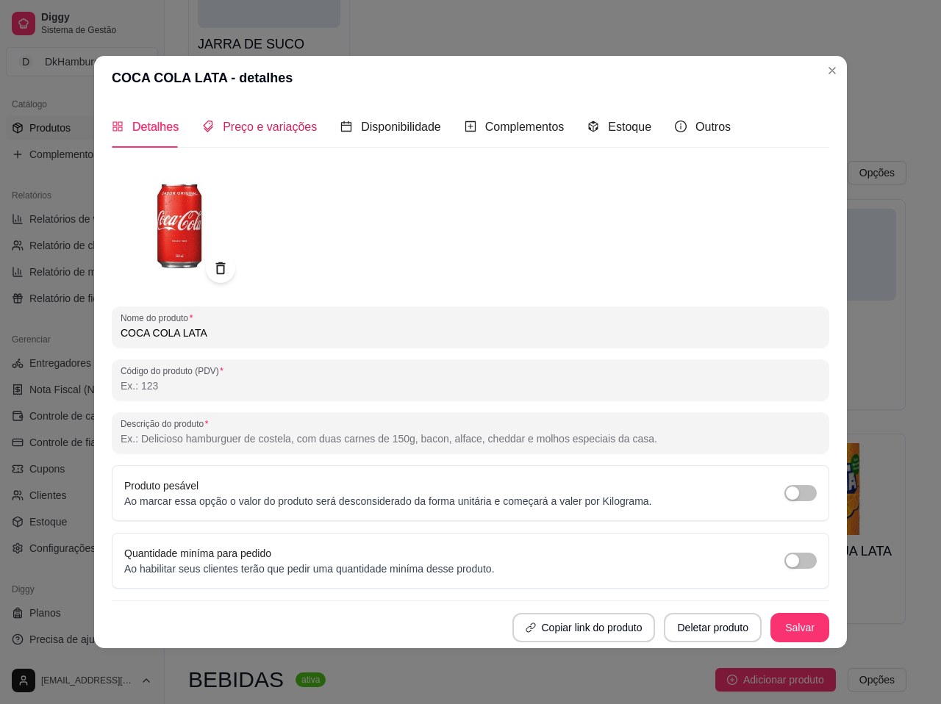
click at [301, 126] on span "Preço e variações" at bounding box center [270, 127] width 94 height 12
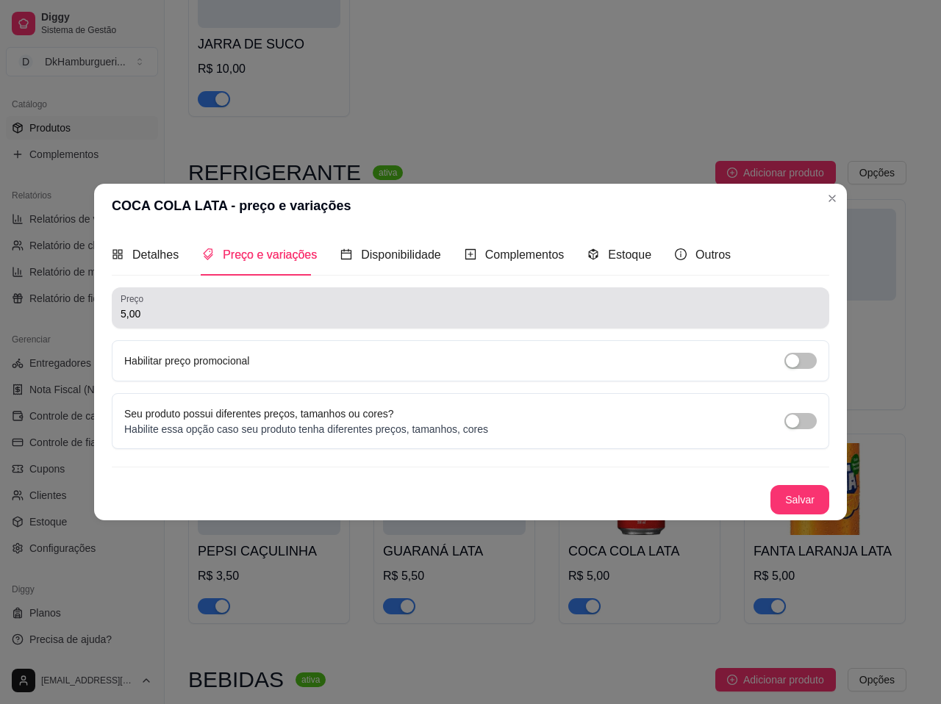
click at [175, 308] on input "5,00" at bounding box center [471, 314] width 700 height 15
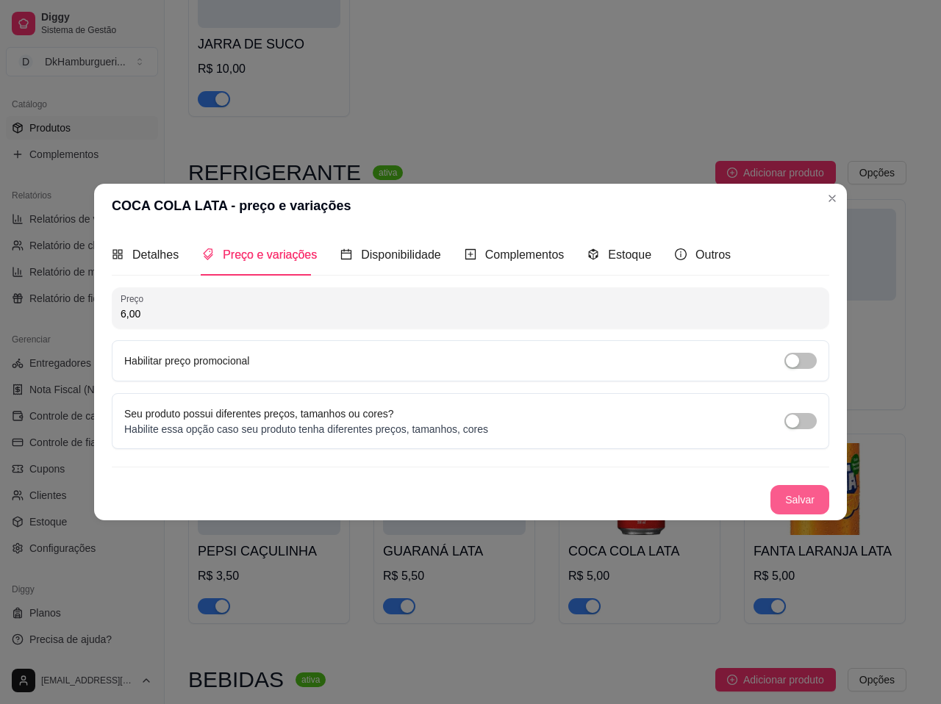
type input "6,00"
click at [803, 505] on button "Salvar" at bounding box center [799, 499] width 59 height 29
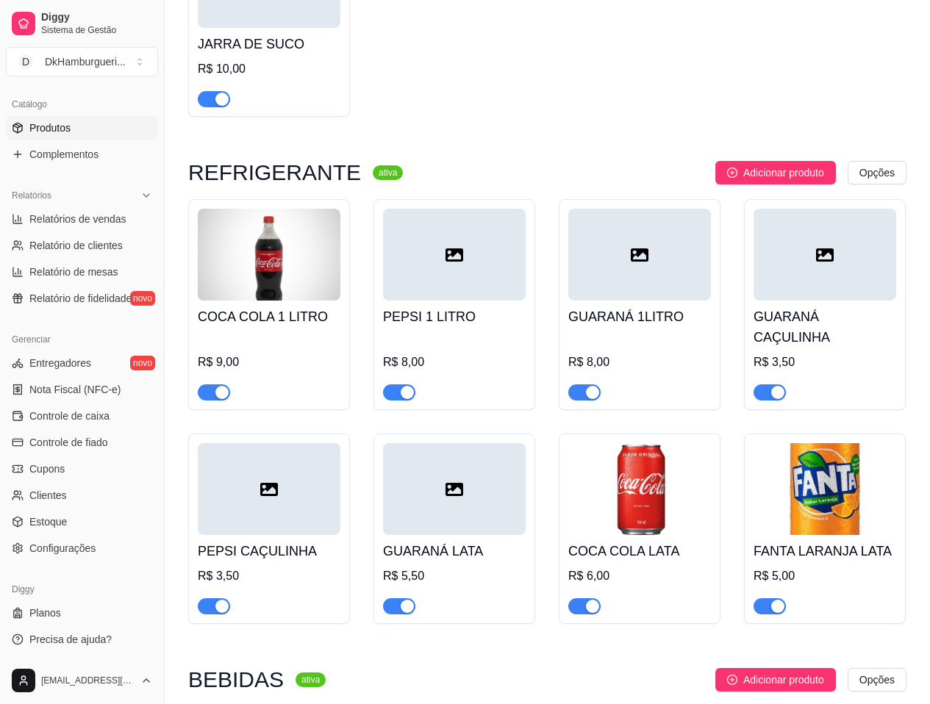
click at [846, 486] on img at bounding box center [824, 489] width 143 height 92
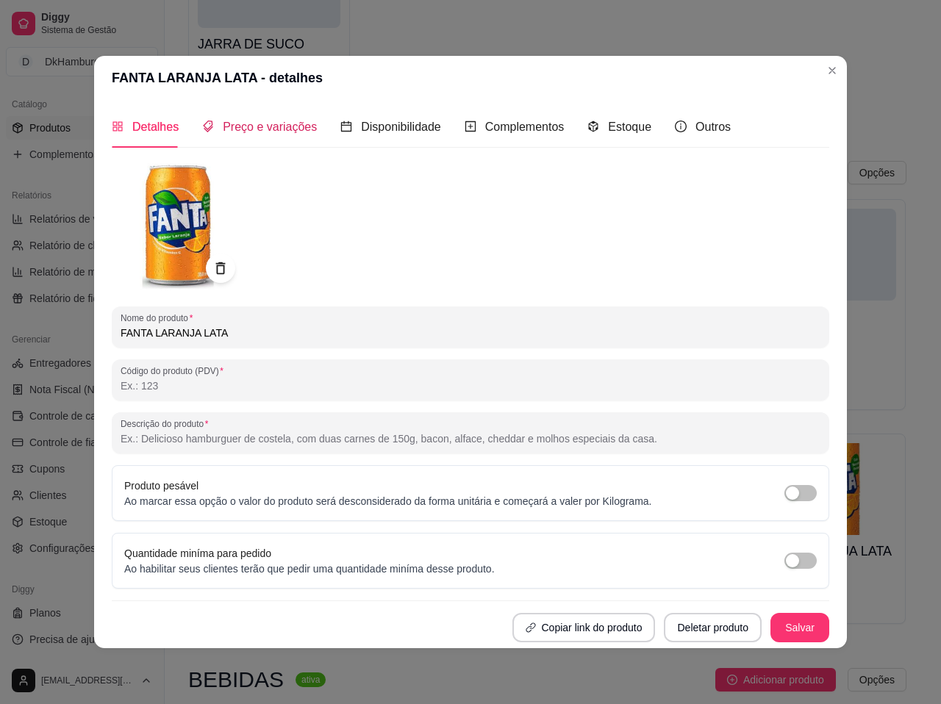
click at [251, 129] on span "Preço e variações" at bounding box center [270, 127] width 94 height 12
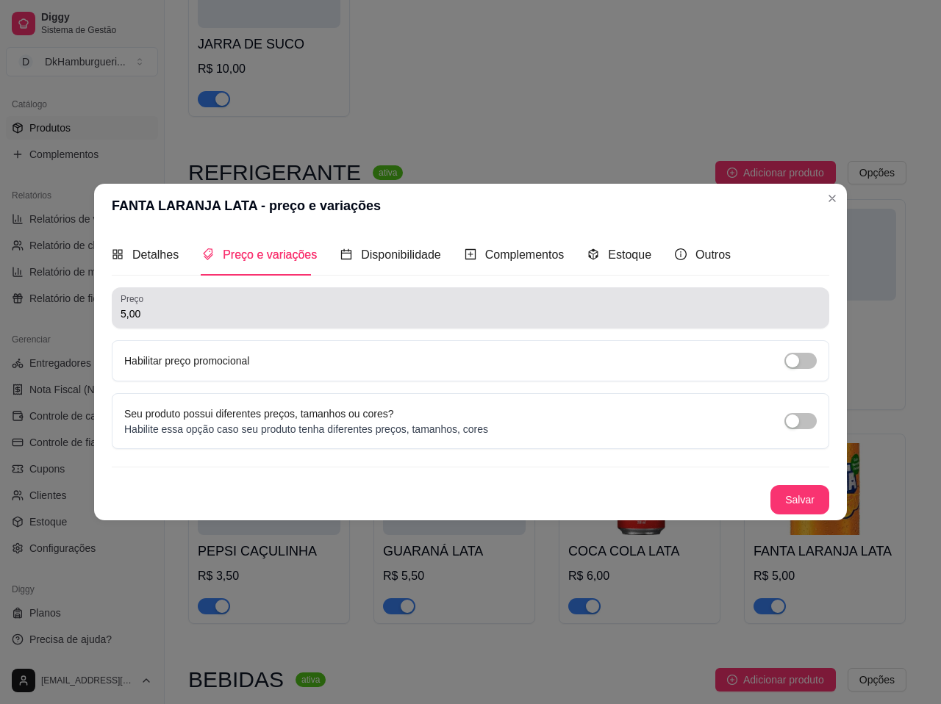
click at [182, 301] on div "5,00" at bounding box center [471, 307] width 700 height 29
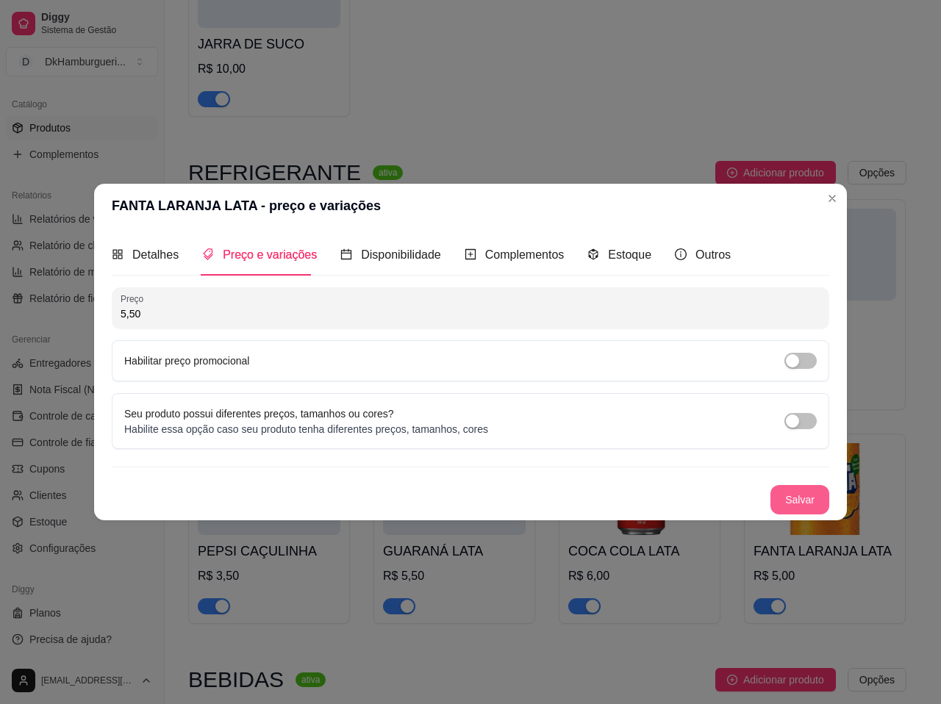
type input "5,50"
click at [804, 507] on button "Salvar" at bounding box center [799, 499] width 59 height 29
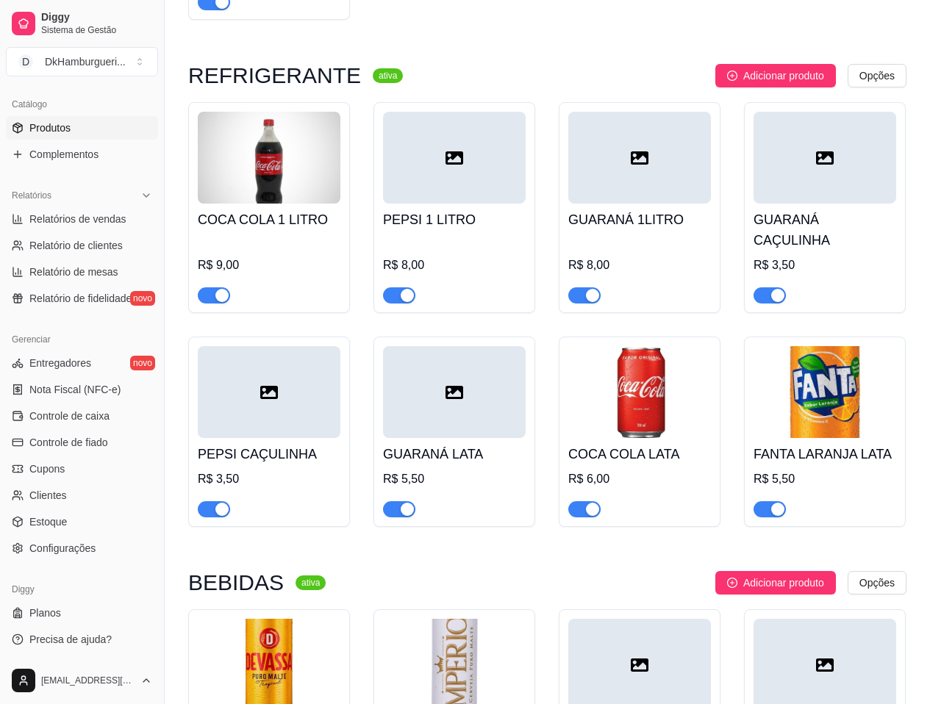
scroll to position [3455, 0]
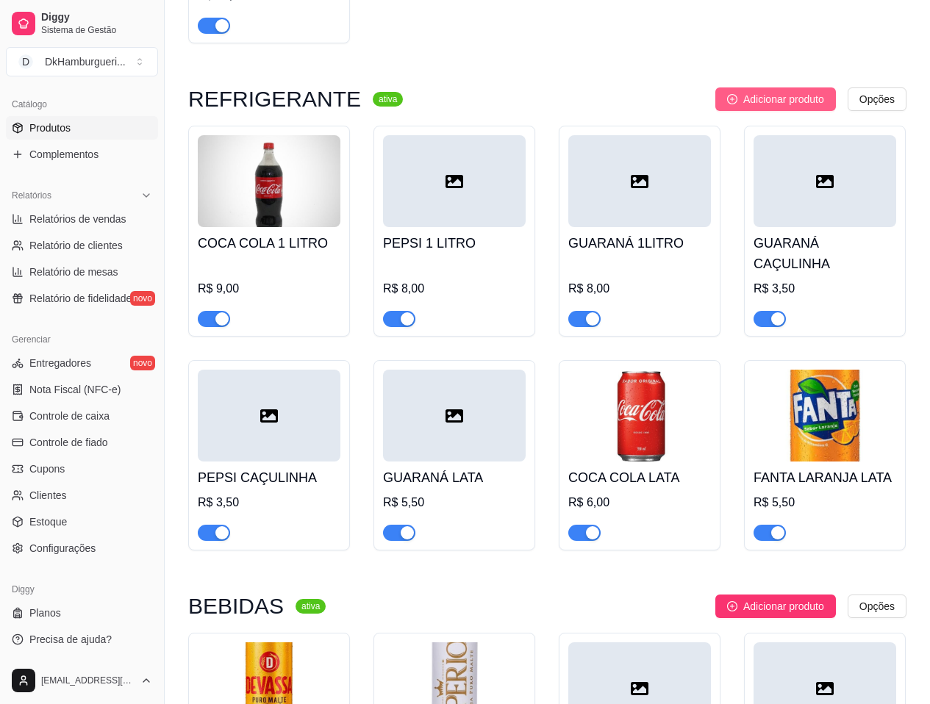
click at [803, 93] on span "Adicionar produto" at bounding box center [783, 99] width 81 height 16
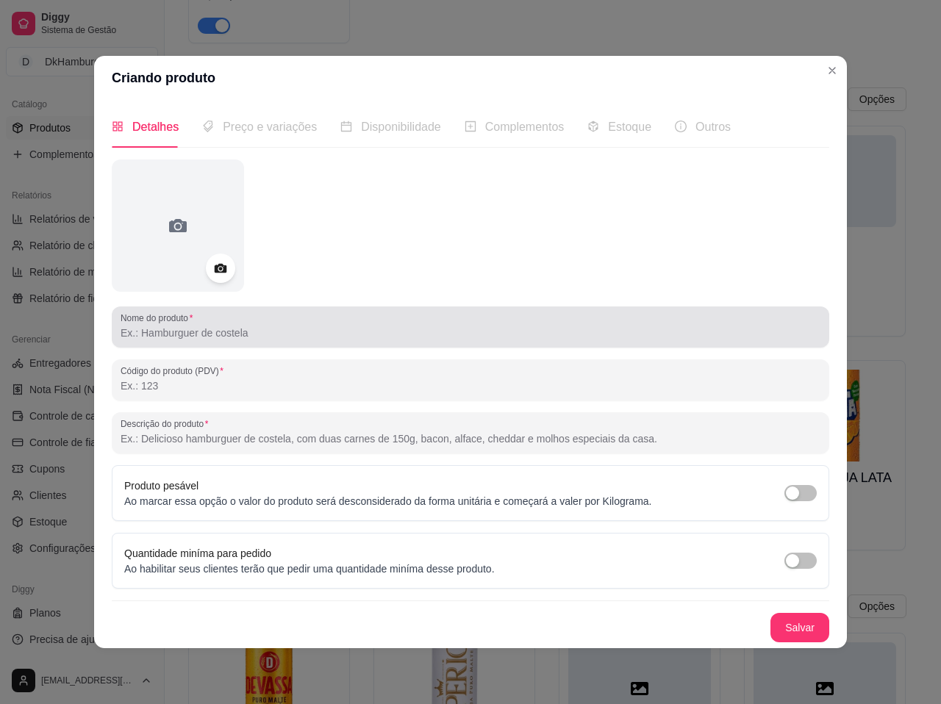
click at [193, 341] on div at bounding box center [471, 326] width 700 height 29
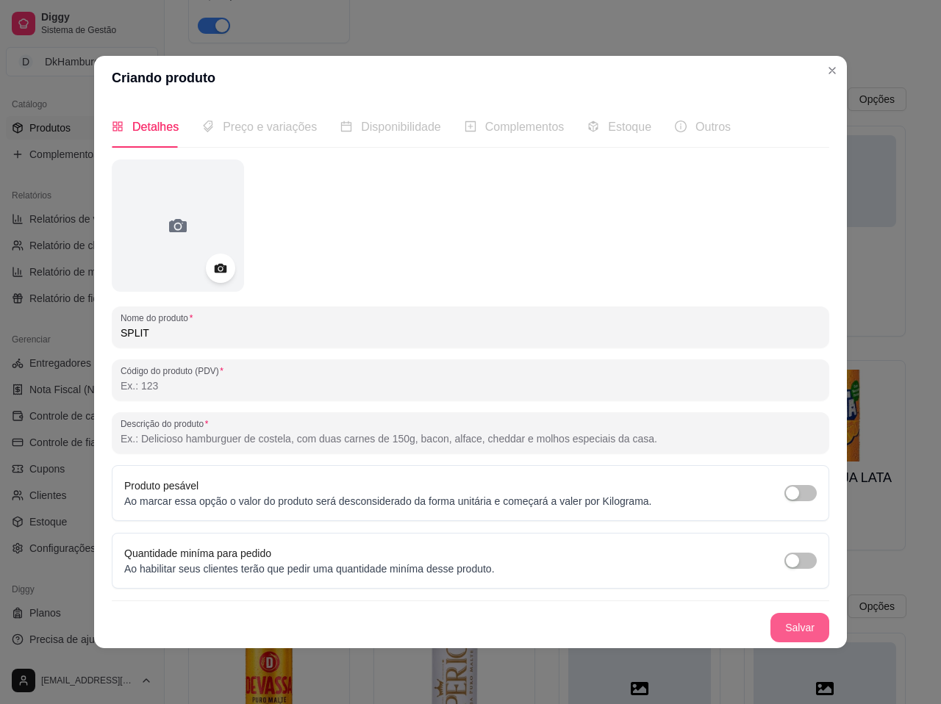
type input "SPLIT"
click at [806, 626] on button "Salvar" at bounding box center [799, 627] width 59 height 29
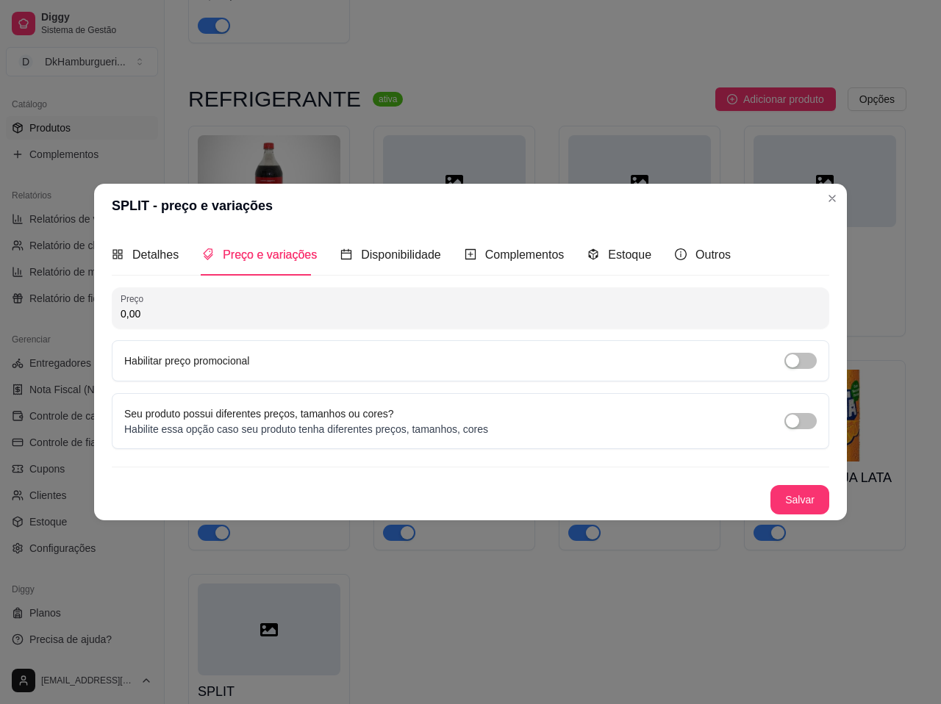
click at [211, 315] on input "0,00" at bounding box center [471, 314] width 700 height 15
type input "5,50"
click at [791, 501] on button "Salvar" at bounding box center [799, 499] width 59 height 29
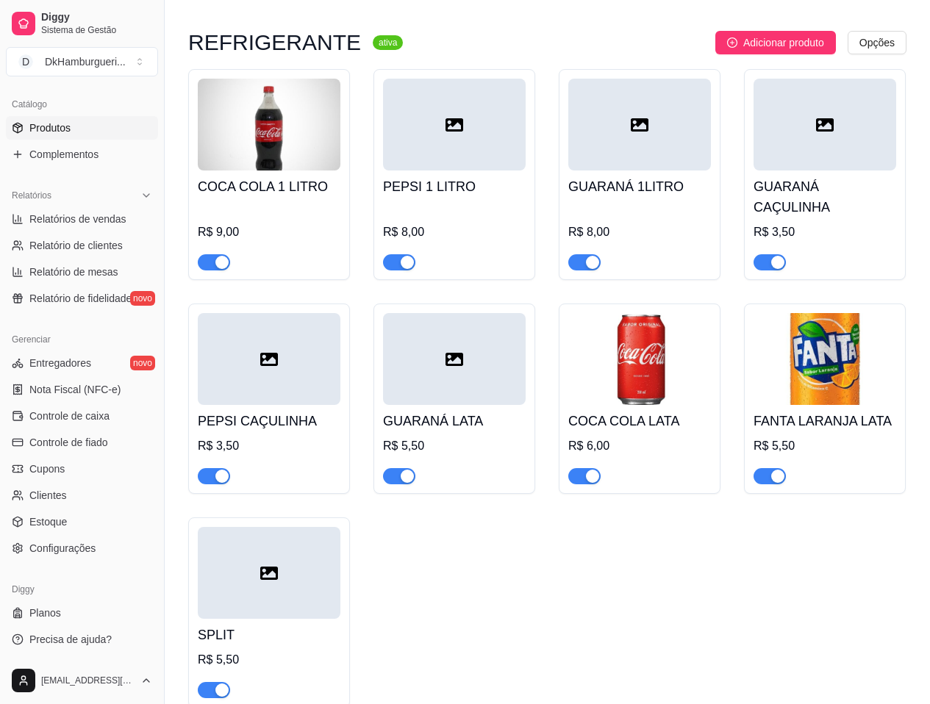
scroll to position [3529, 0]
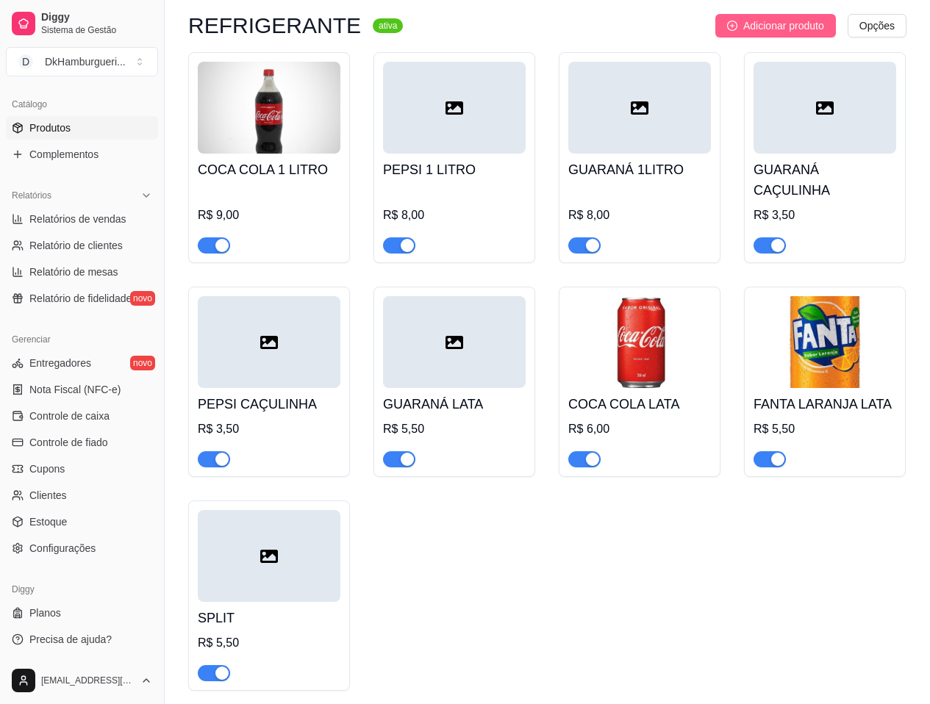
click at [801, 18] on span "Adicionar produto" at bounding box center [783, 26] width 81 height 16
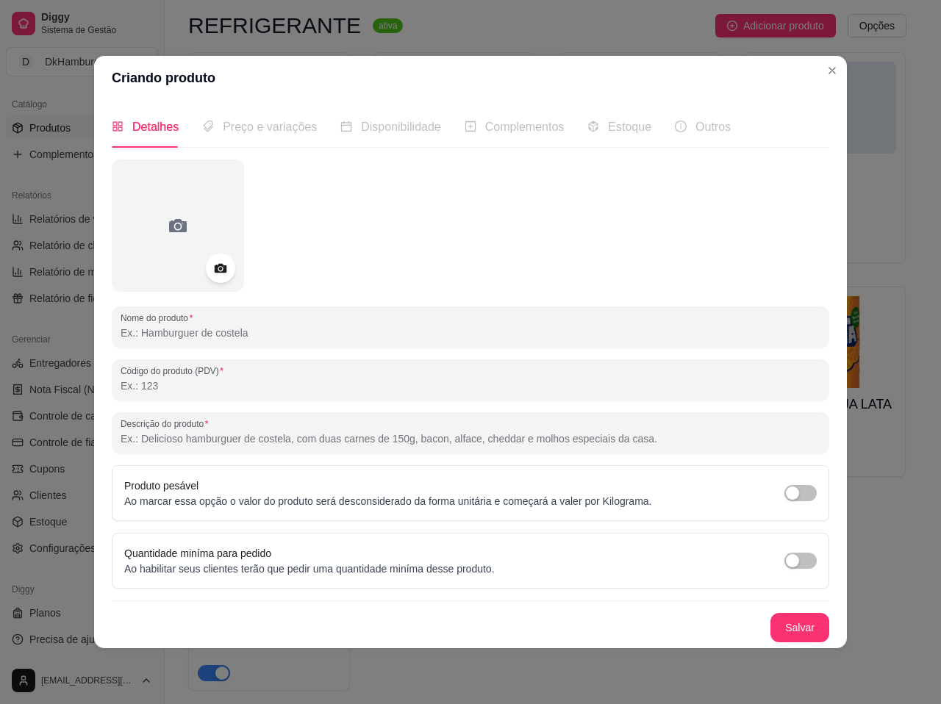
click at [271, 331] on input "Nome do produto" at bounding box center [471, 333] width 700 height 15
type input "FANTA UVA"
click at [804, 629] on button "Salvar" at bounding box center [799, 627] width 59 height 29
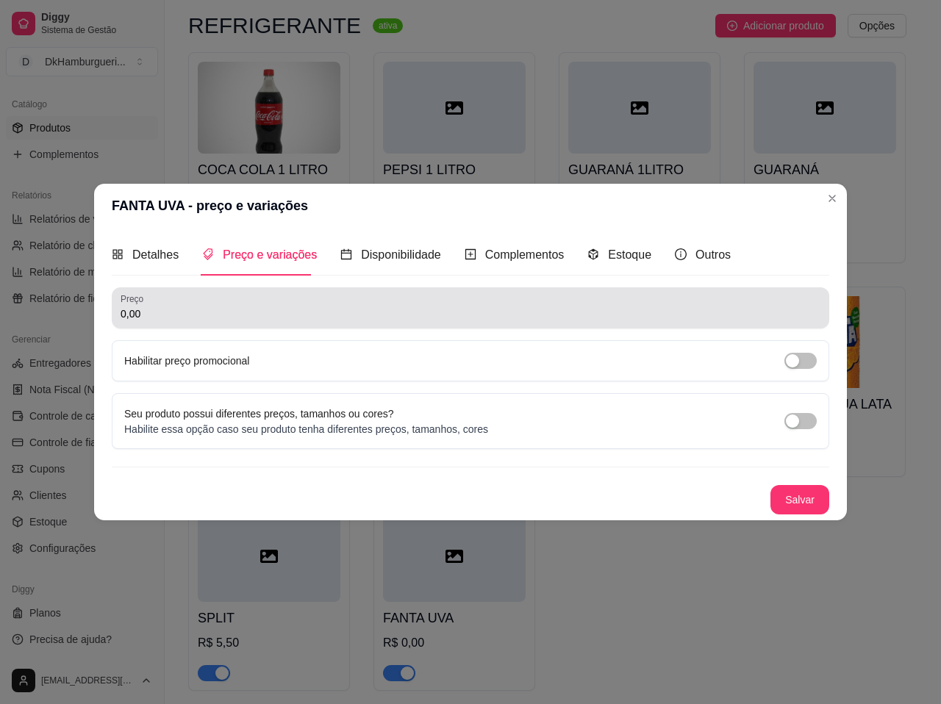
click at [171, 311] on input "0,00" at bounding box center [471, 314] width 700 height 15
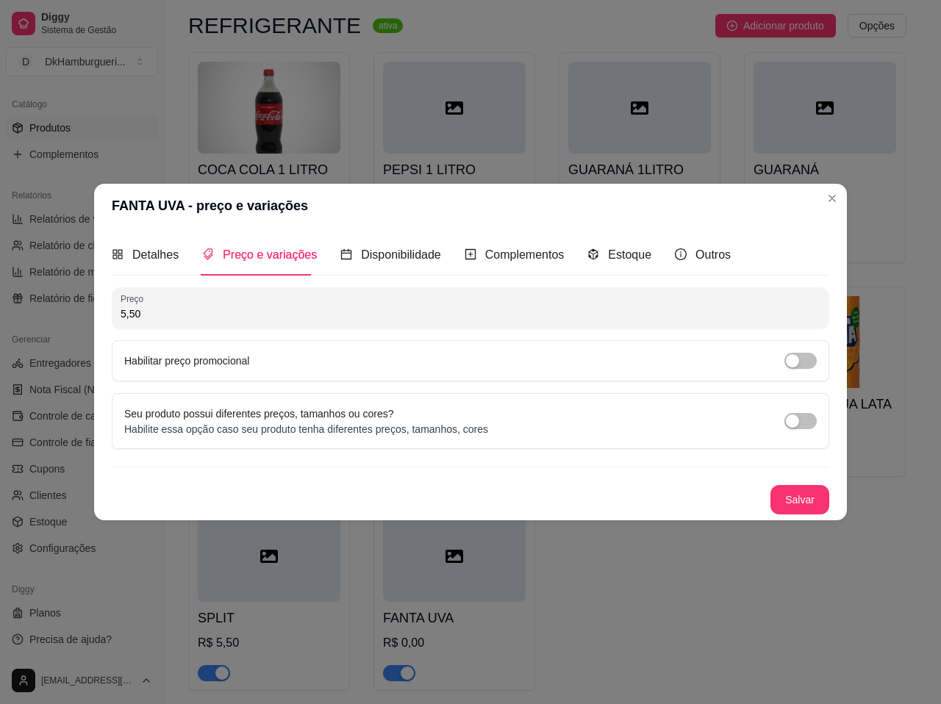
type input "5,50"
click at [808, 499] on button "Salvar" at bounding box center [799, 500] width 57 height 29
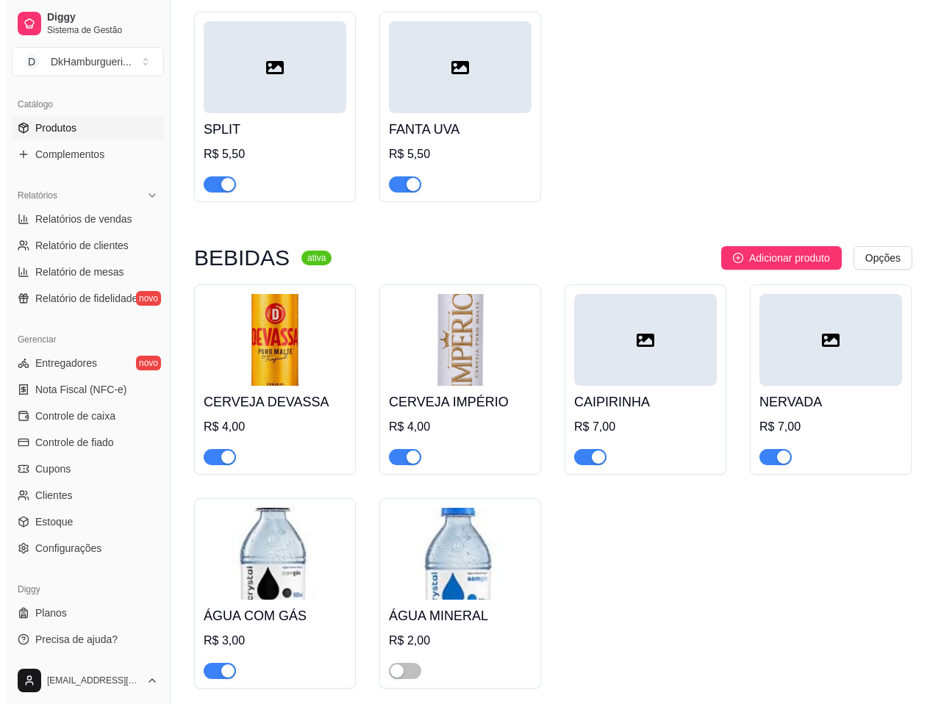
scroll to position [4043, 0]
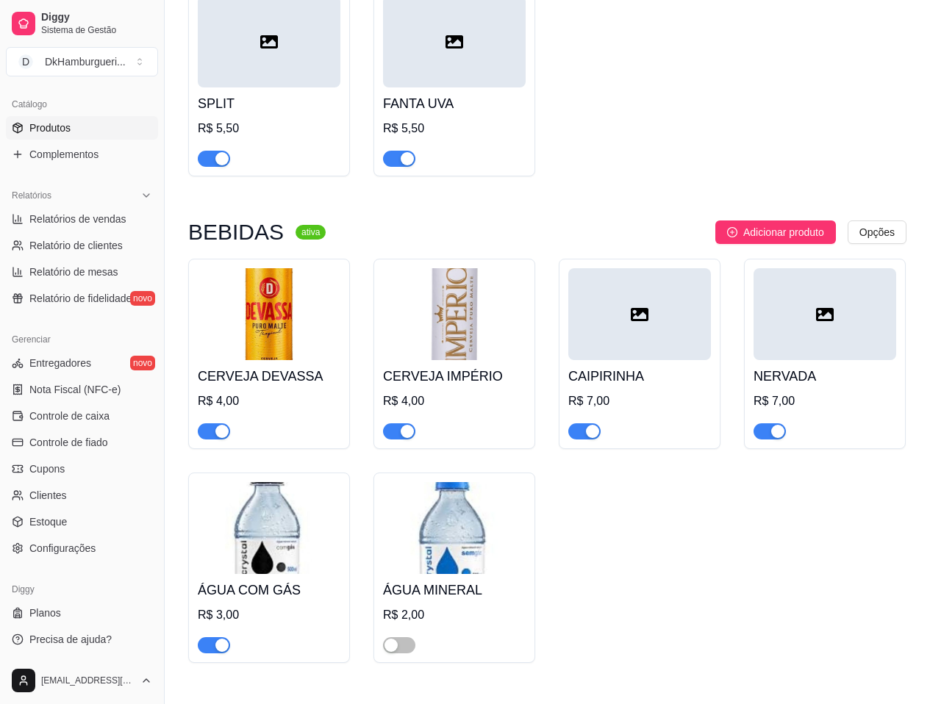
click at [268, 315] on img at bounding box center [269, 314] width 143 height 92
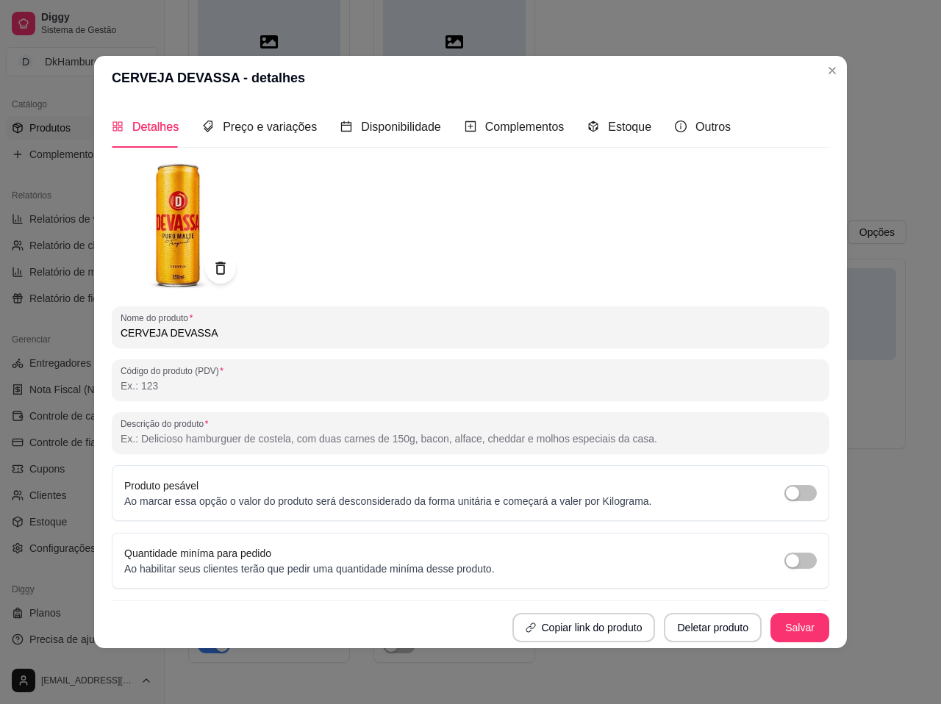
click at [212, 271] on icon at bounding box center [220, 268] width 17 height 17
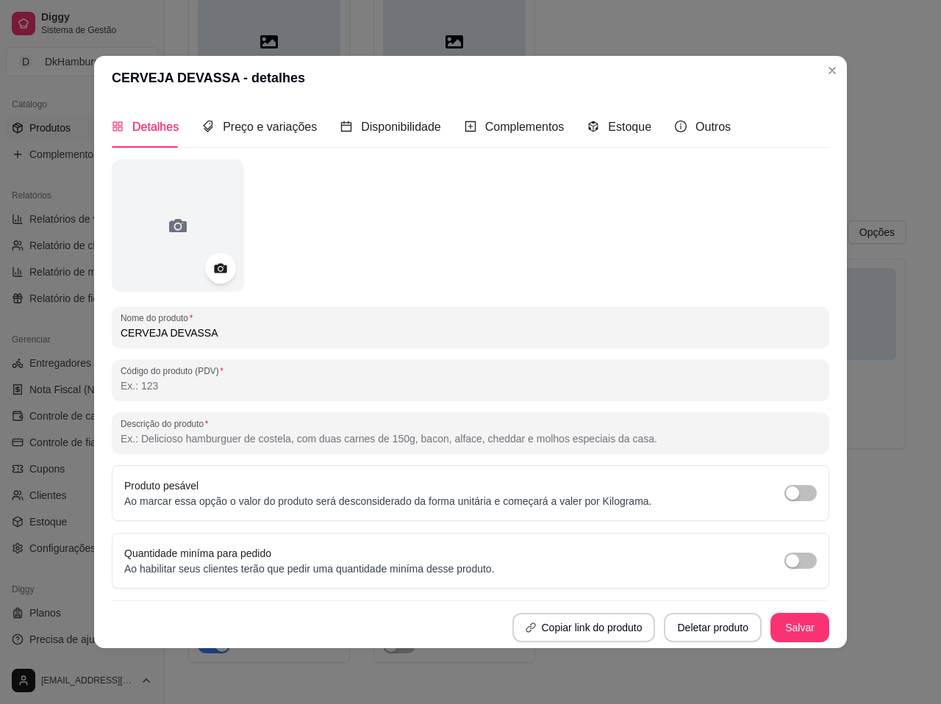
click at [204, 330] on input "CERVEJA DEVASSA" at bounding box center [471, 333] width 700 height 15
type input "C"
type input "HEINEKEN"
click at [794, 630] on button "Salvar" at bounding box center [799, 627] width 59 height 29
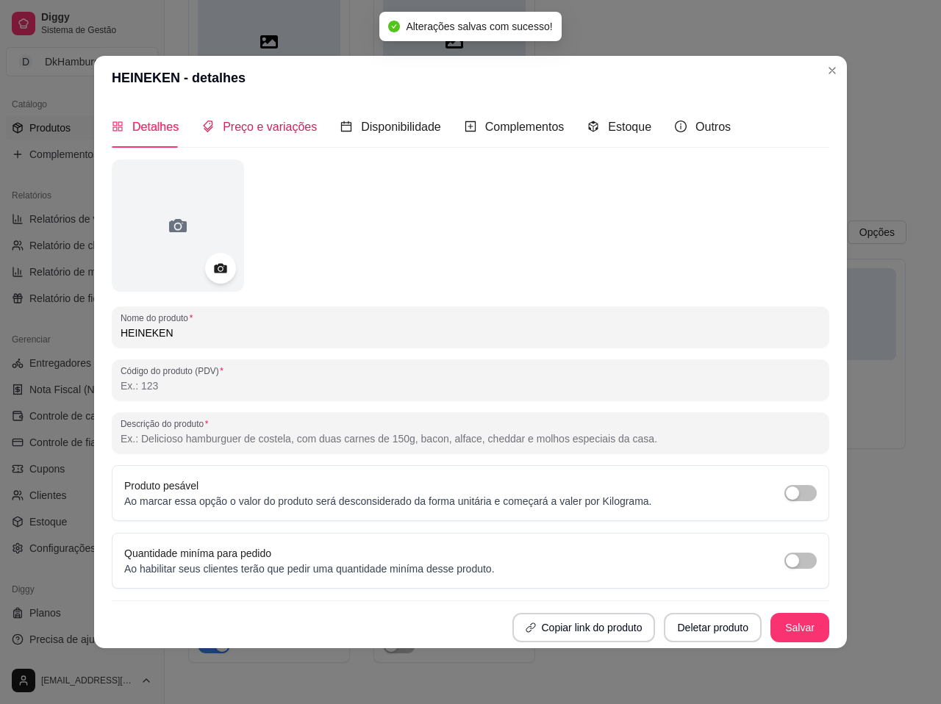
click at [263, 128] on span "Preço e variações" at bounding box center [270, 127] width 94 height 12
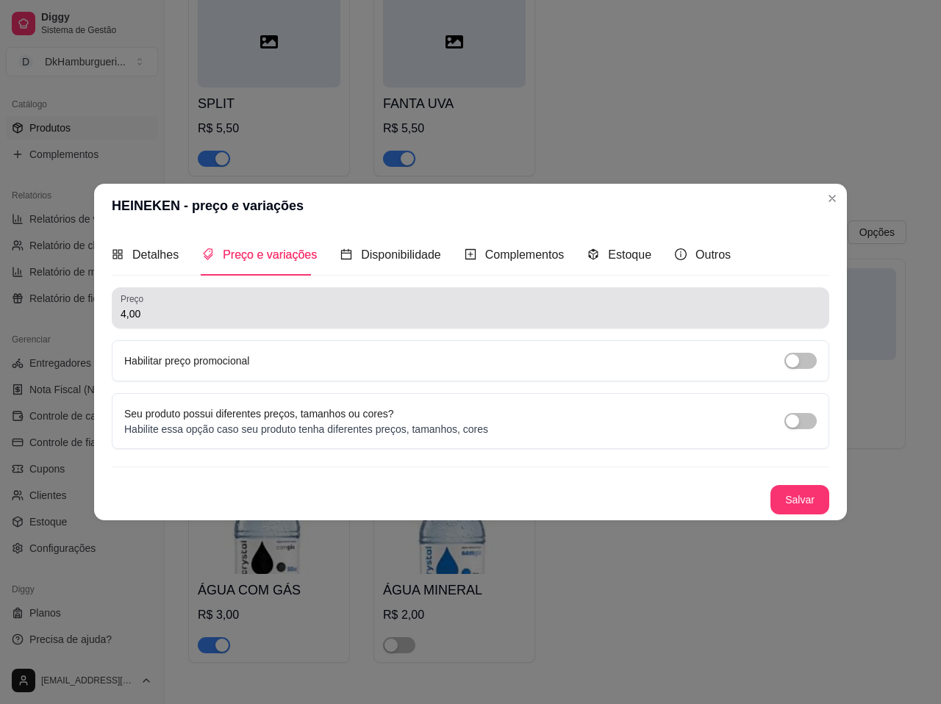
click at [189, 312] on input "4,00" at bounding box center [471, 314] width 700 height 15
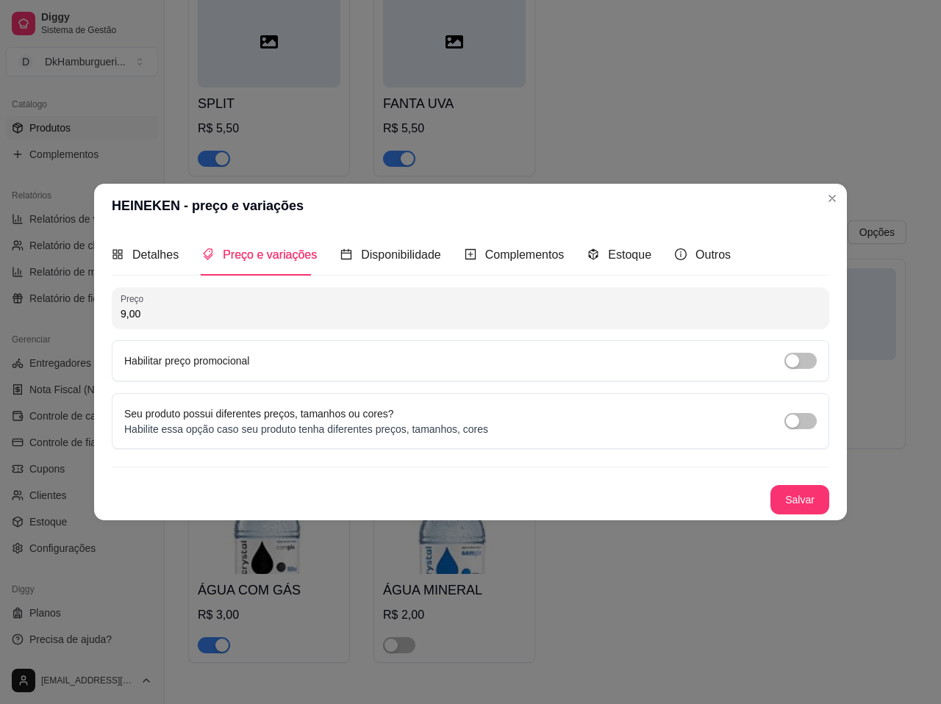
type input "9,00"
click at [817, 506] on button "Salvar" at bounding box center [799, 500] width 57 height 29
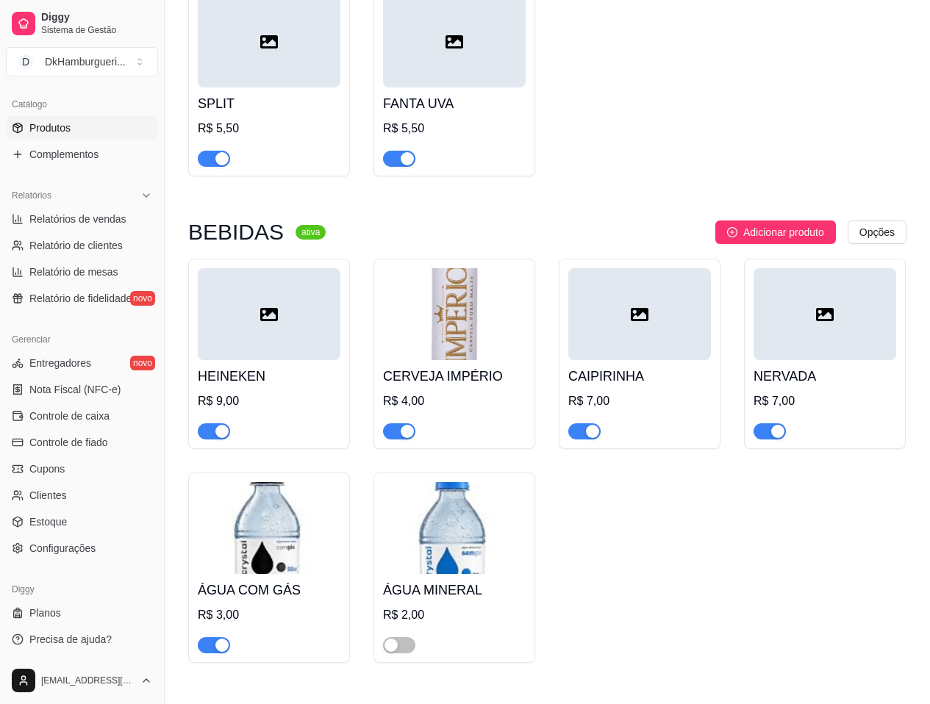
click at [435, 366] on h4 "CERVEJA IMPÉRIO" at bounding box center [454, 376] width 143 height 21
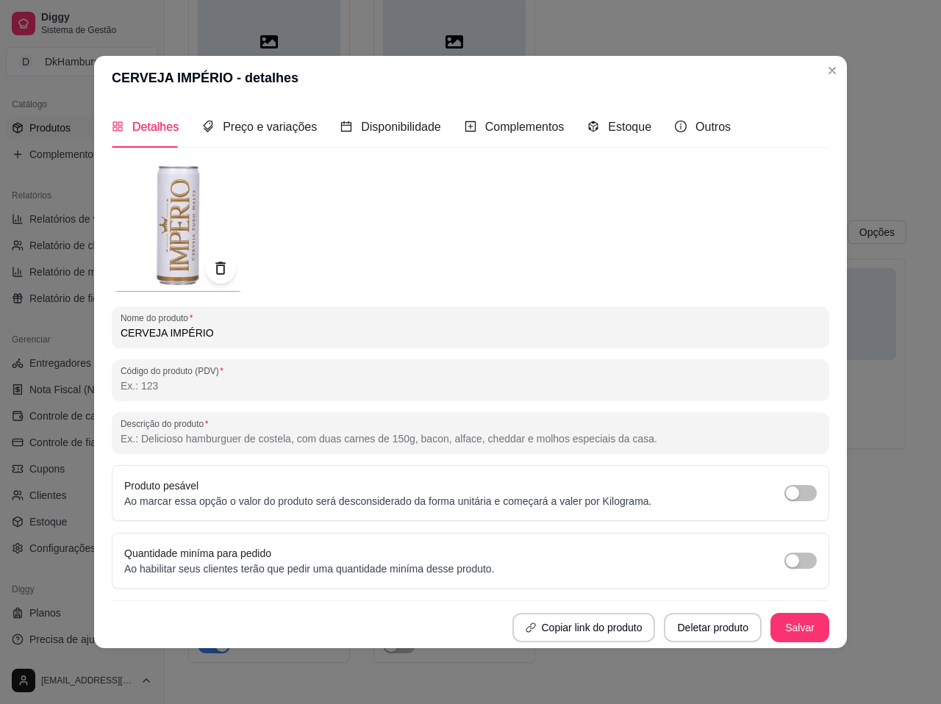
click at [218, 277] on div at bounding box center [220, 268] width 31 height 31
click at [218, 271] on icon at bounding box center [220, 268] width 17 height 17
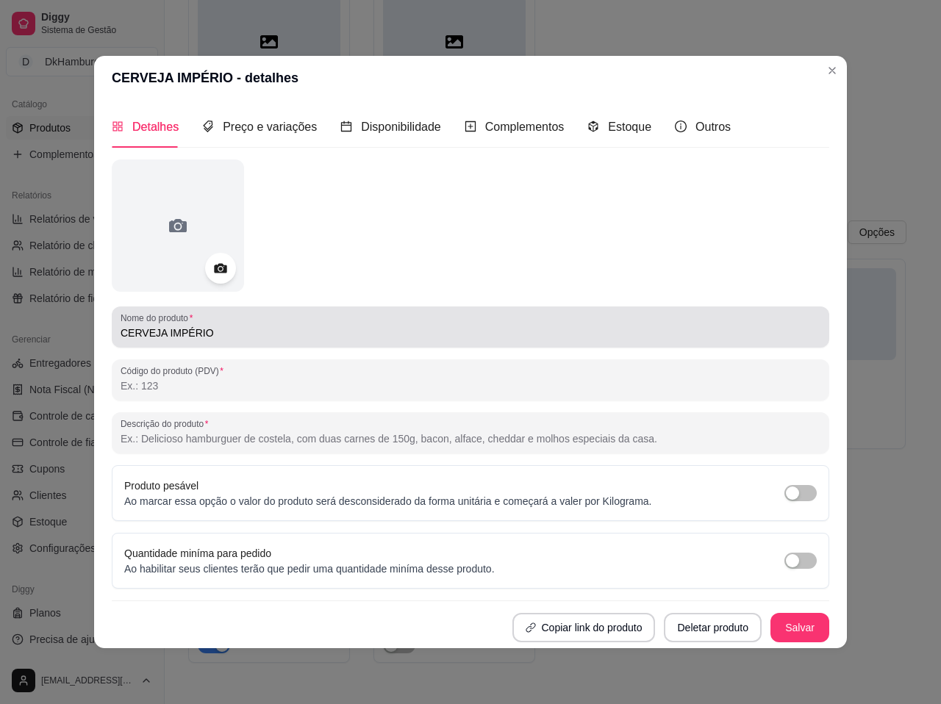
click at [218, 329] on input "CERVEJA IMPÉRIO" at bounding box center [471, 333] width 700 height 15
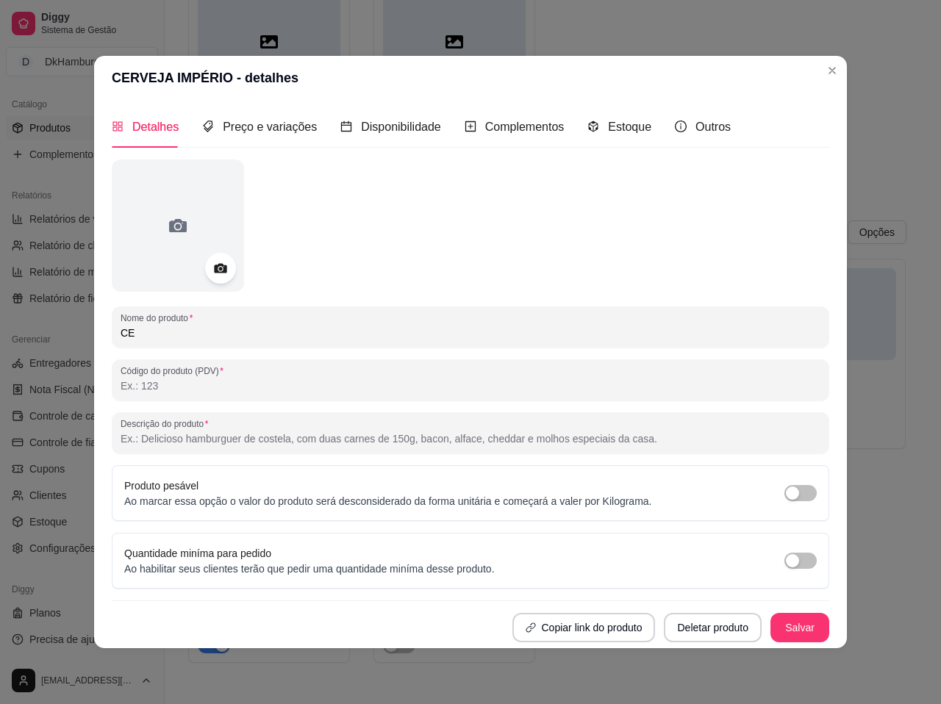
type input "C"
type input "BUDWEISER"
click at [801, 627] on button "Salvar" at bounding box center [799, 627] width 59 height 29
click at [287, 137] on div "Preço e variações" at bounding box center [259, 127] width 115 height 42
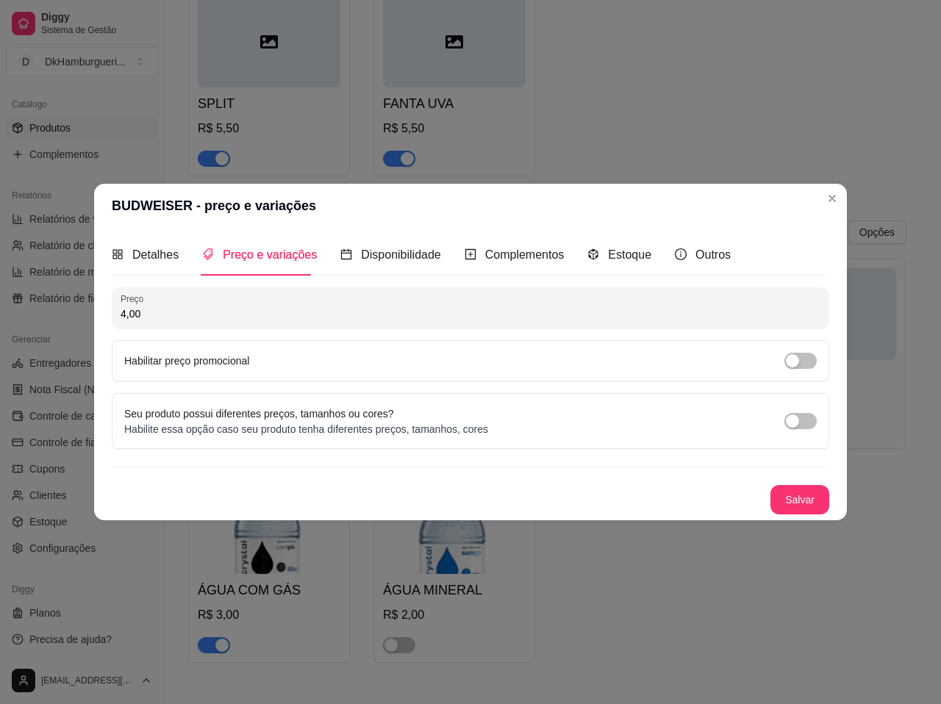
click at [198, 312] on input "4,00" at bounding box center [471, 314] width 700 height 15
type input "9,00"
click at [790, 495] on button "Salvar" at bounding box center [799, 500] width 57 height 29
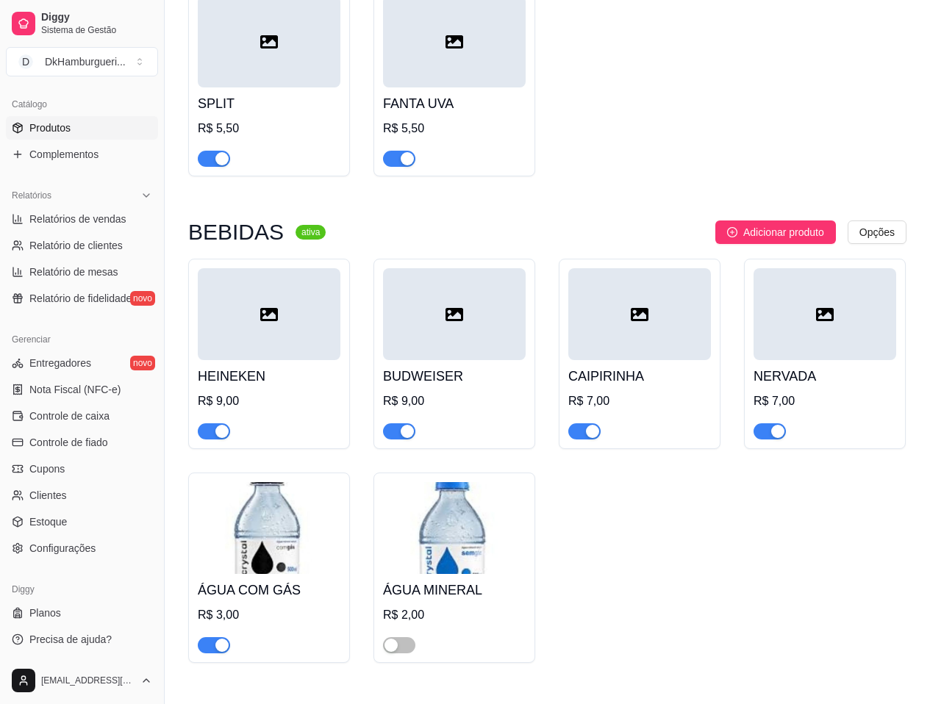
click at [830, 325] on div at bounding box center [824, 314] width 143 height 92
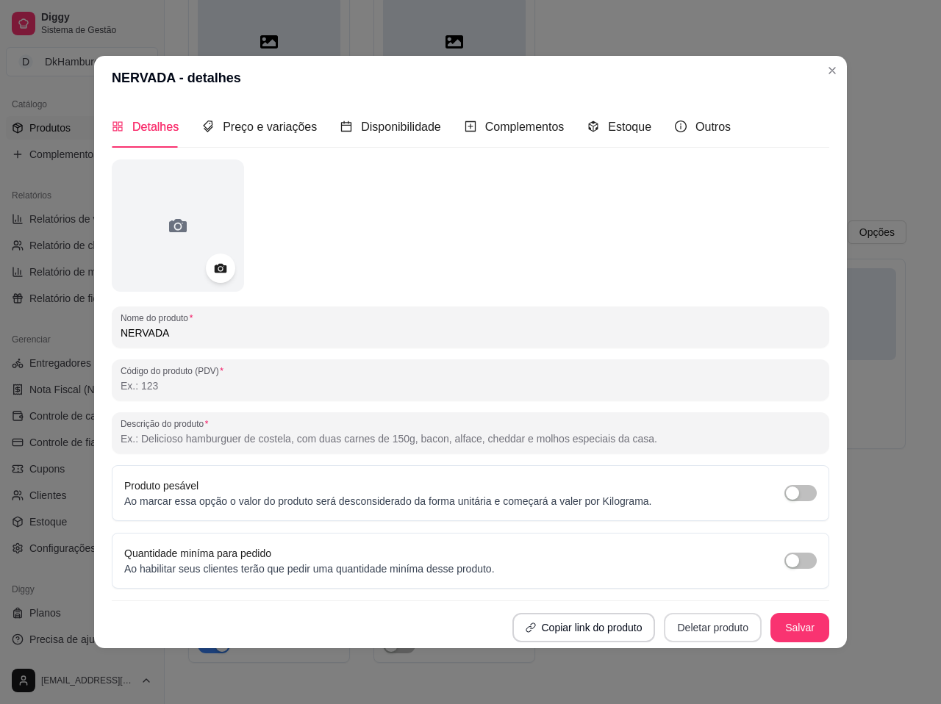
click at [717, 633] on button "Deletar produto" at bounding box center [713, 627] width 98 height 29
click at [720, 595] on button "Confirmar" at bounding box center [718, 586] width 52 height 22
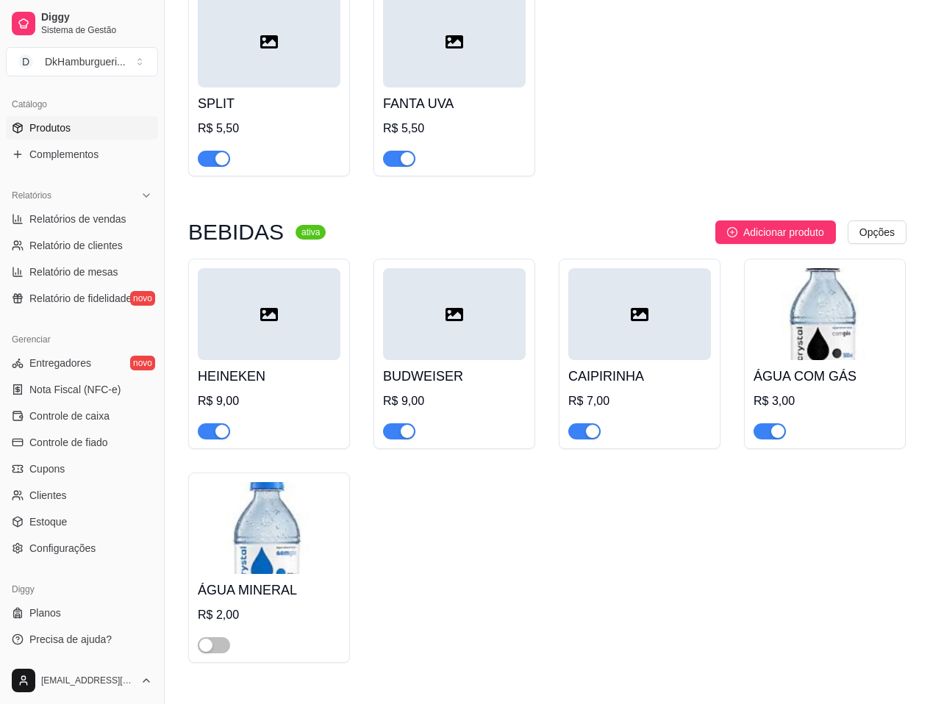
click at [675, 326] on div at bounding box center [639, 314] width 143 height 92
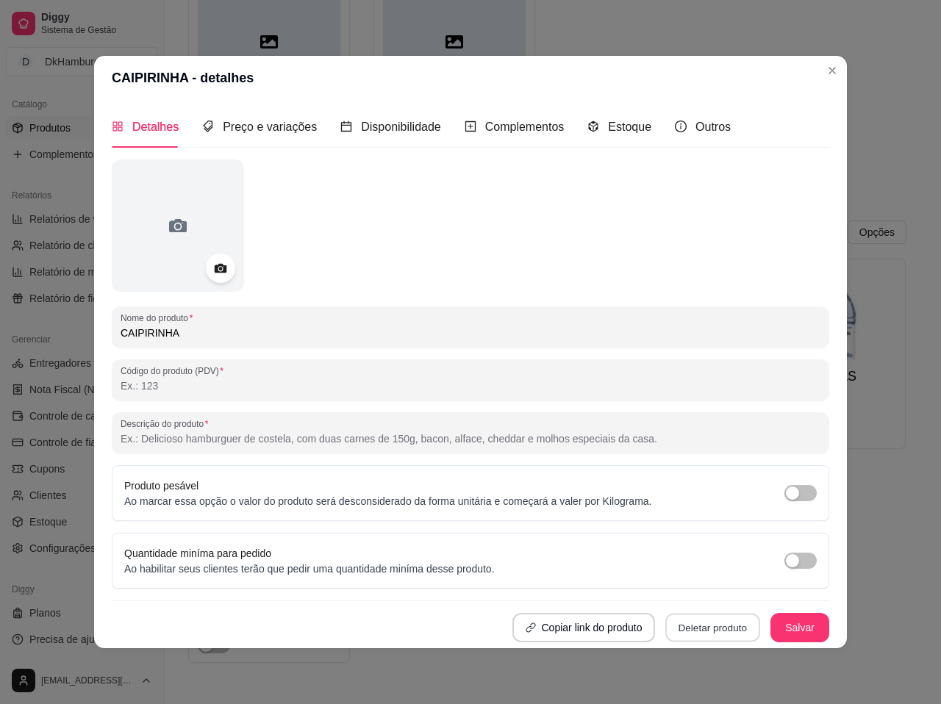
click at [725, 629] on button "Deletar produto" at bounding box center [712, 628] width 95 height 29
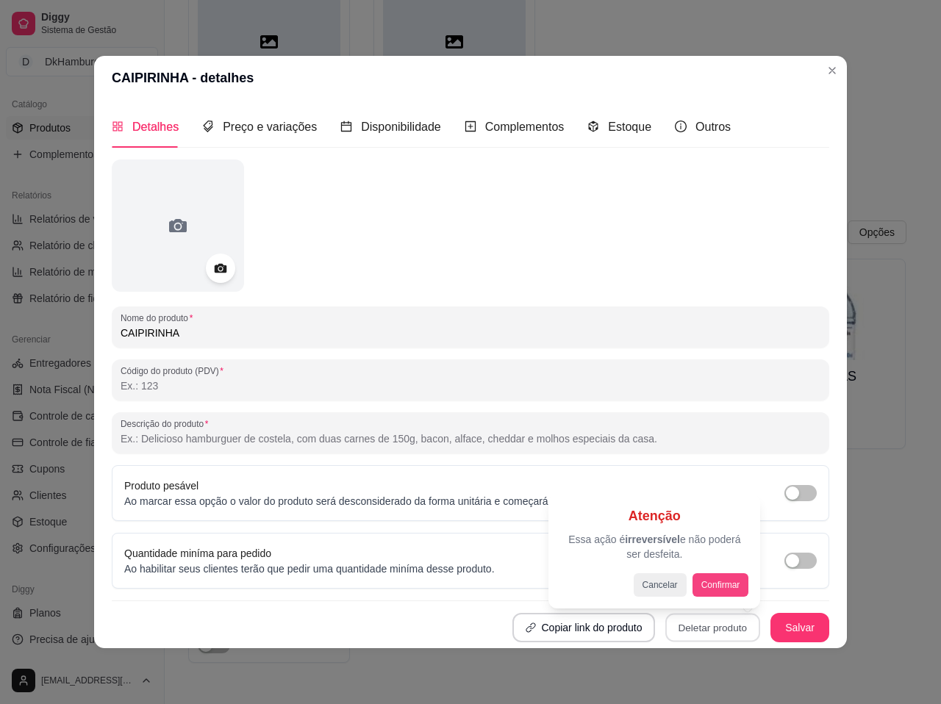
click at [729, 579] on button "Confirmar" at bounding box center [720, 585] width 57 height 24
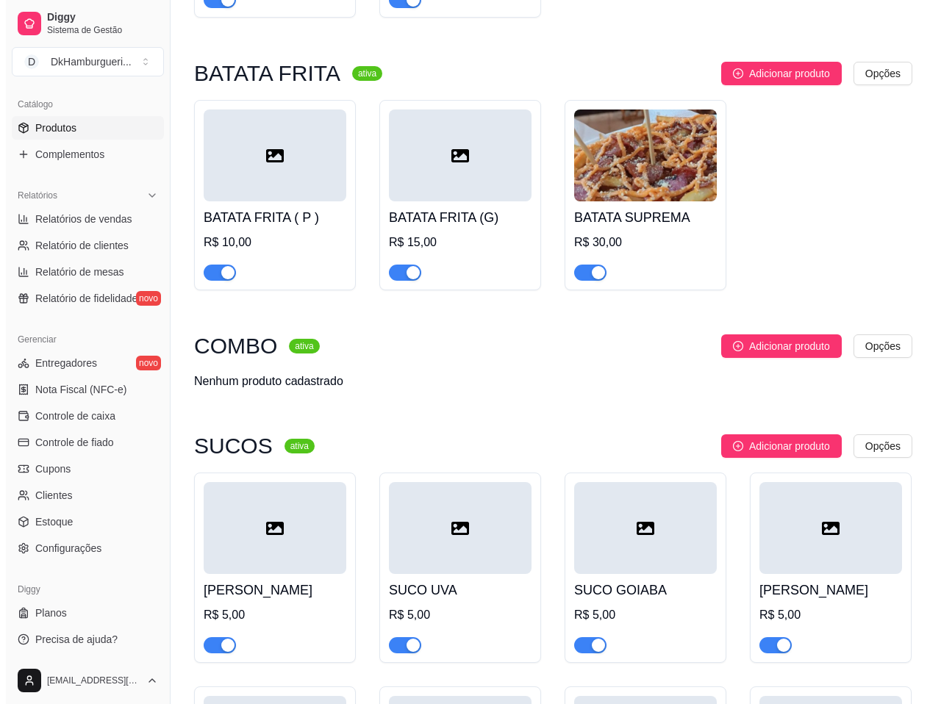
scroll to position [2316, 0]
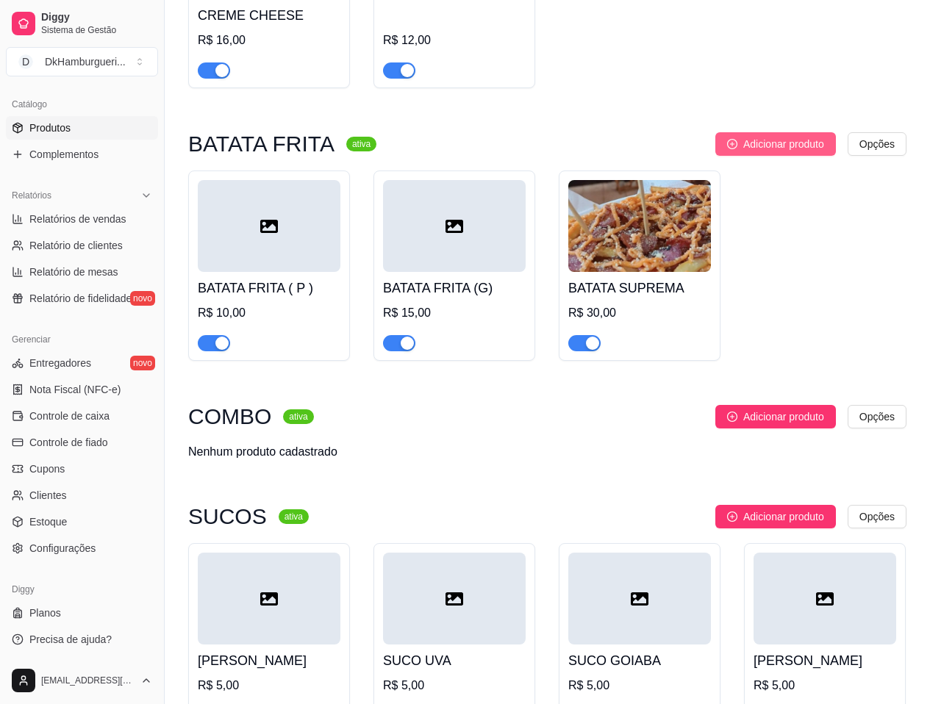
click at [782, 136] on span "Adicionar produto" at bounding box center [783, 144] width 81 height 16
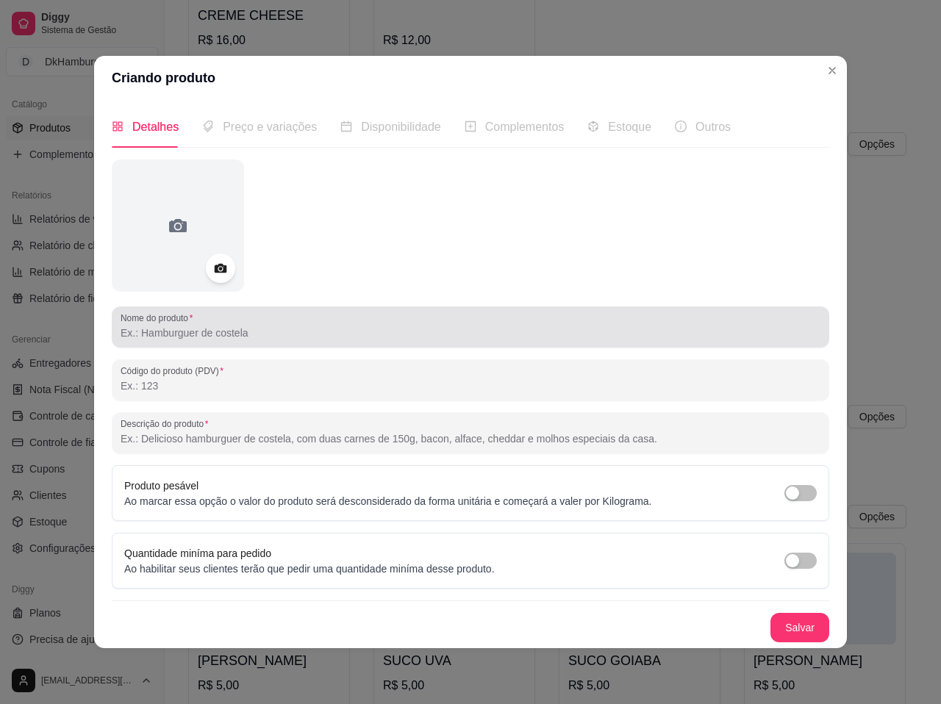
click at [160, 331] on input "Nome do produto" at bounding box center [471, 333] width 700 height 15
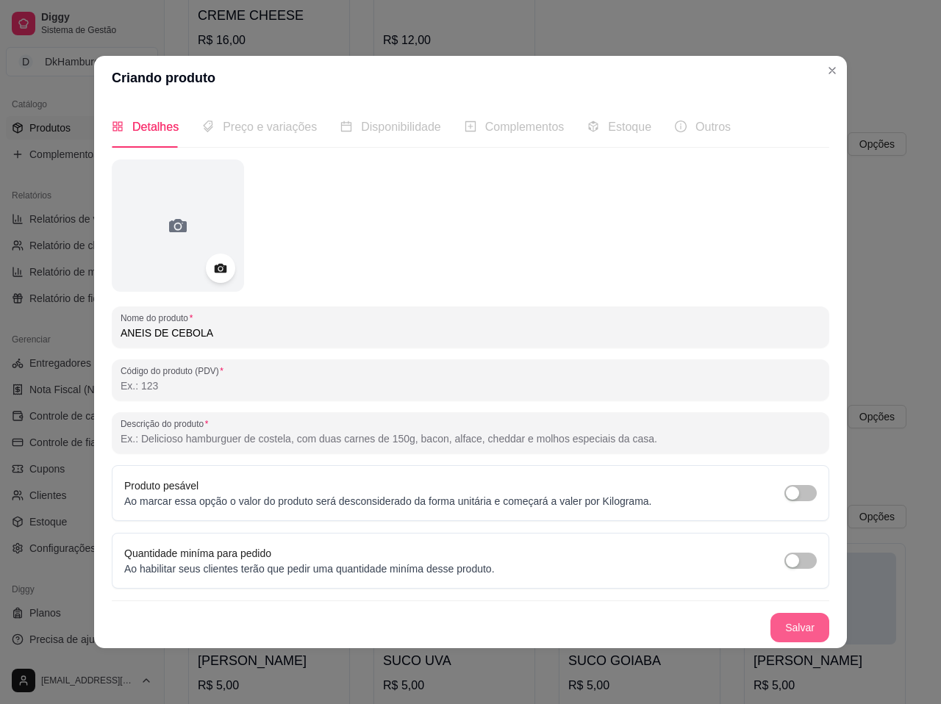
type input "ANEIS DE CEBOLA"
click at [790, 631] on button "Salvar" at bounding box center [799, 627] width 59 height 29
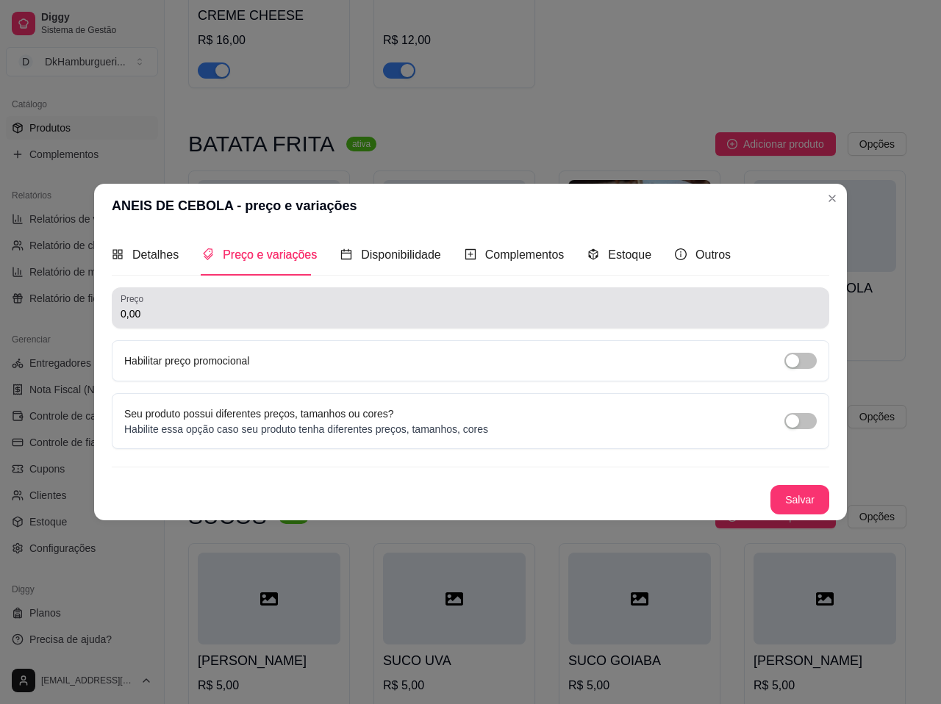
click at [155, 310] on input "0,00" at bounding box center [471, 314] width 700 height 15
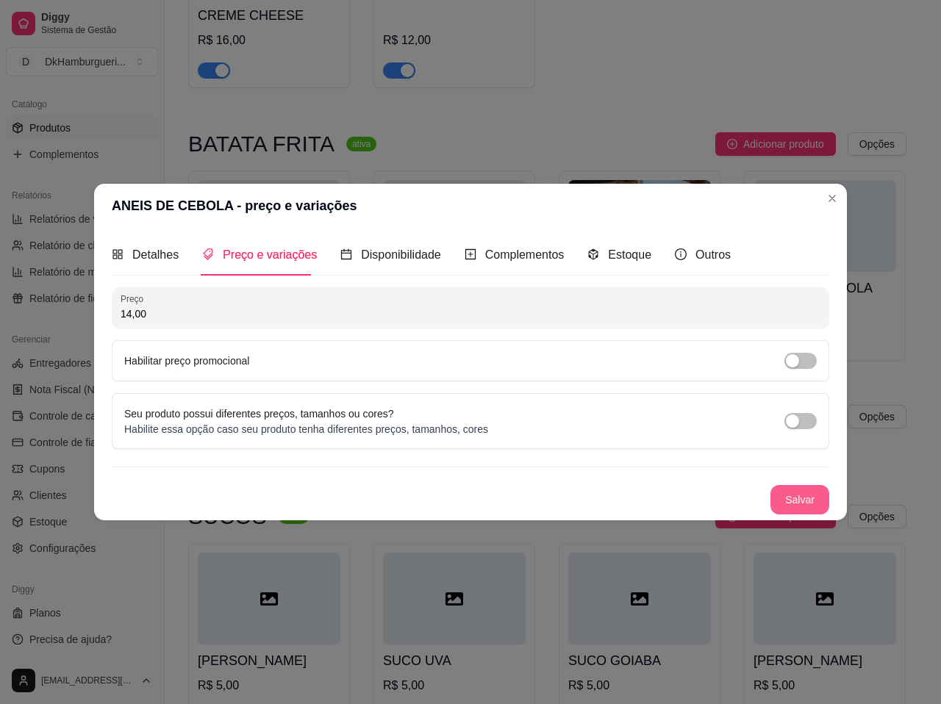
type input "14,00"
click at [809, 503] on button "Salvar" at bounding box center [799, 499] width 59 height 29
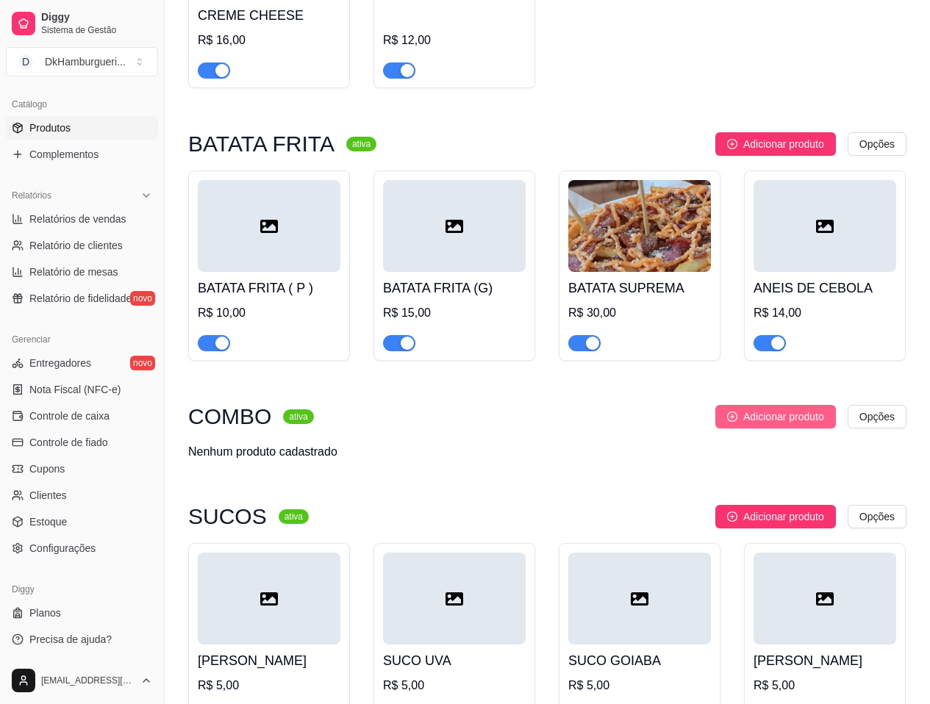
click at [773, 409] on span "Adicionar produto" at bounding box center [783, 417] width 81 height 16
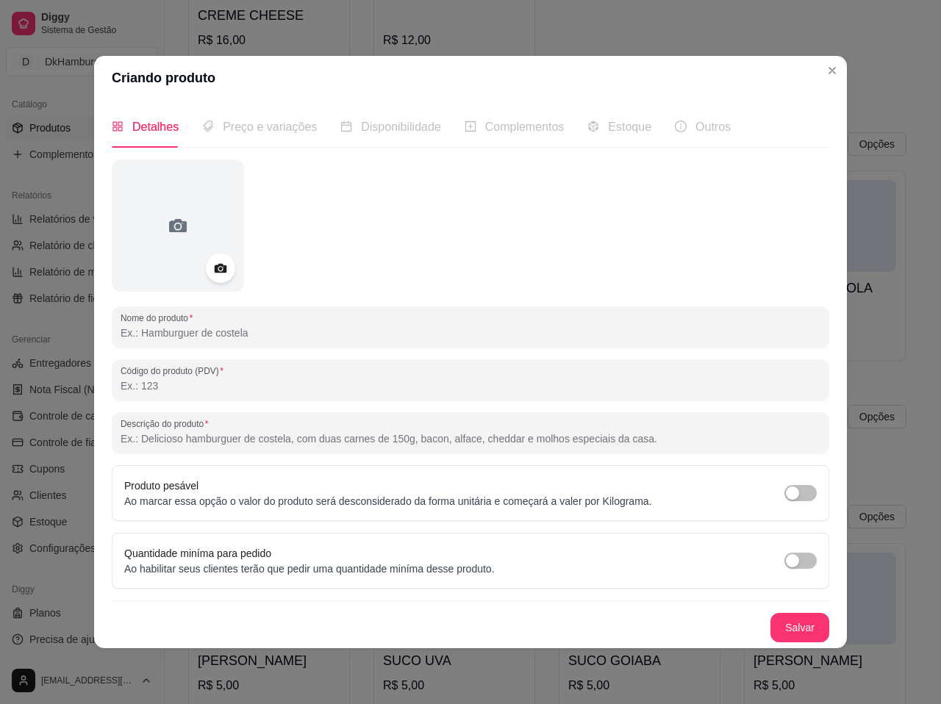
click at [196, 327] on input "Nome do produto" at bounding box center [471, 333] width 700 height 15
